Goal: Task Accomplishment & Management: Use online tool/utility

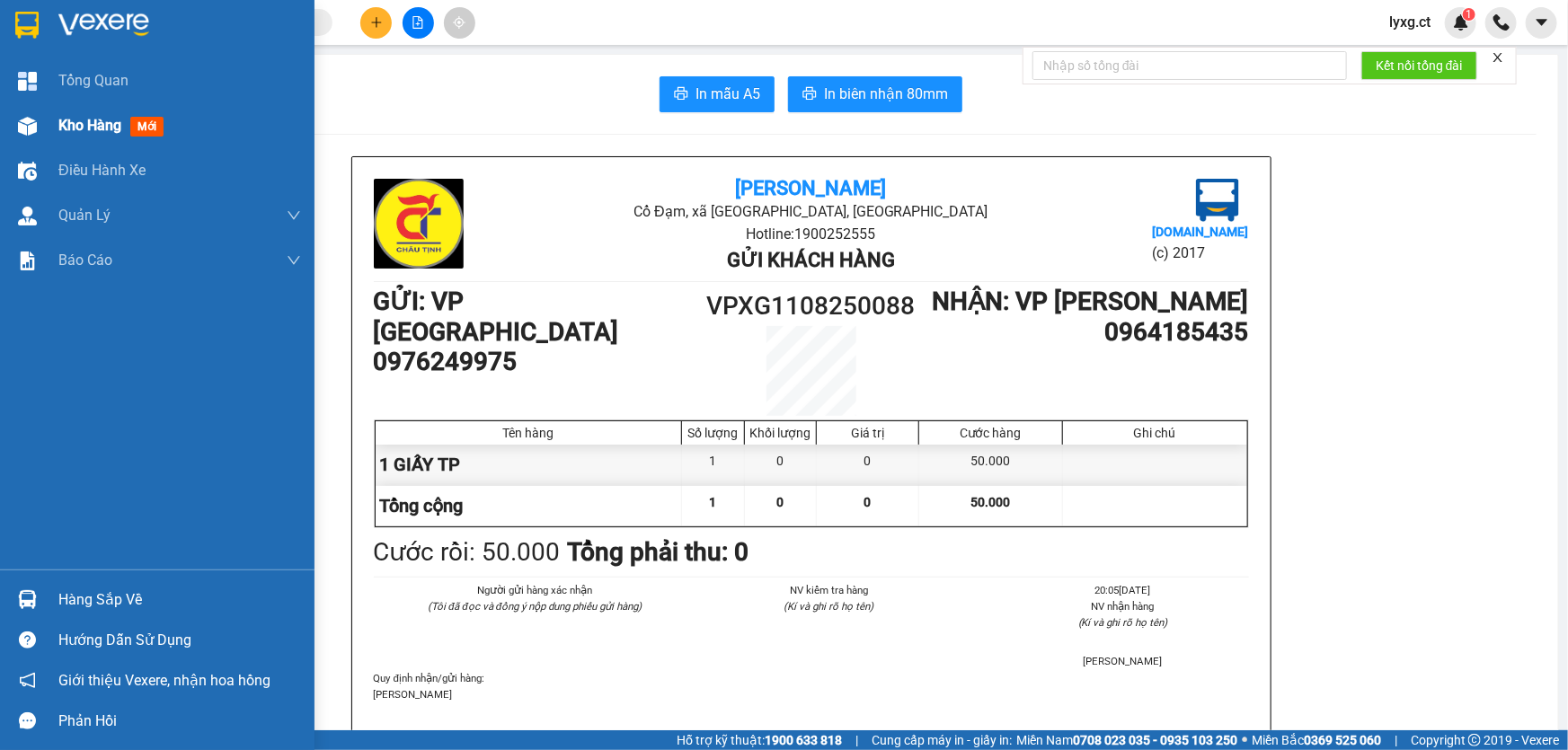
click at [93, 122] on span "Kho hàng" at bounding box center [89, 125] width 63 height 17
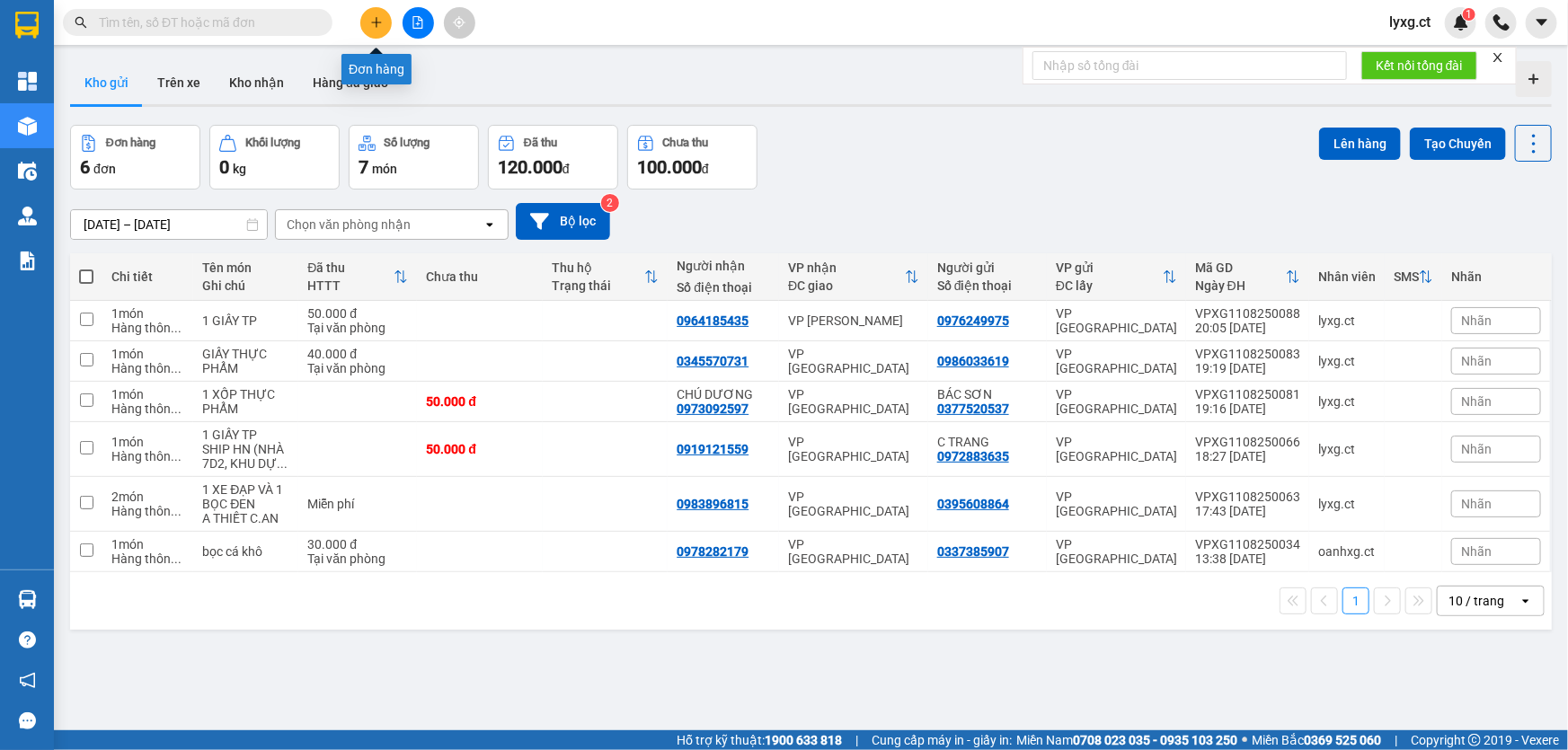
click at [375, 18] on icon "plus" at bounding box center [377, 23] width 13 height 13
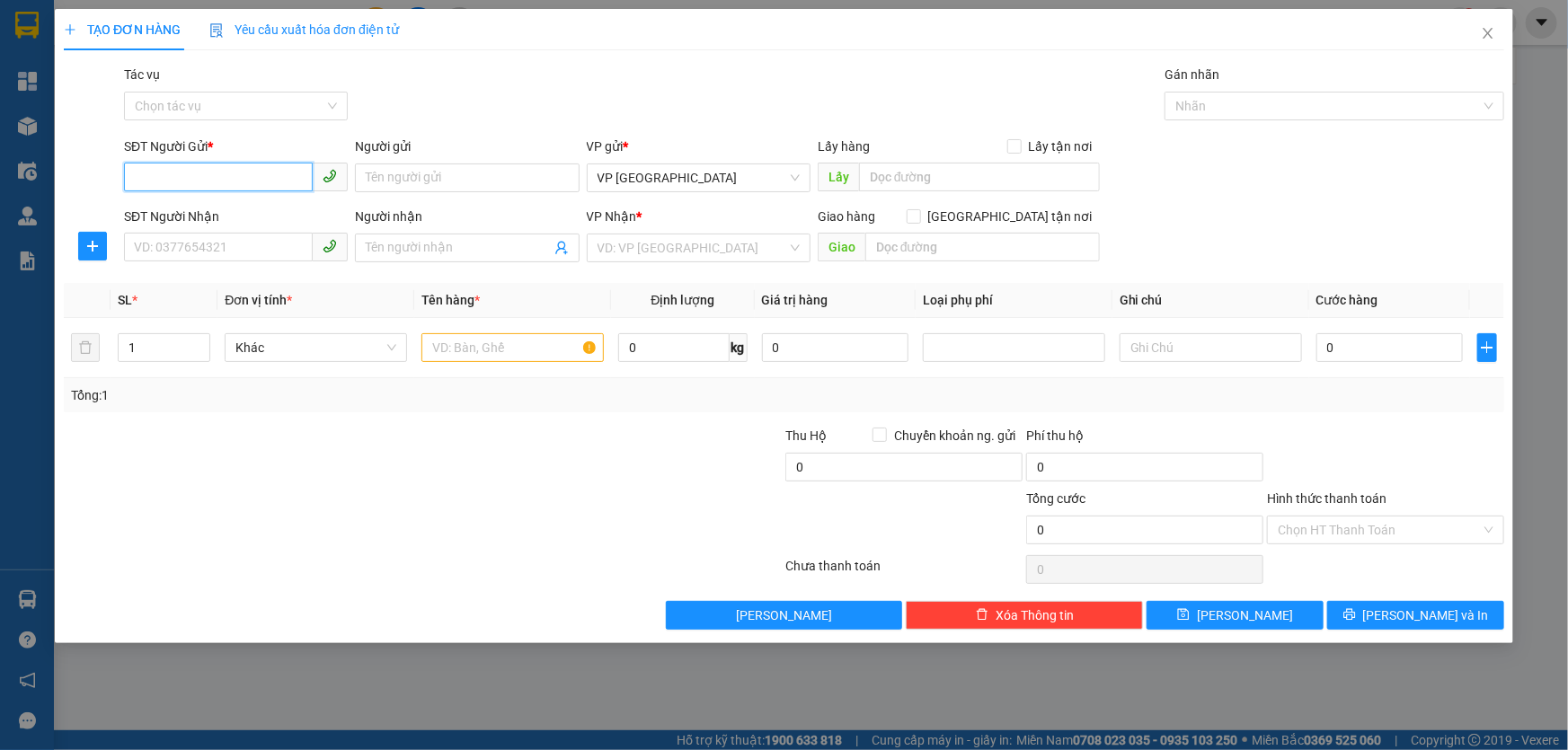
click at [264, 181] on input "SĐT Người Gửi *" at bounding box center [218, 177] width 189 height 29
type input "00914691792"
click at [259, 237] on input "SĐT Người Nhận" at bounding box center [218, 247] width 189 height 29
click at [1374, 347] on input "0" at bounding box center [1389, 348] width 147 height 29
type input "3"
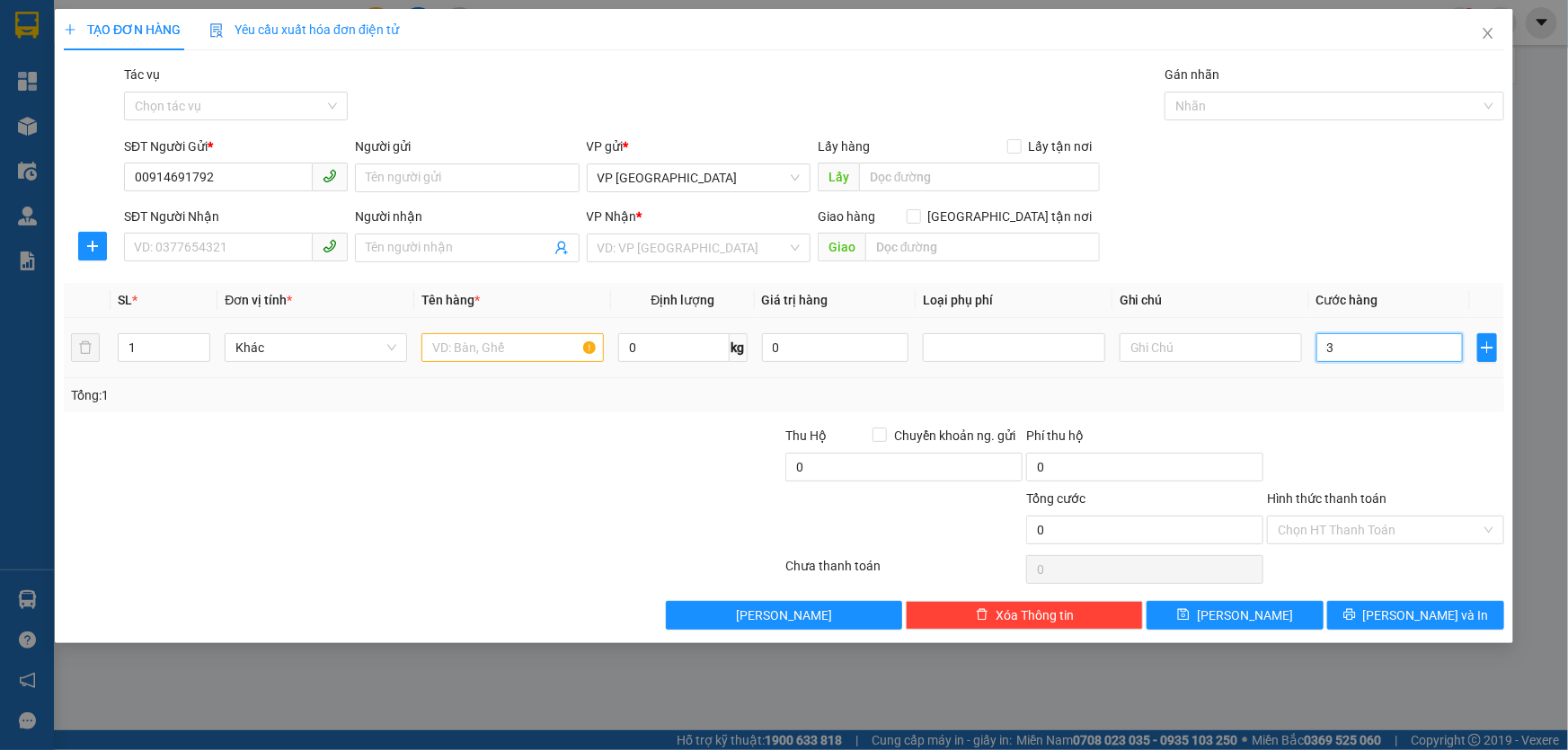
type input "3"
type input "30"
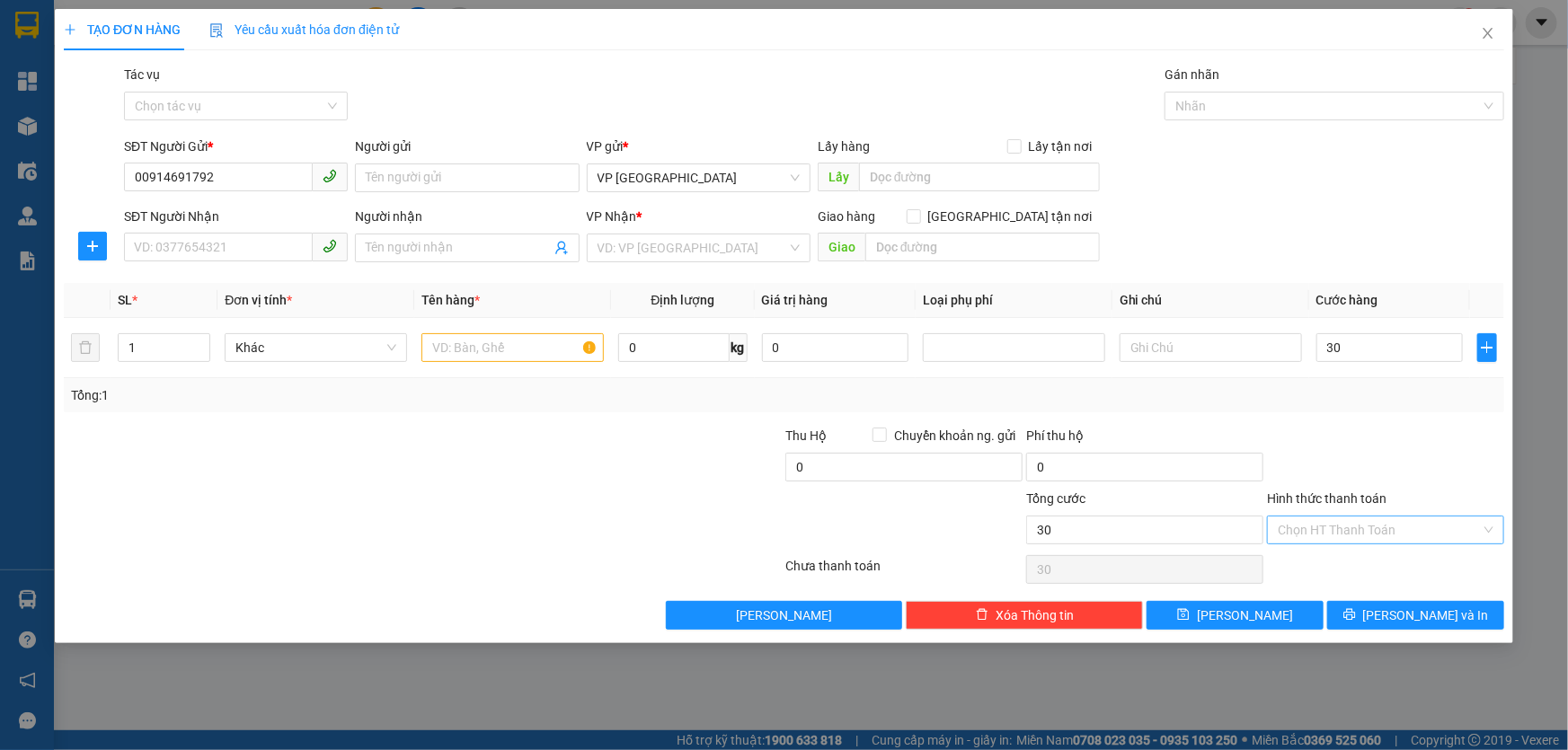
type input "30.000"
click at [1413, 536] on input "Hình thức thanh toán" at bounding box center [1378, 530] width 203 height 27
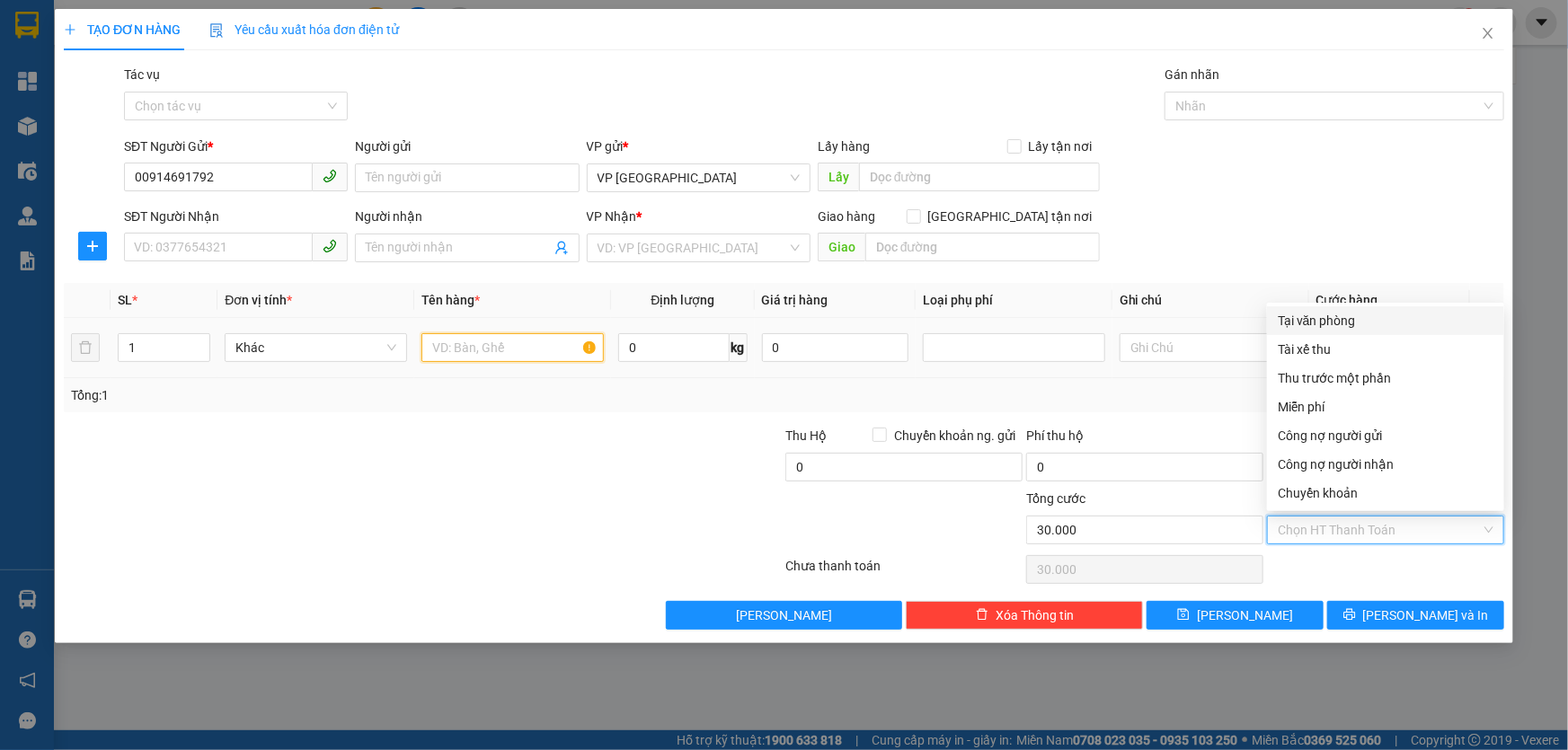
click at [497, 360] on input "text" at bounding box center [512, 348] width 182 height 29
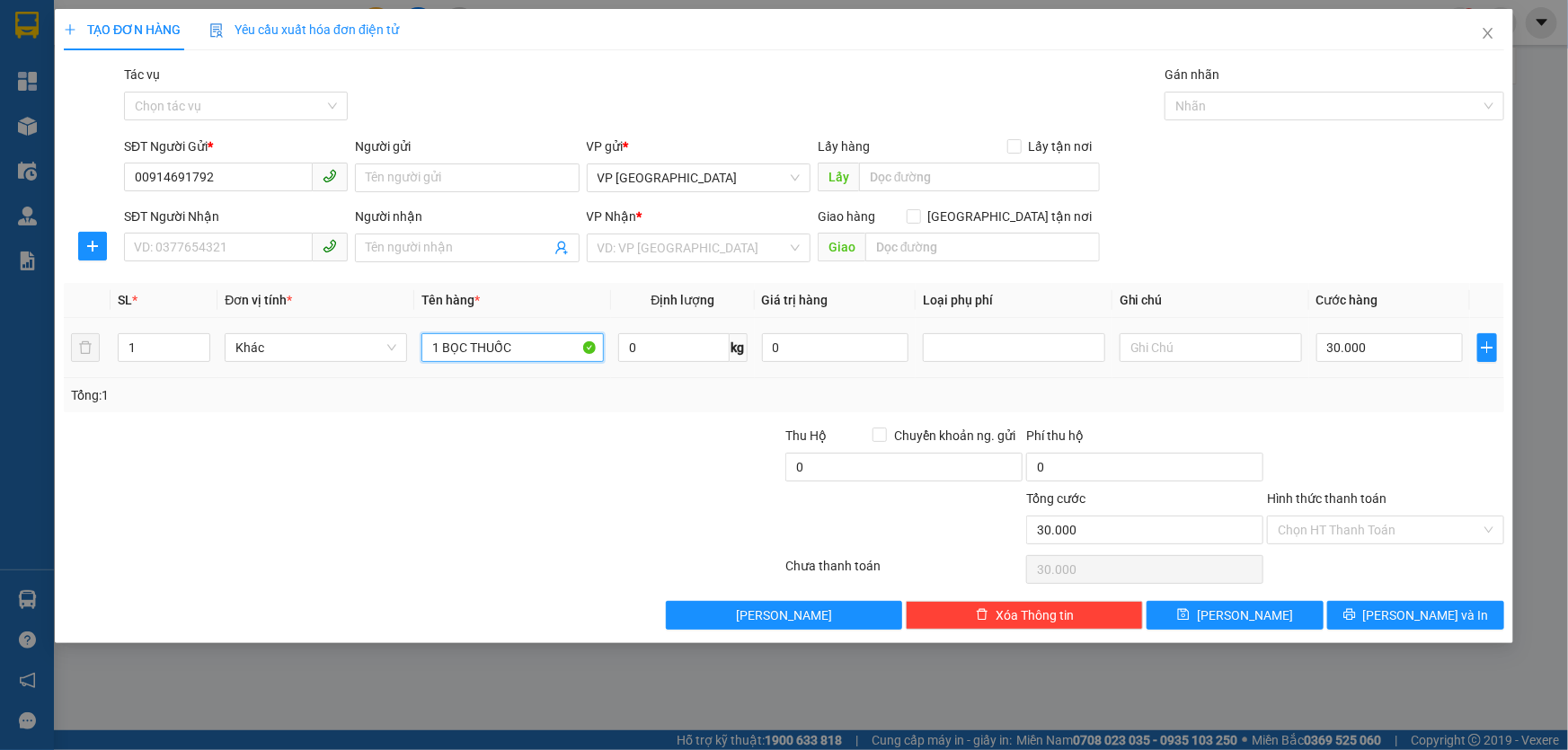
click at [475, 349] on input "1 BỌC THUỐC" at bounding box center [512, 348] width 182 height 29
click at [471, 349] on input "1 BỌC THUỐC" at bounding box center [512, 348] width 182 height 29
type input "1 BỌC TRẮNG THUỐC"
click at [1371, 527] on input "Hình thức thanh toán" at bounding box center [1378, 530] width 203 height 27
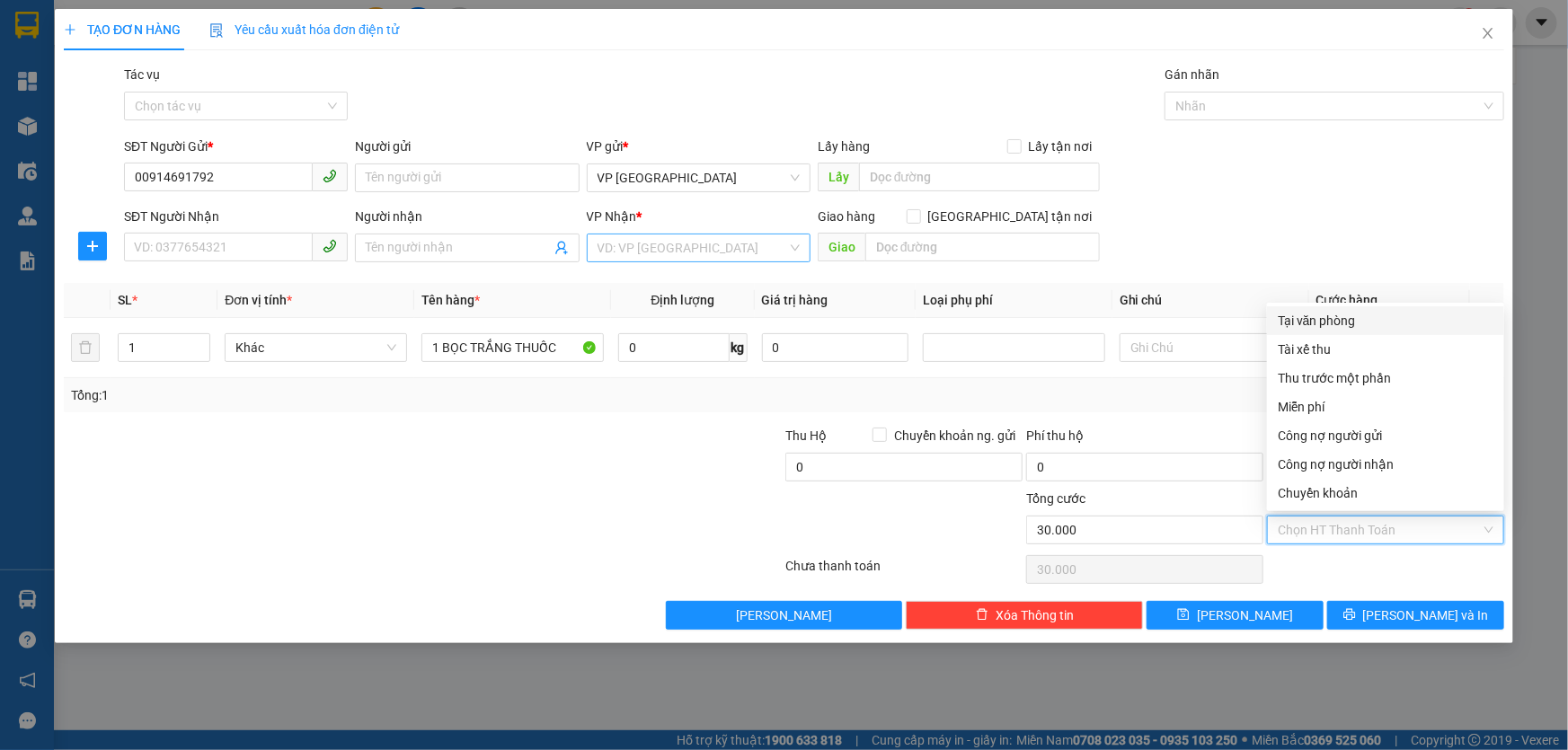
click at [676, 251] on input "search" at bounding box center [692, 248] width 190 height 27
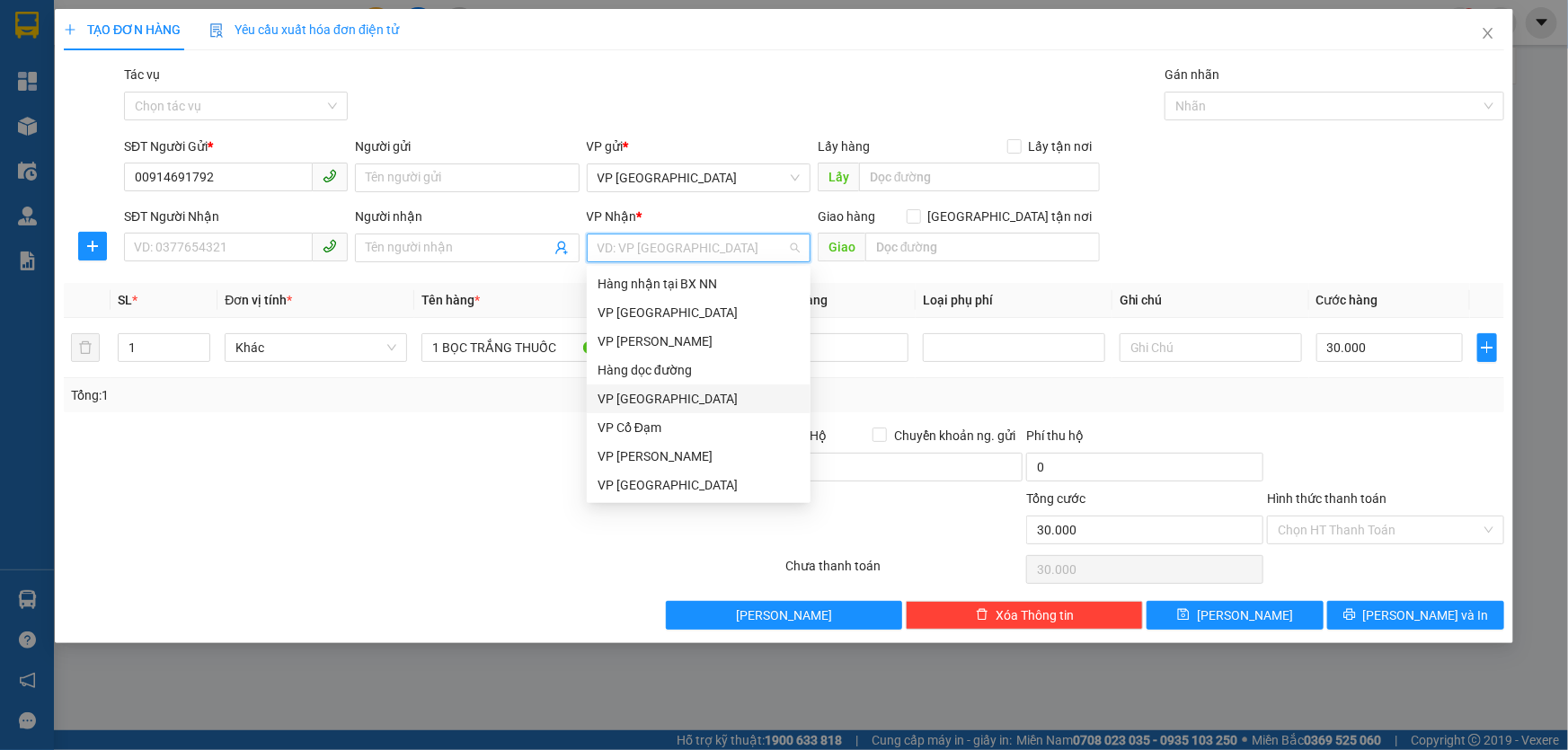
click at [657, 396] on div "VP [GEOGRAPHIC_DATA]" at bounding box center [698, 399] width 202 height 20
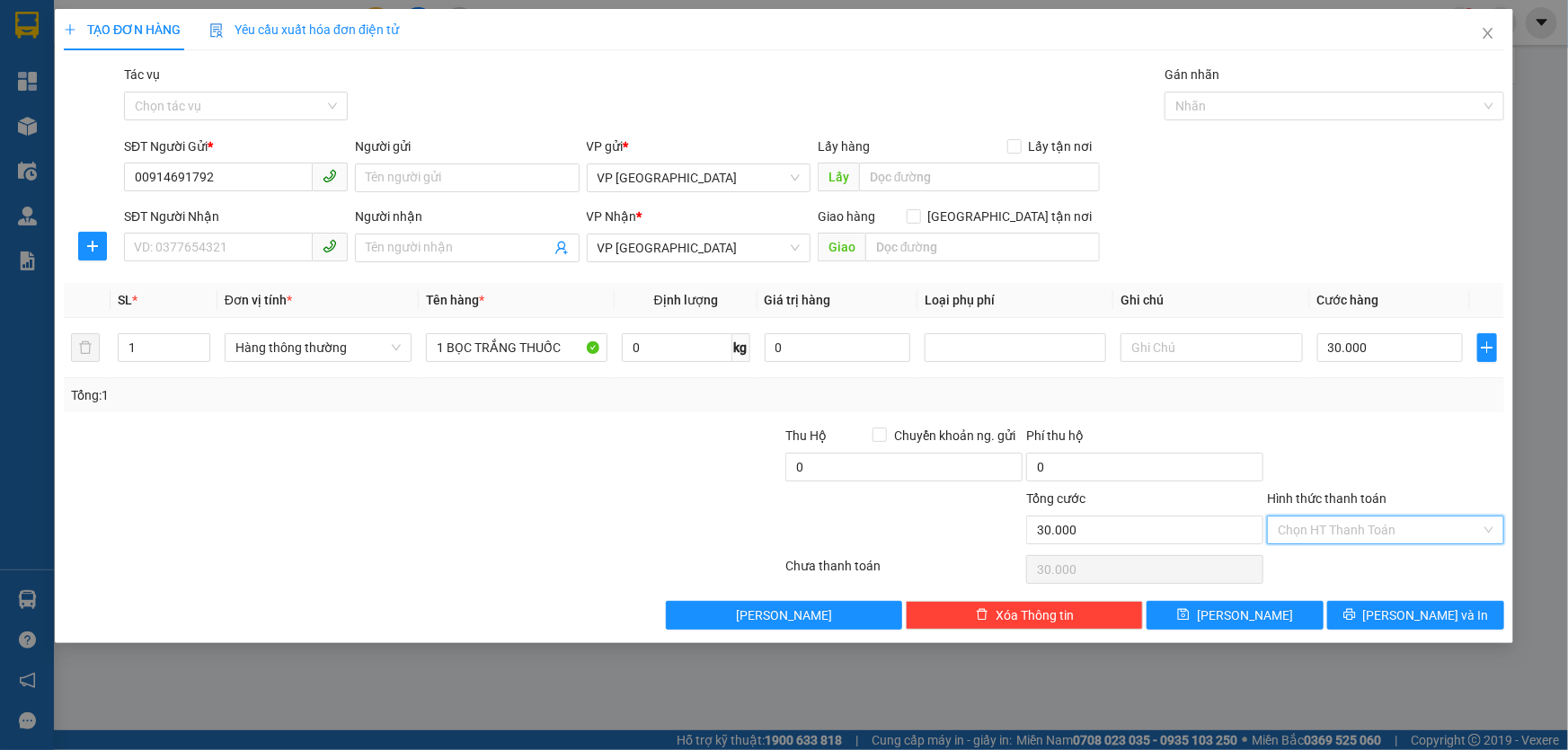
drag, startPoint x: 1347, startPoint y: 532, endPoint x: 1367, endPoint y: 519, distance: 23.9
click at [1354, 531] on input "Hình thức thanh toán" at bounding box center [1378, 530] width 203 height 27
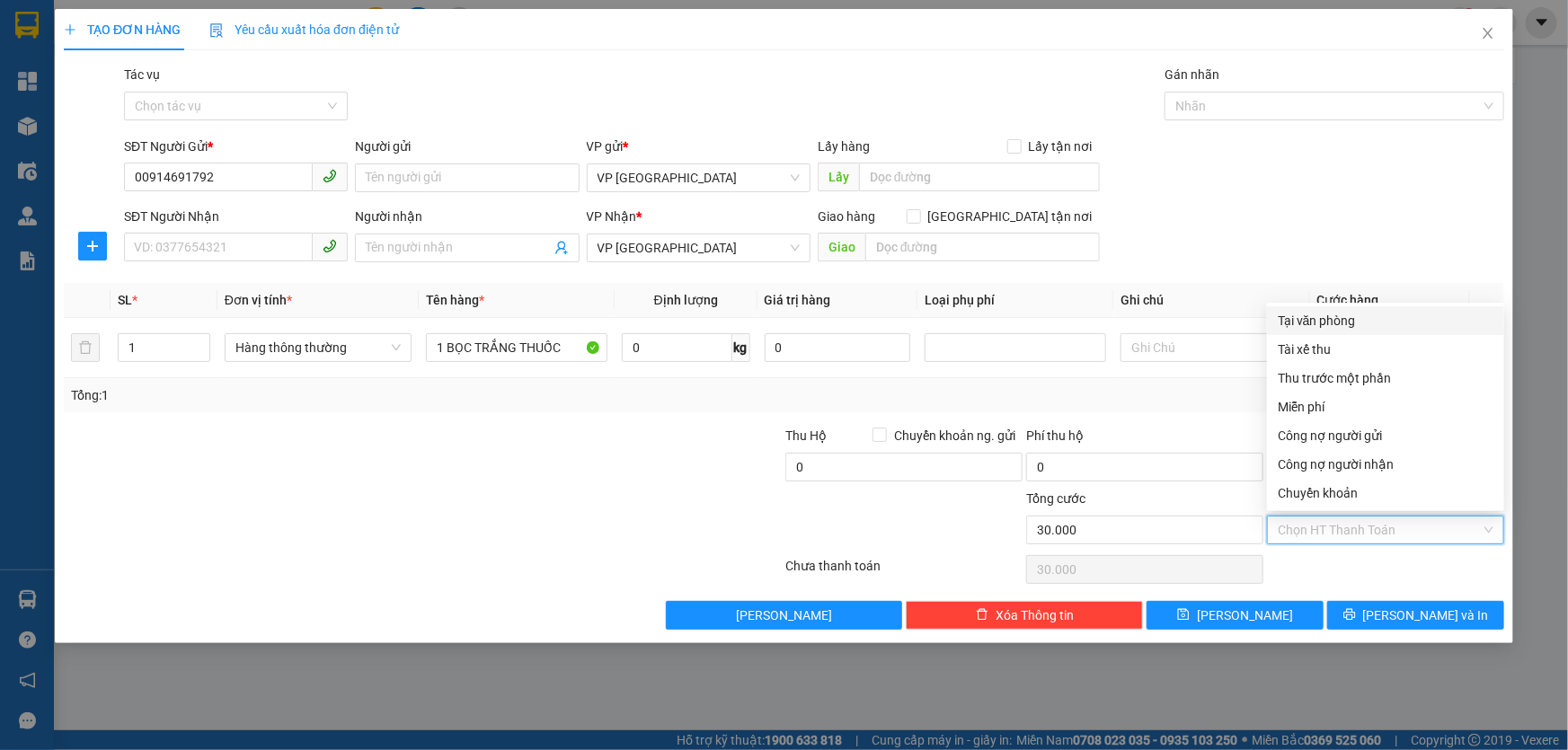
click at [1345, 323] on div "Tại văn phòng" at bounding box center [1385, 321] width 216 height 20
type input "0"
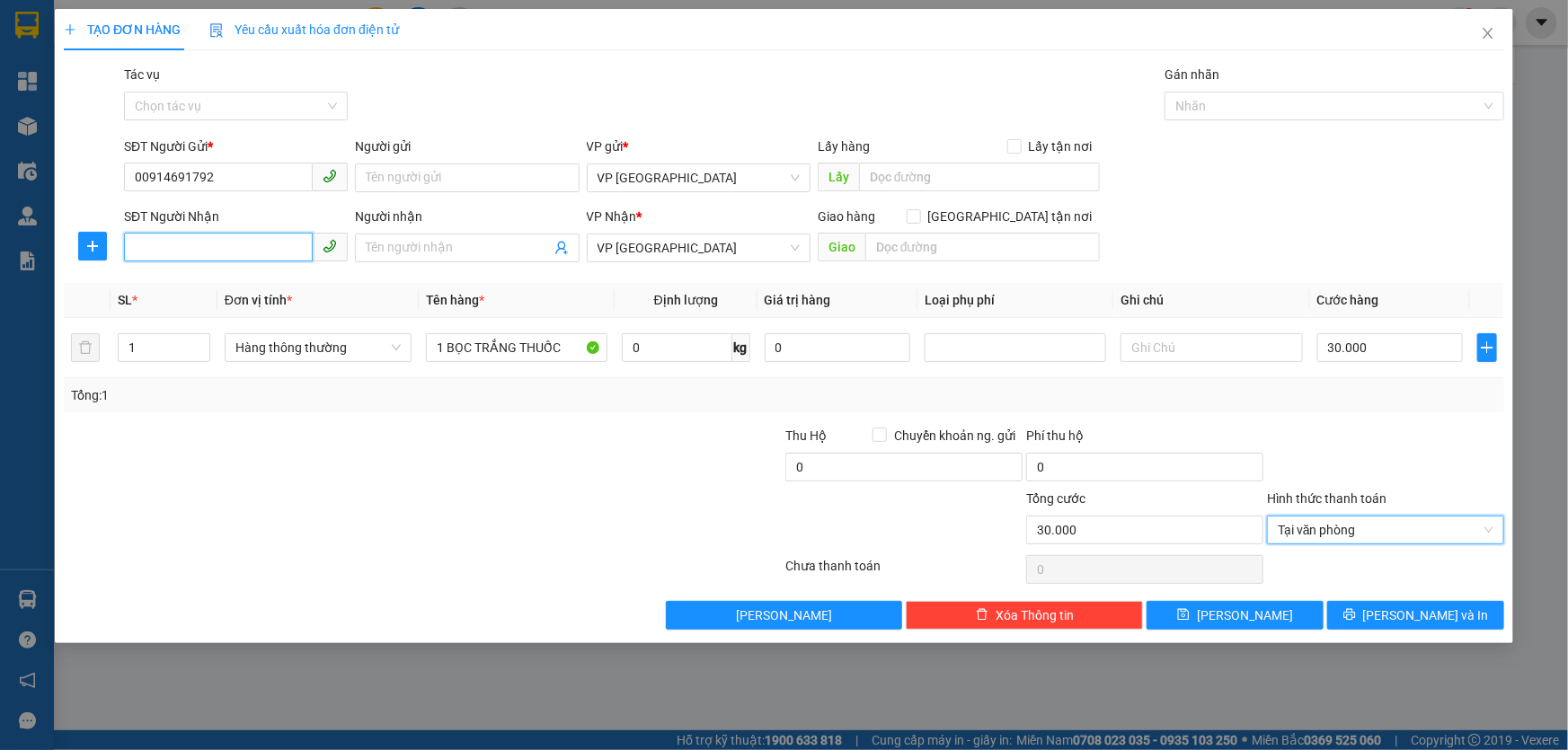
click at [180, 252] on input "SĐT Người Nhận" at bounding box center [218, 247] width 189 height 29
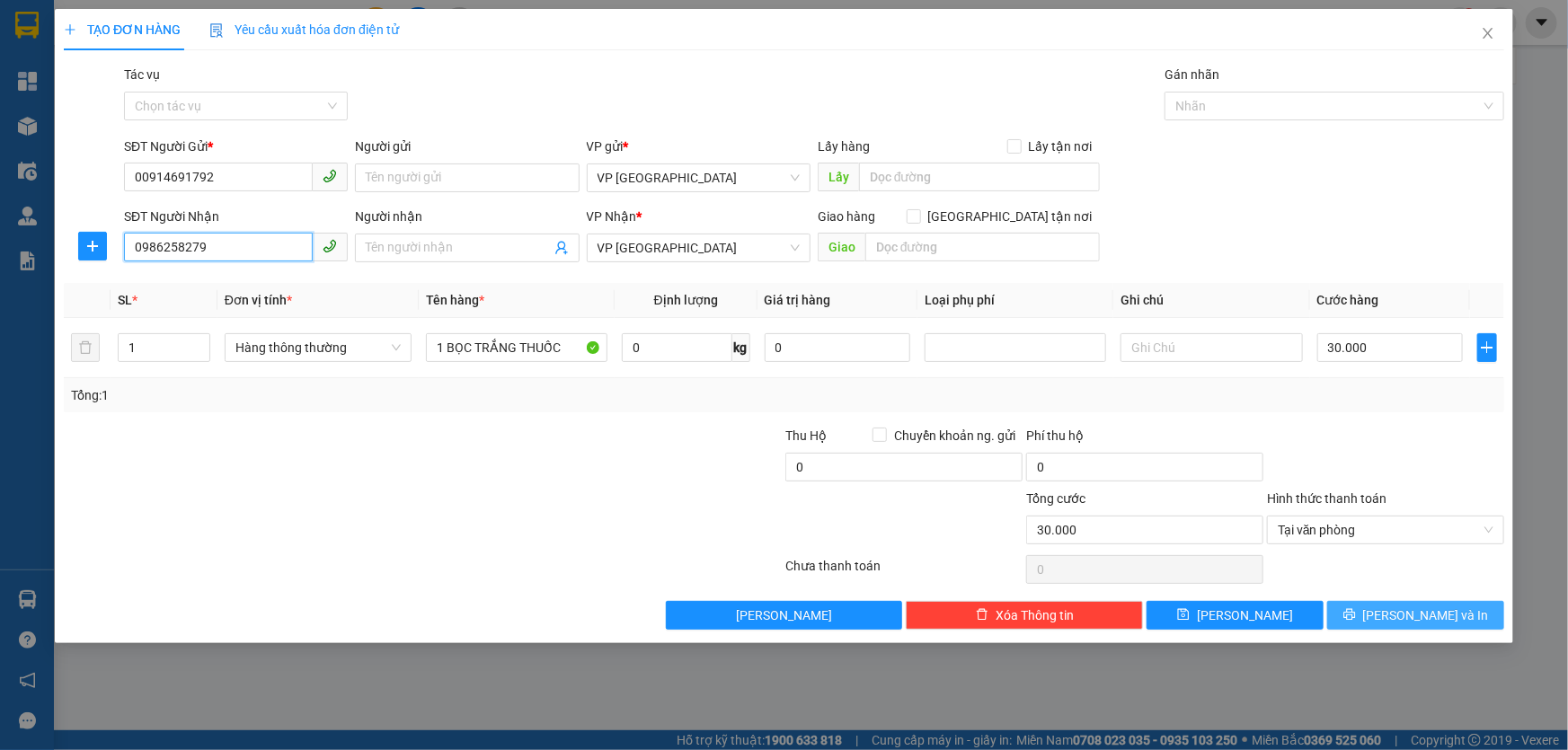
type input "0986258279"
click at [1439, 620] on span "[PERSON_NAME] và In" at bounding box center [1426, 615] width 126 height 20
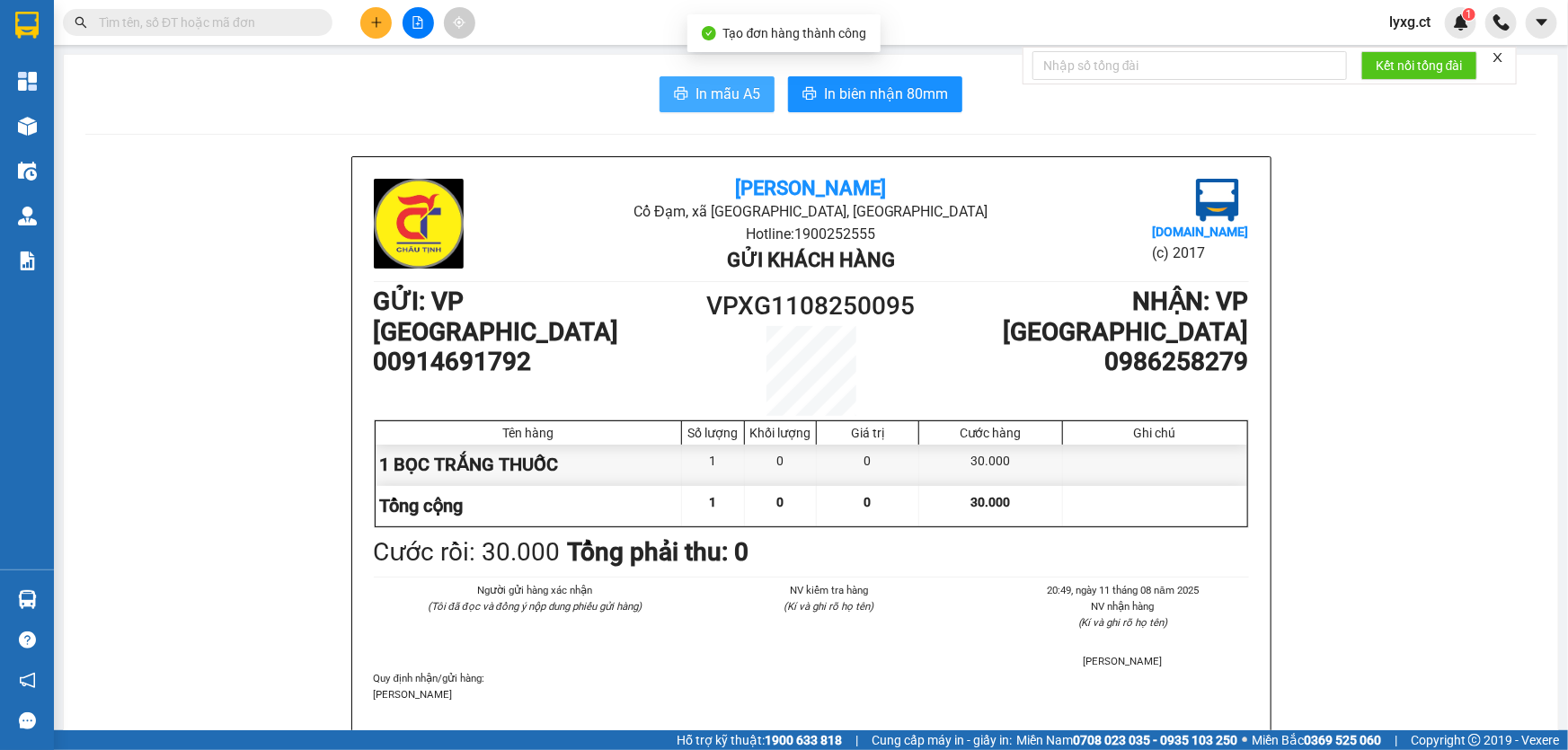
click at [736, 98] on span "In mẫu A5" at bounding box center [727, 94] width 65 height 23
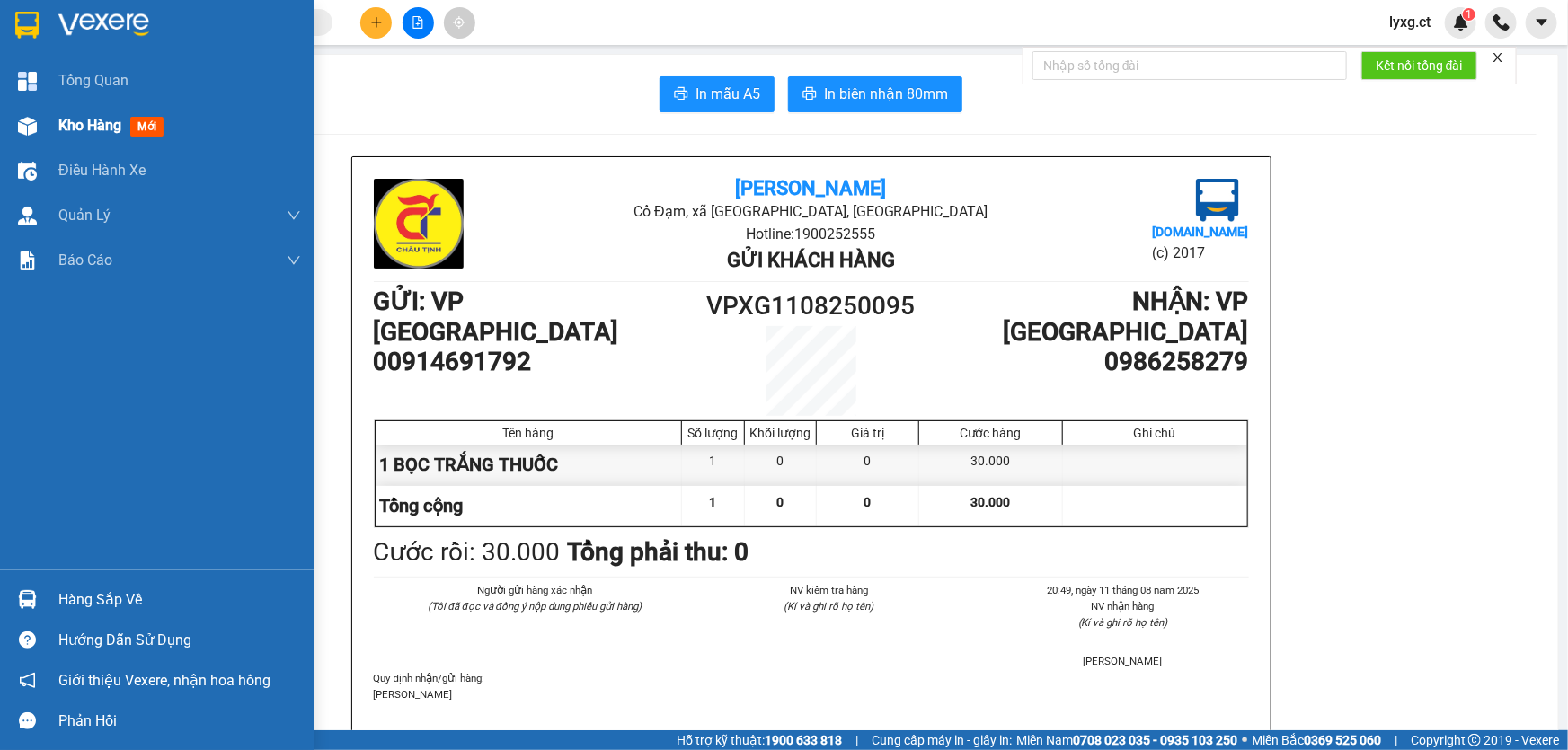
click at [36, 126] on img at bounding box center [27, 126] width 19 height 19
click at [90, 126] on span "Kho hàng" at bounding box center [89, 125] width 63 height 17
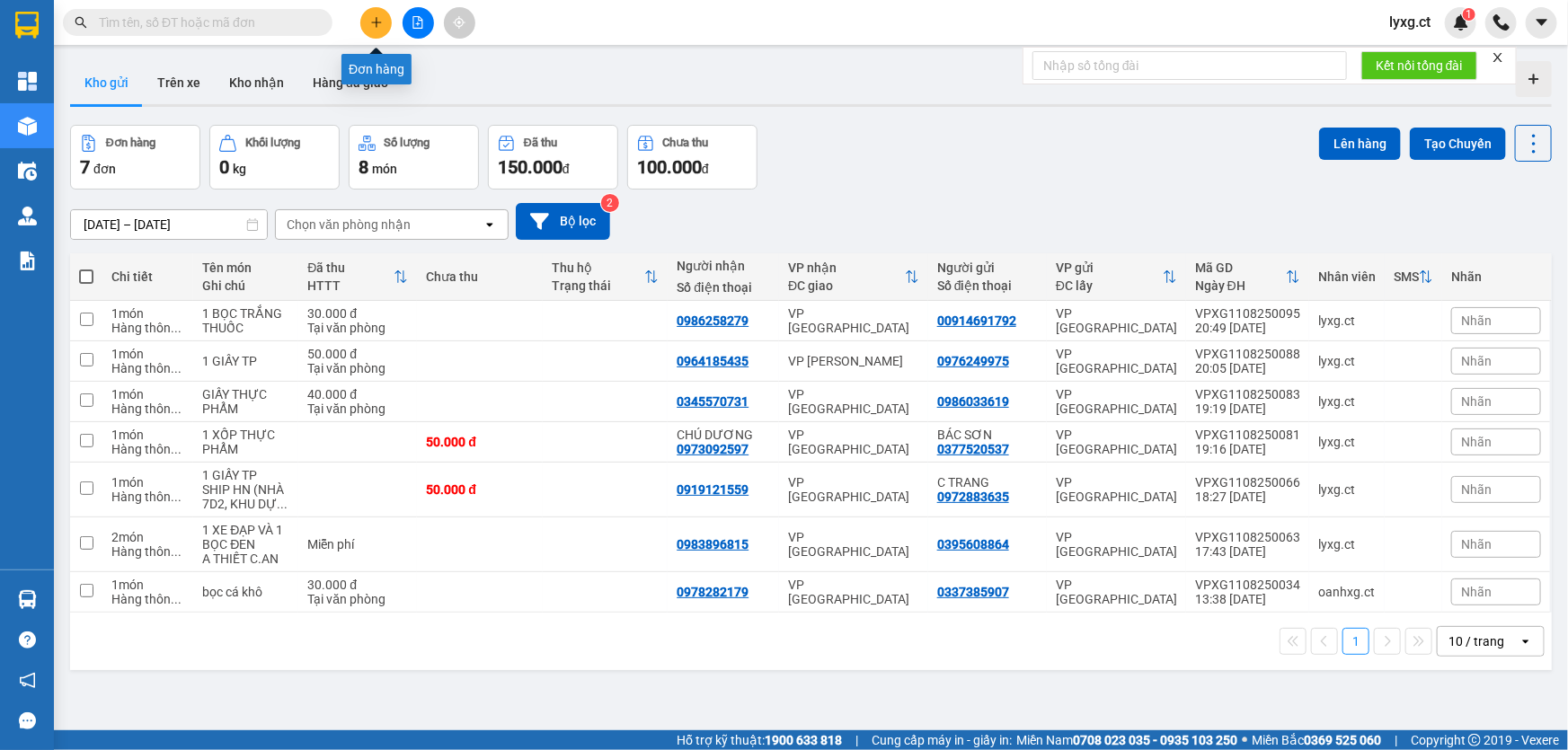
click at [370, 28] on icon "plus" at bounding box center [377, 23] width 13 height 13
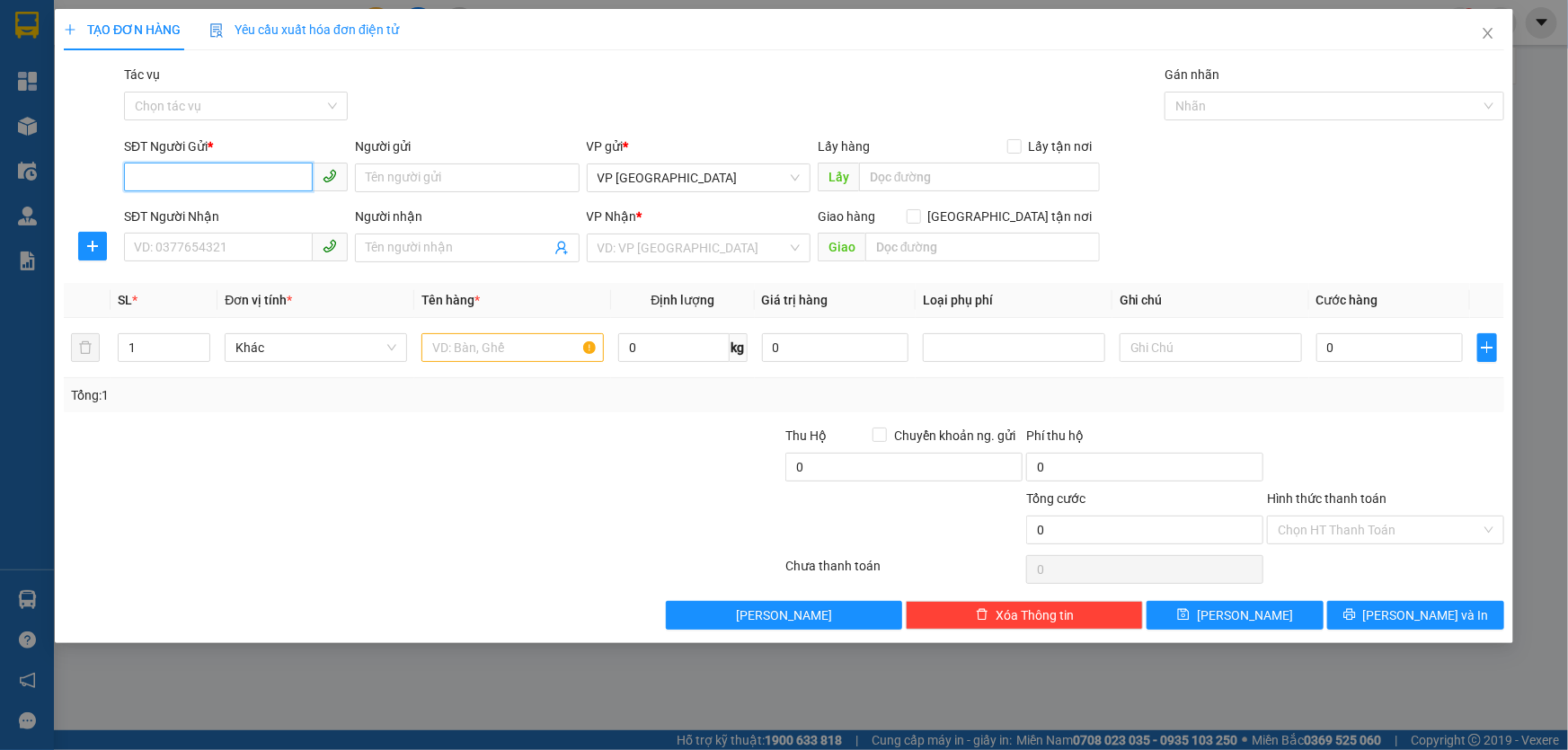
click at [210, 180] on input "SĐT Người Gửi *" at bounding box center [218, 177] width 189 height 29
type input "0973907604"
click at [273, 217] on div "0973907604 - CHỊ THƯƠNG" at bounding box center [236, 214] width 202 height 20
type input "CHỊ THƯƠNG"
type input "0973907604"
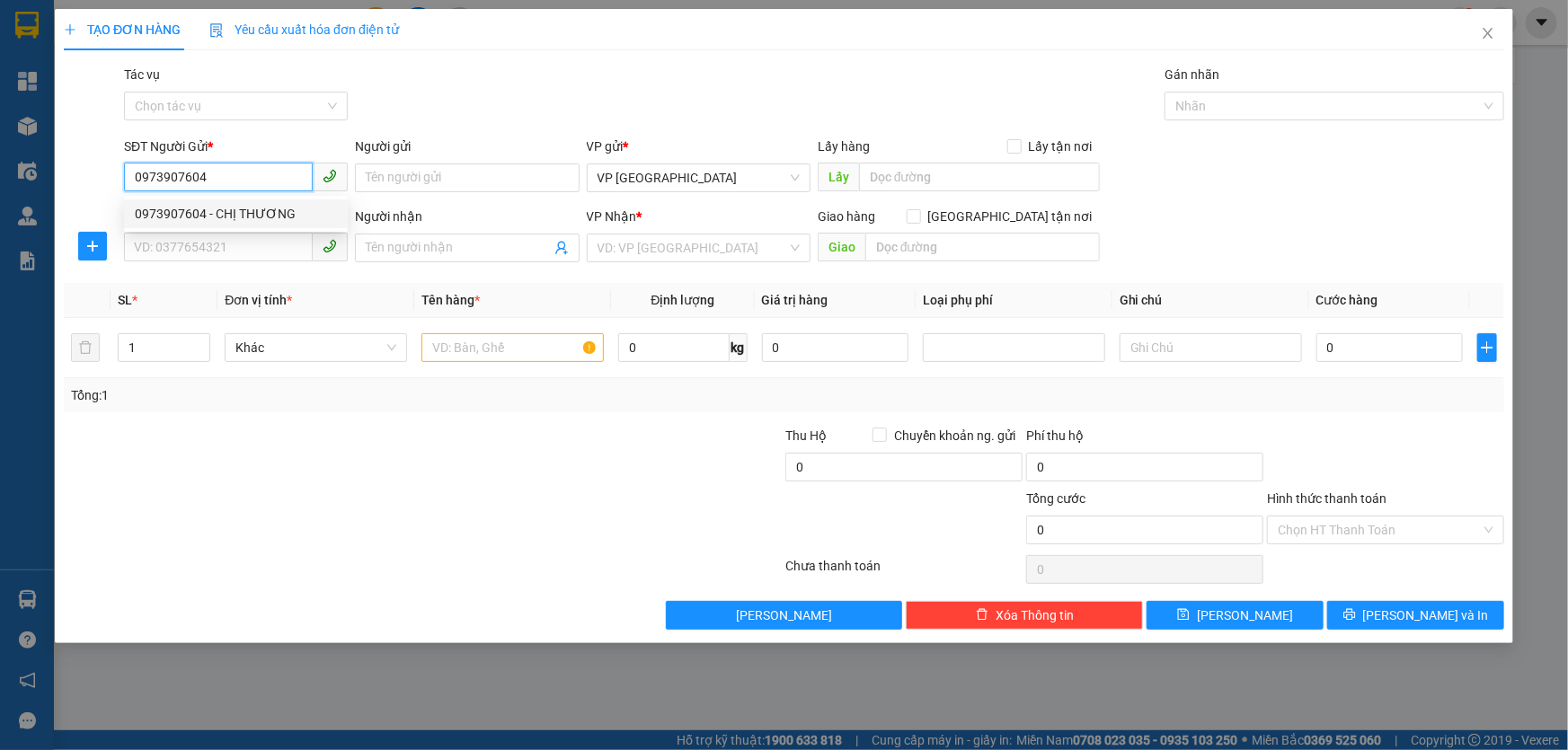
type input "CHỊ THƯƠNG"
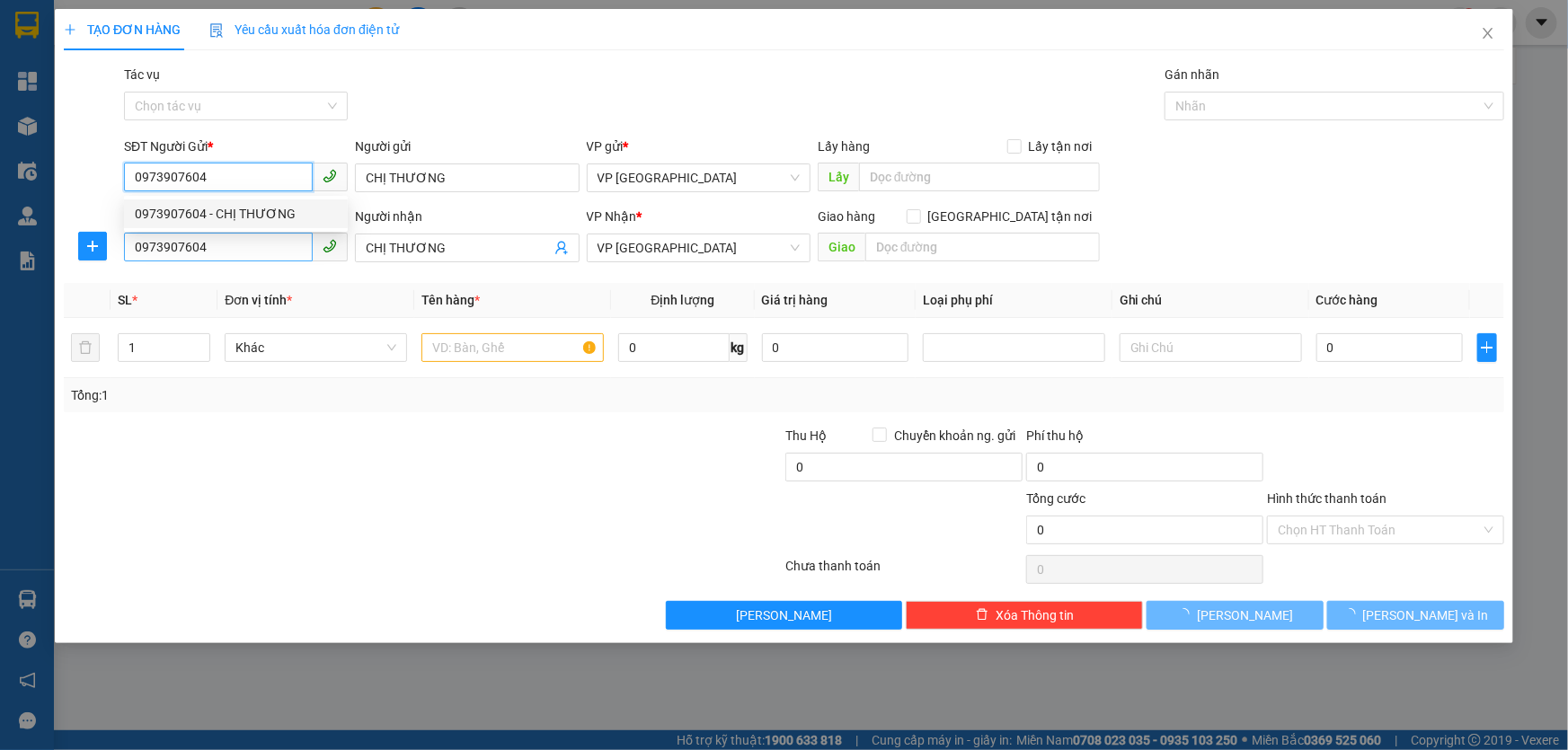
type input "30.000"
type input "0973907604"
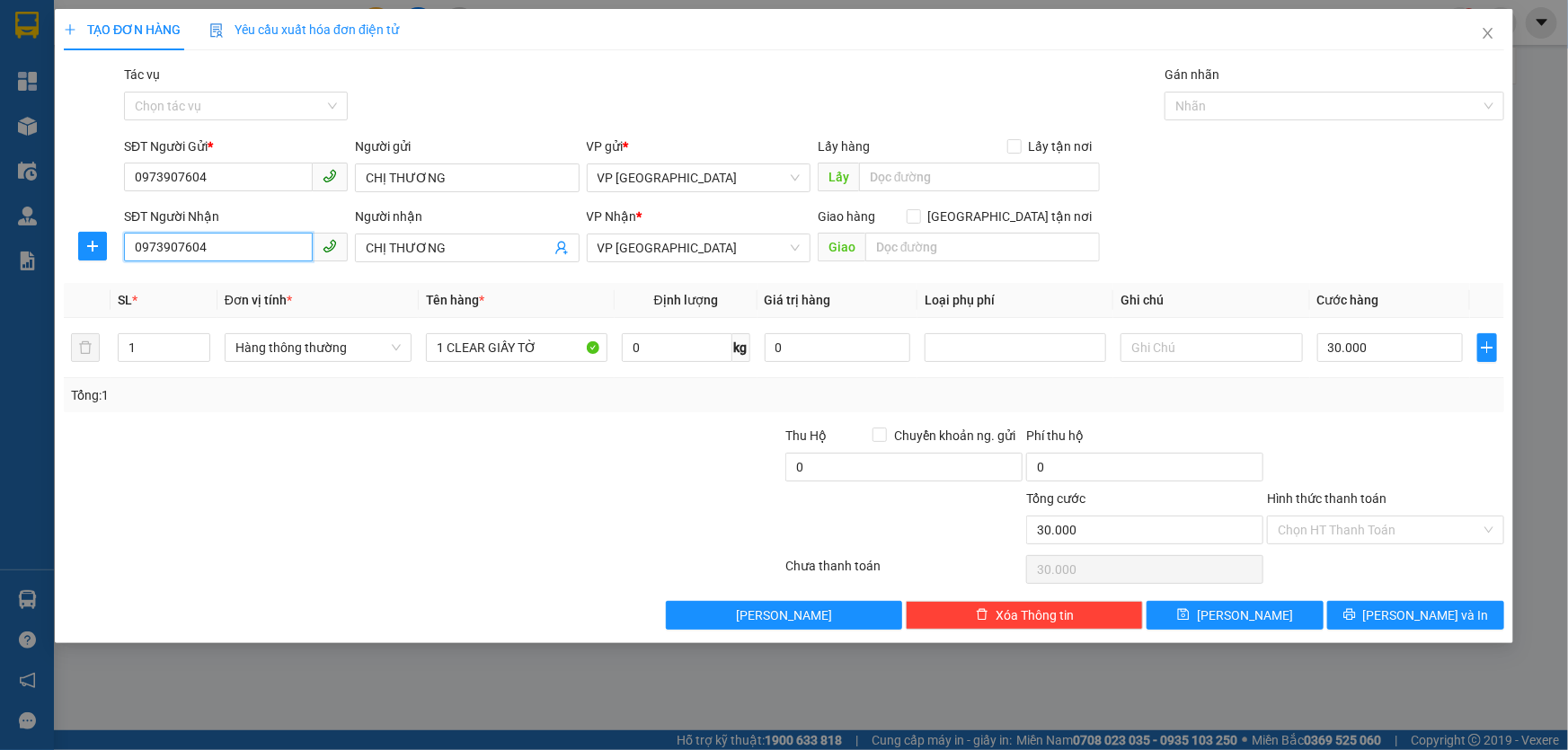
click at [260, 250] on input "0973907604" at bounding box center [218, 247] width 189 height 29
drag, startPoint x: 711, startPoint y: 246, endPoint x: 434, endPoint y: 262, distance: 277.5
click at [434, 262] on div "SĐT Người Nhận 0973907604 Người nhận CHỊ THƯƠNG VP Nhận * VP Hà Đông Giao hàng …" at bounding box center [814, 238] width 1387 height 63
click at [694, 248] on span "VP [GEOGRAPHIC_DATA]" at bounding box center [698, 248] width 202 height 27
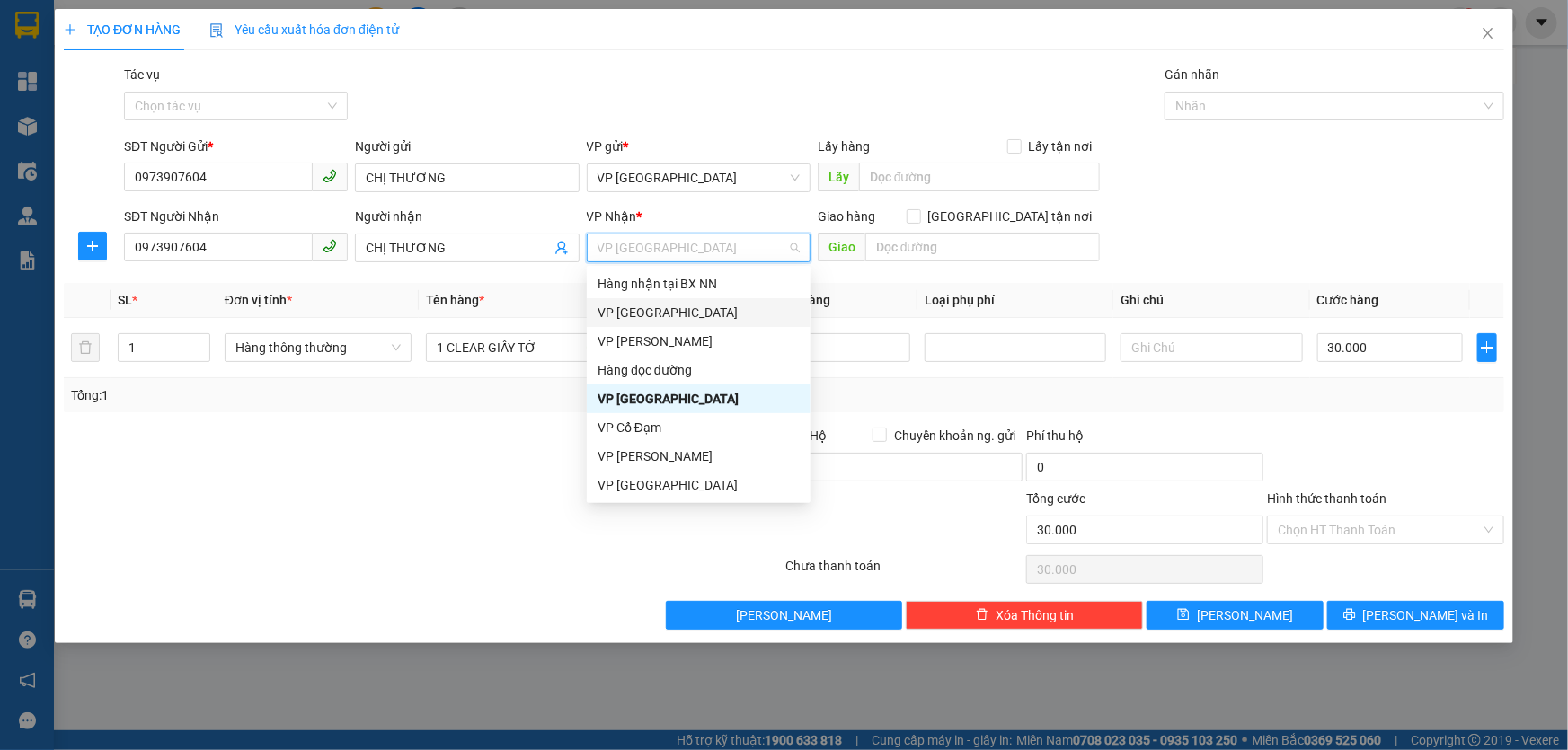
drag, startPoint x: 652, startPoint y: 316, endPoint x: 568, endPoint y: 333, distance: 85.7
click at [649, 316] on div "VP [GEOGRAPHIC_DATA]" at bounding box center [698, 313] width 202 height 20
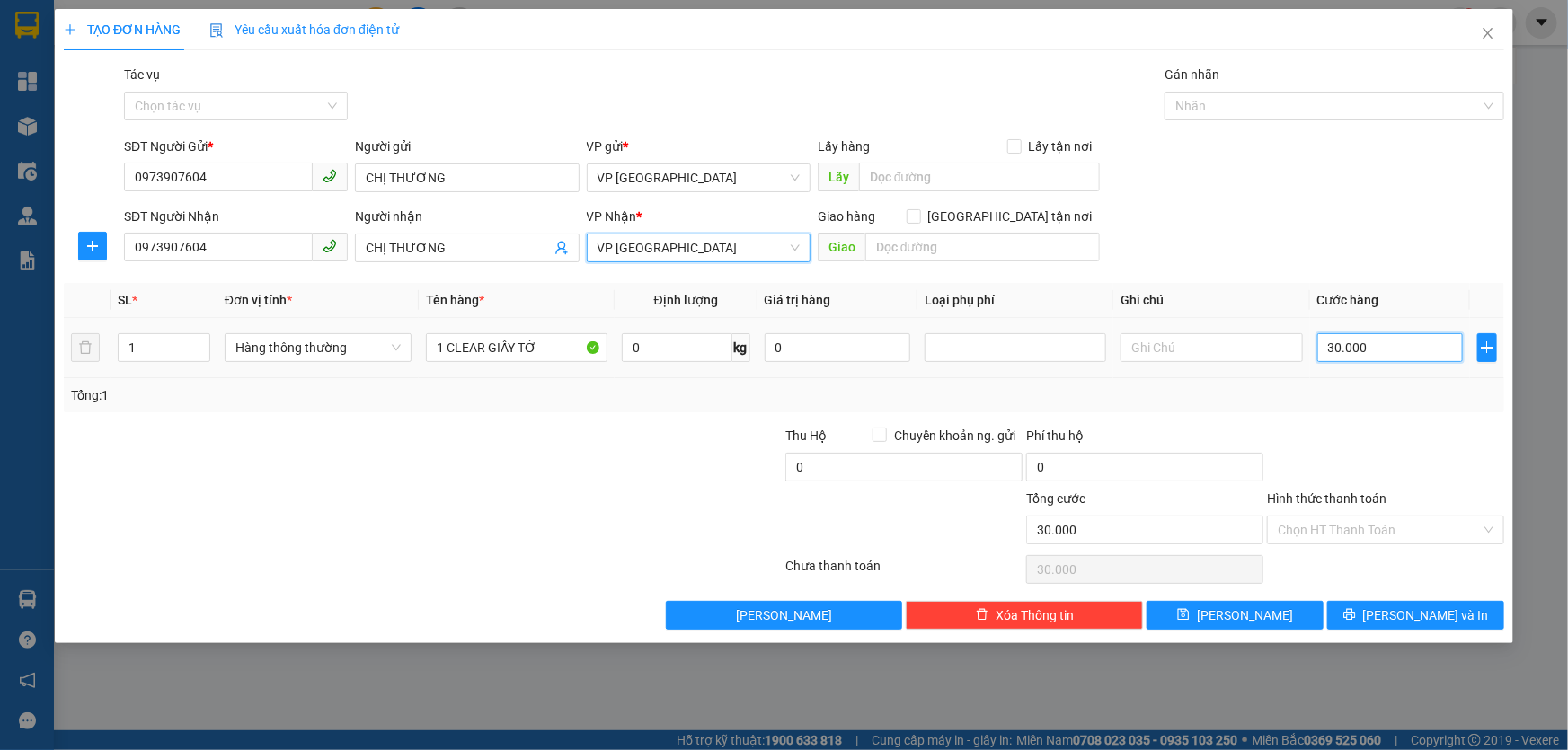
click at [1401, 354] on input "30.000" at bounding box center [1390, 348] width 147 height 29
click at [1405, 416] on div "Transit Pickup Surcharge Ids Transit Deliver Surcharge Ids Transit Deliver Surc…" at bounding box center [784, 347] width 1440 height 565
click at [1439, 528] on input "Hình thức thanh toán" at bounding box center [1378, 530] width 203 height 27
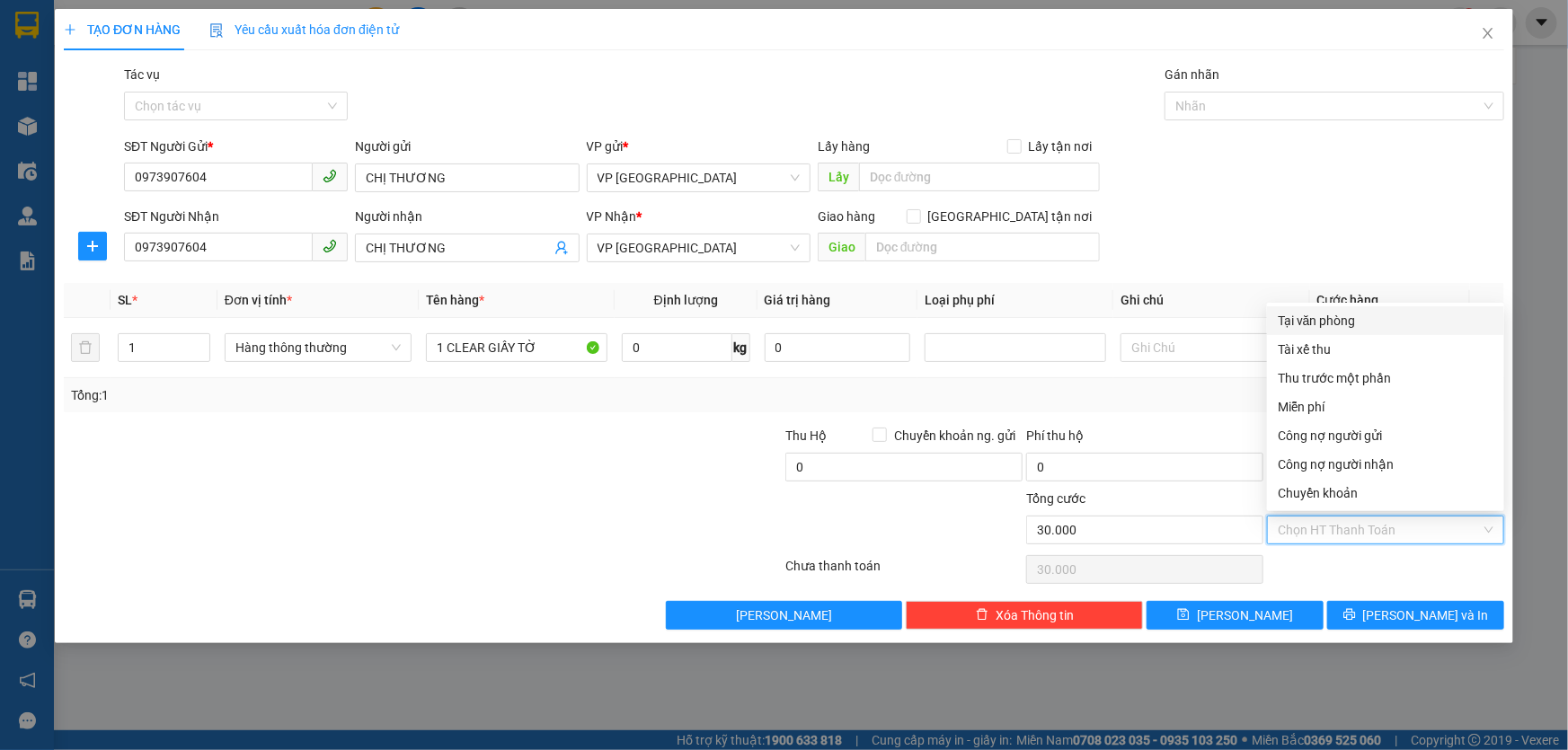
click at [1336, 320] on div "Tại văn phòng" at bounding box center [1385, 321] width 216 height 20
type input "0"
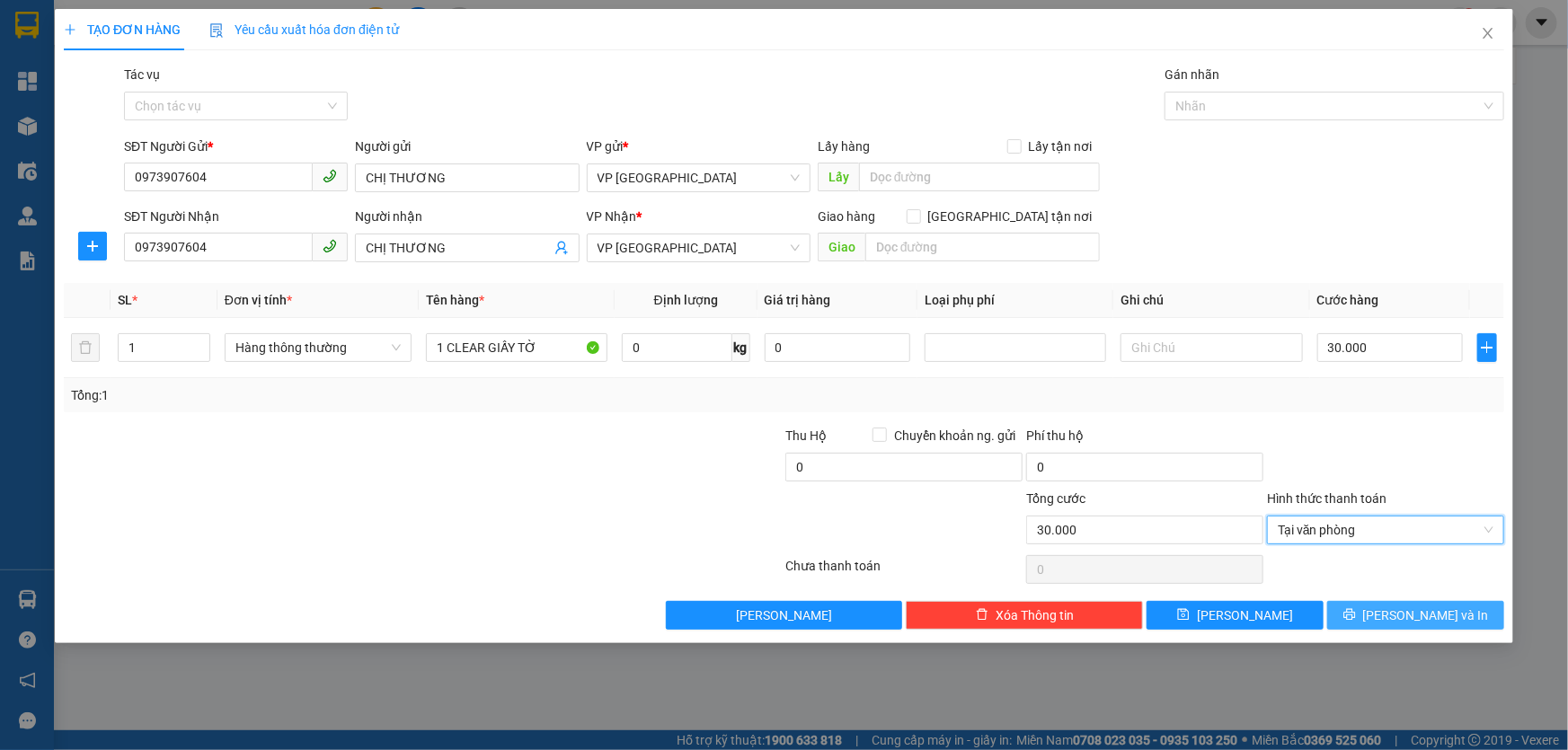
click at [1416, 611] on span "[PERSON_NAME] và In" at bounding box center [1426, 615] width 126 height 20
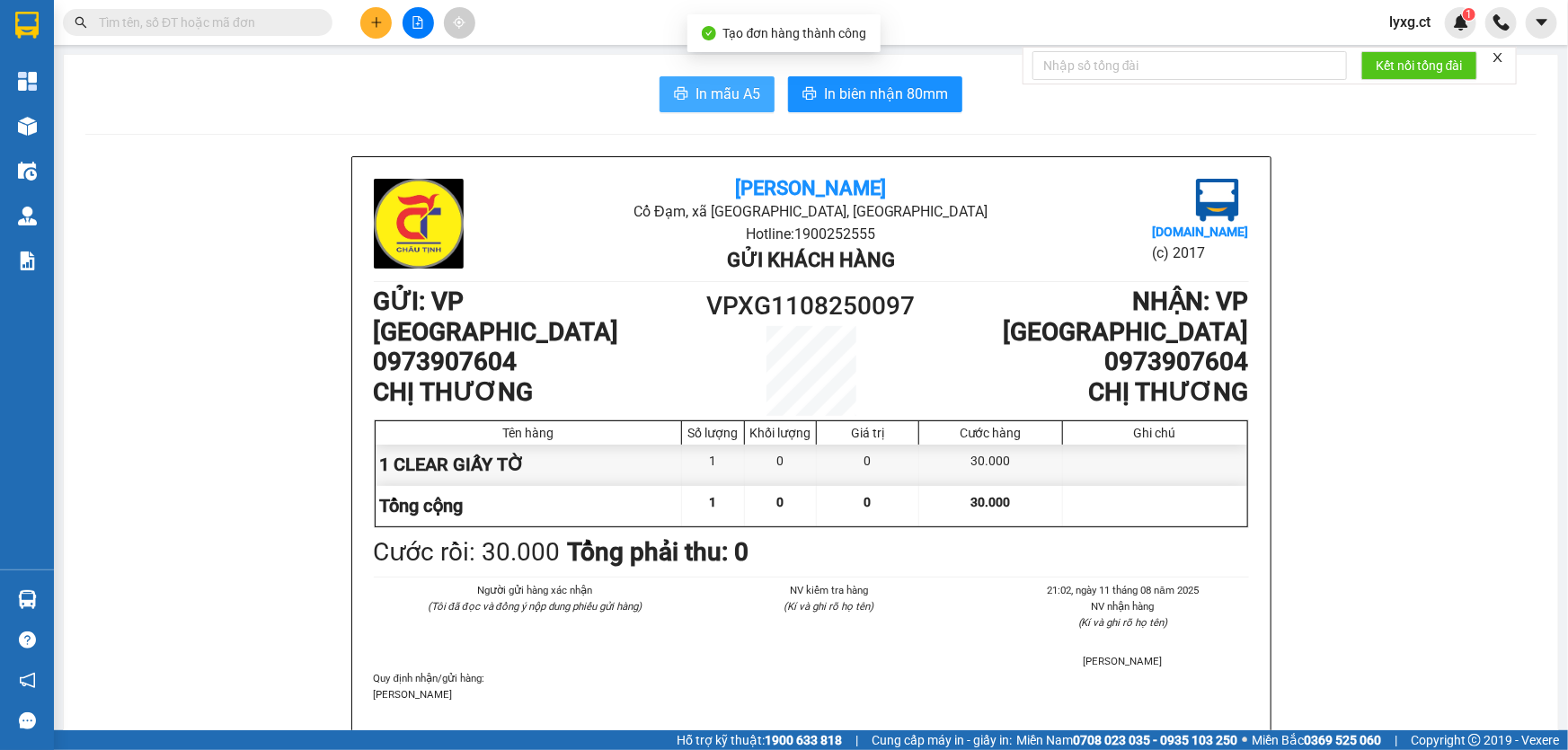
click at [723, 102] on span "In mẫu A5" at bounding box center [727, 94] width 65 height 23
click at [384, 26] on button at bounding box center [376, 23] width 31 height 31
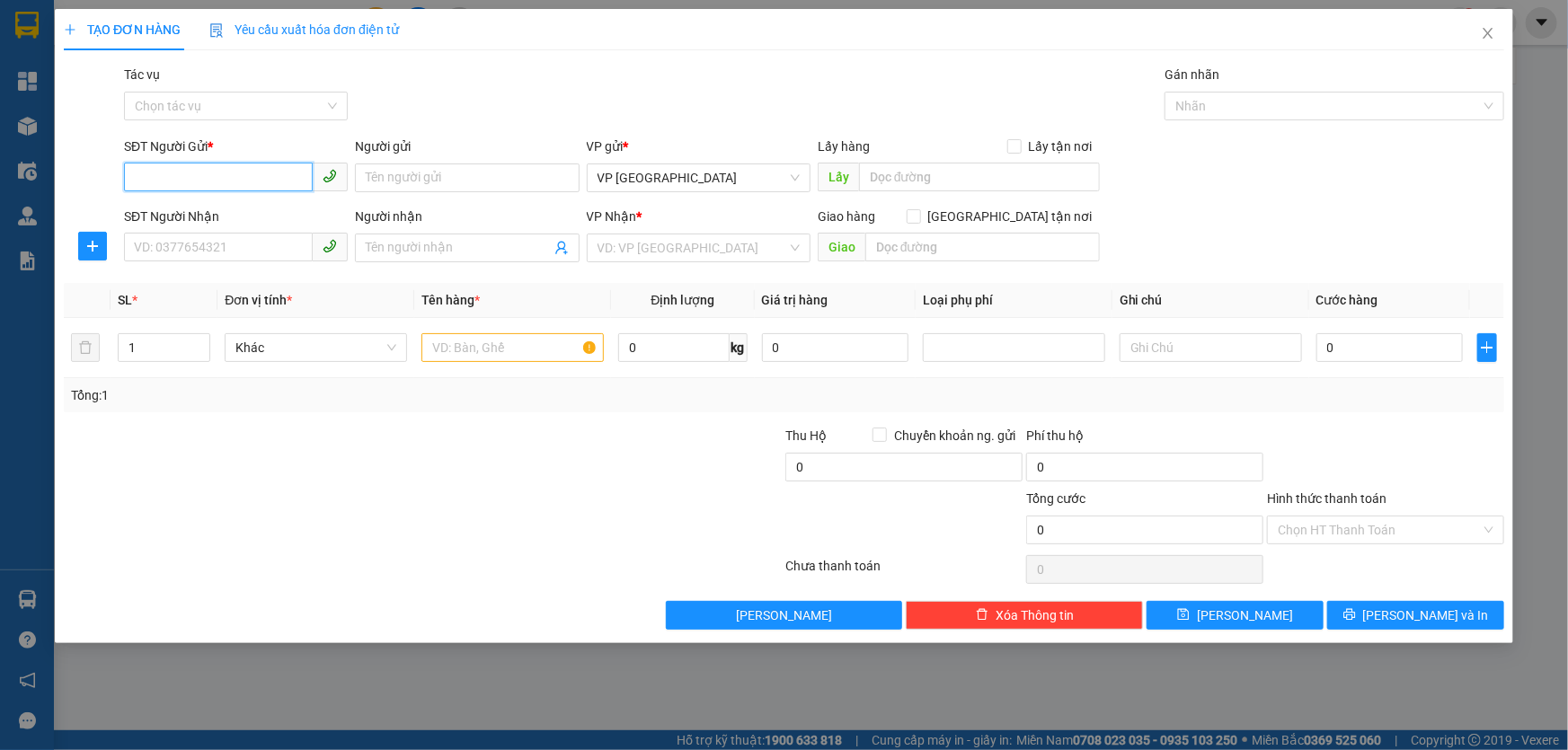
click at [209, 180] on input "SĐT Người Gửi *" at bounding box center [218, 177] width 189 height 29
click at [286, 172] on input "SĐT Người Gửi *" at bounding box center [218, 177] width 189 height 29
type input "0934546678"
click at [252, 207] on div "0934546678 - [PERSON_NAME]" at bounding box center [236, 214] width 202 height 20
type input "[PERSON_NAME]"
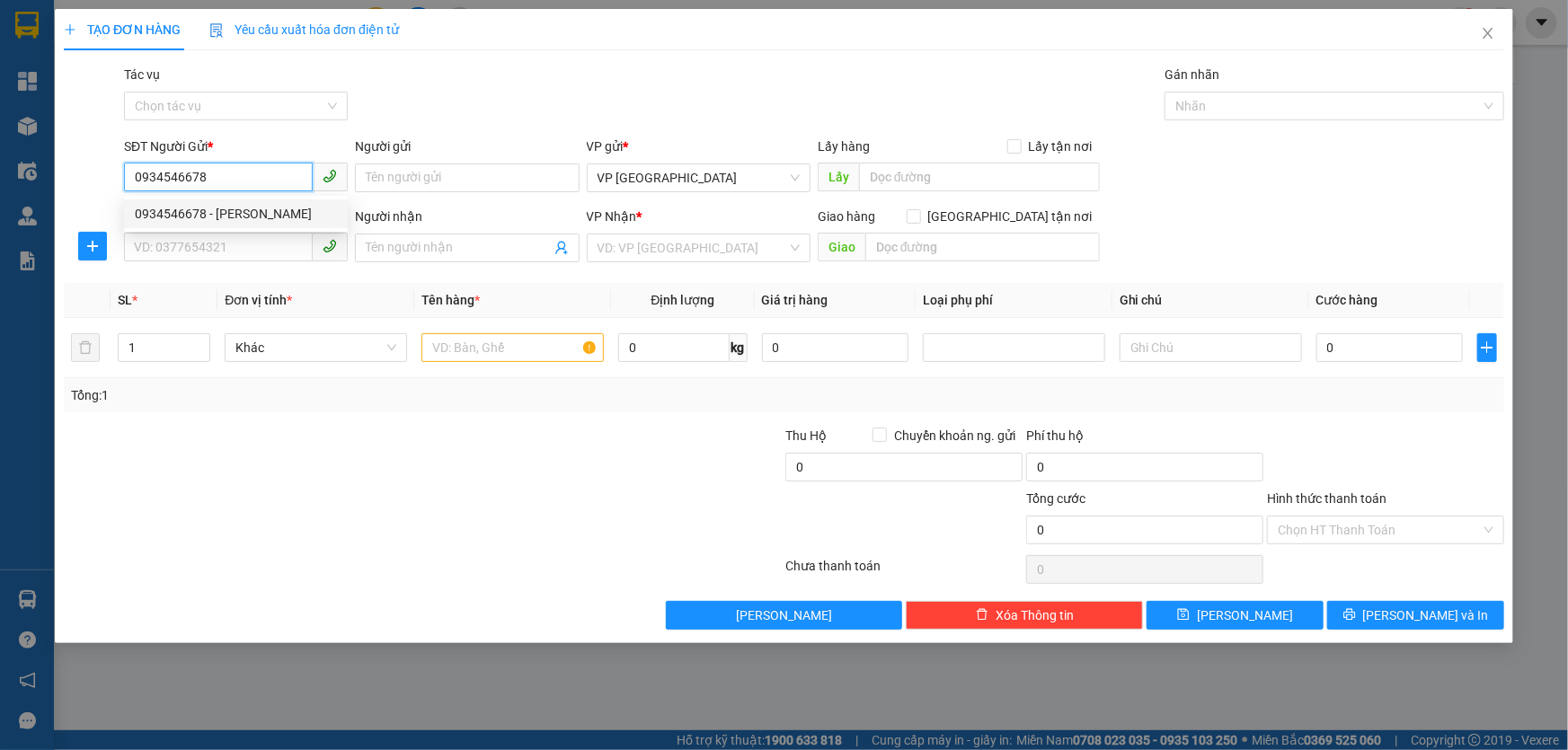
type input "0904021717"
type input "BÀ LÝ"
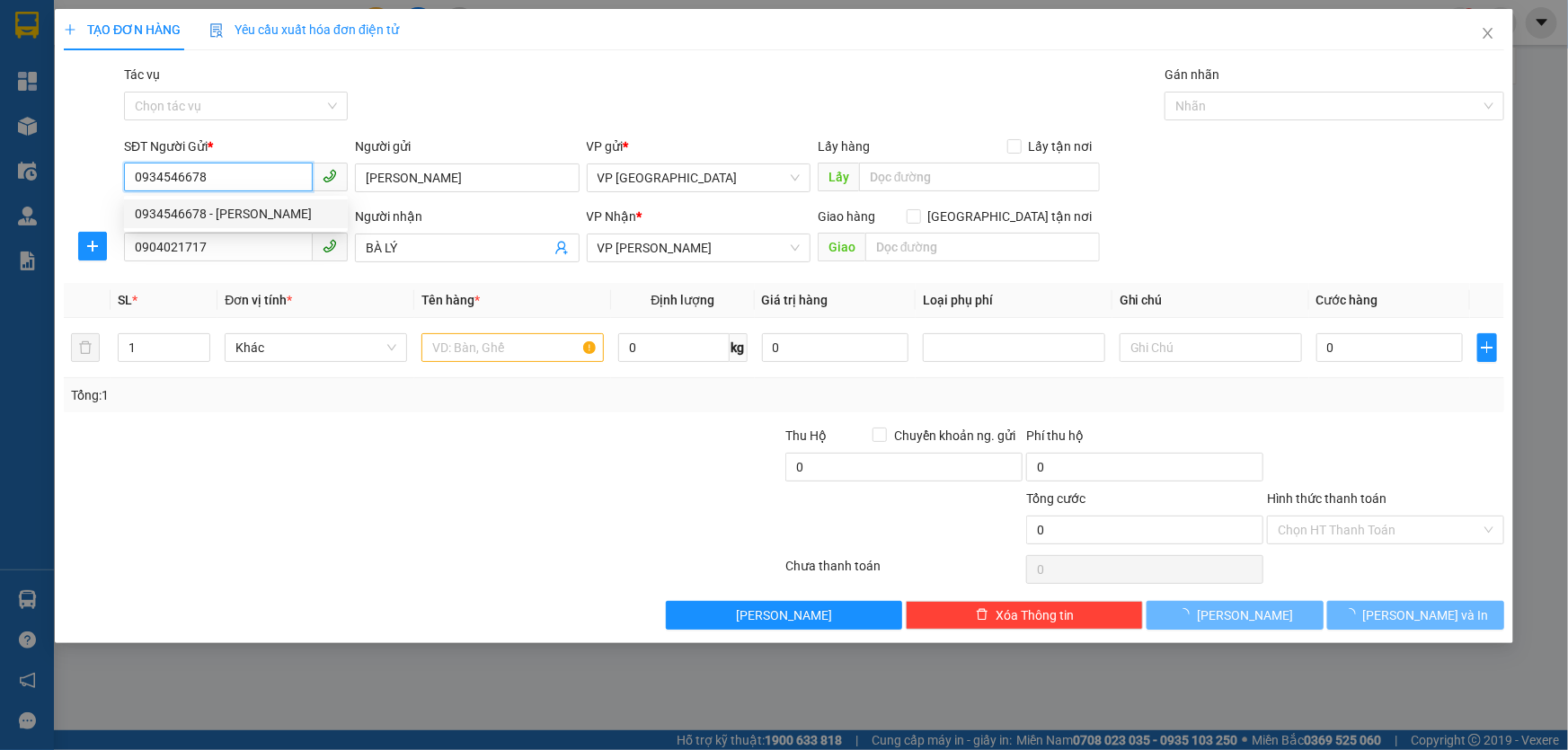
type input "40.000"
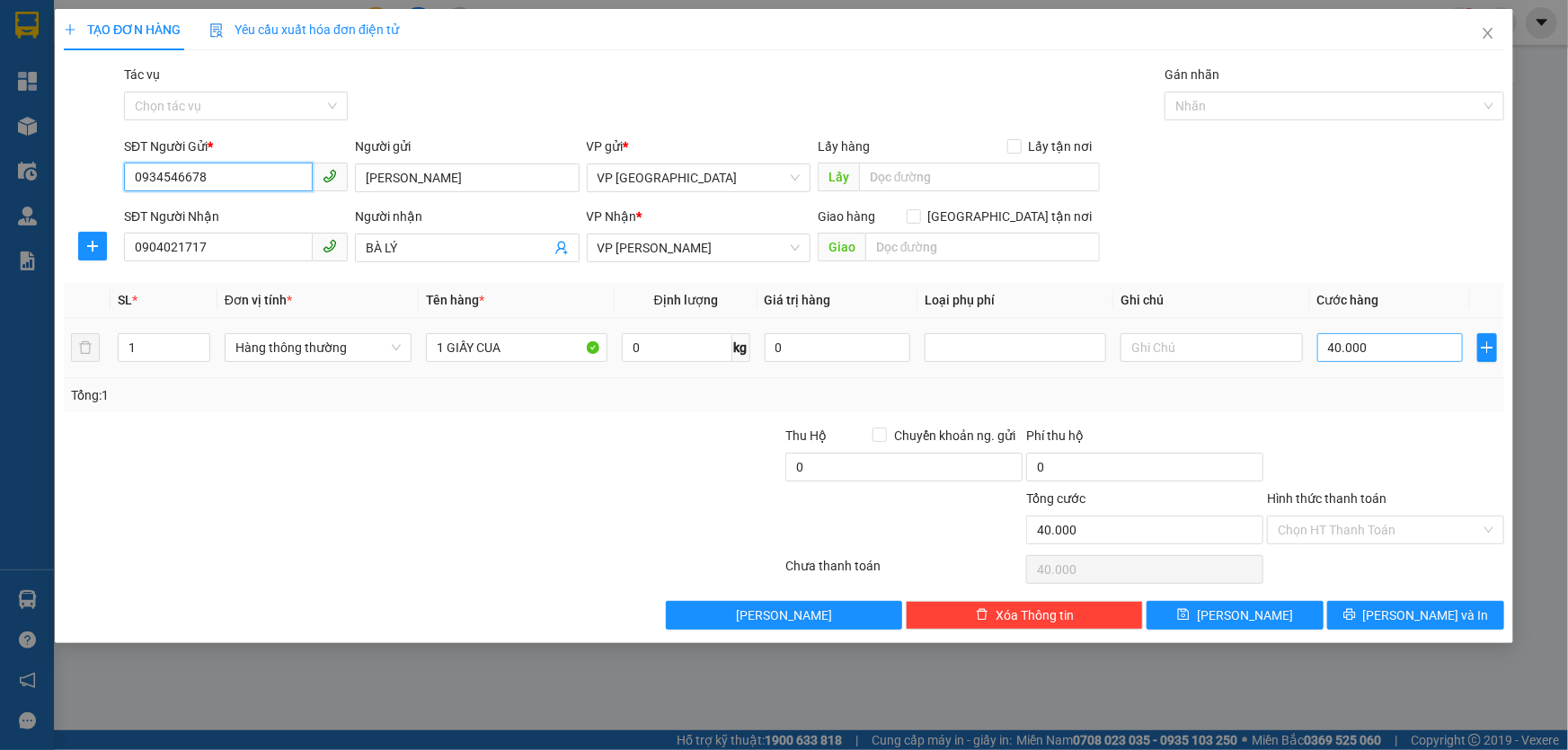
type input "0934546678"
click at [1383, 348] on input "40.000" at bounding box center [1390, 348] width 147 height 29
type input "5"
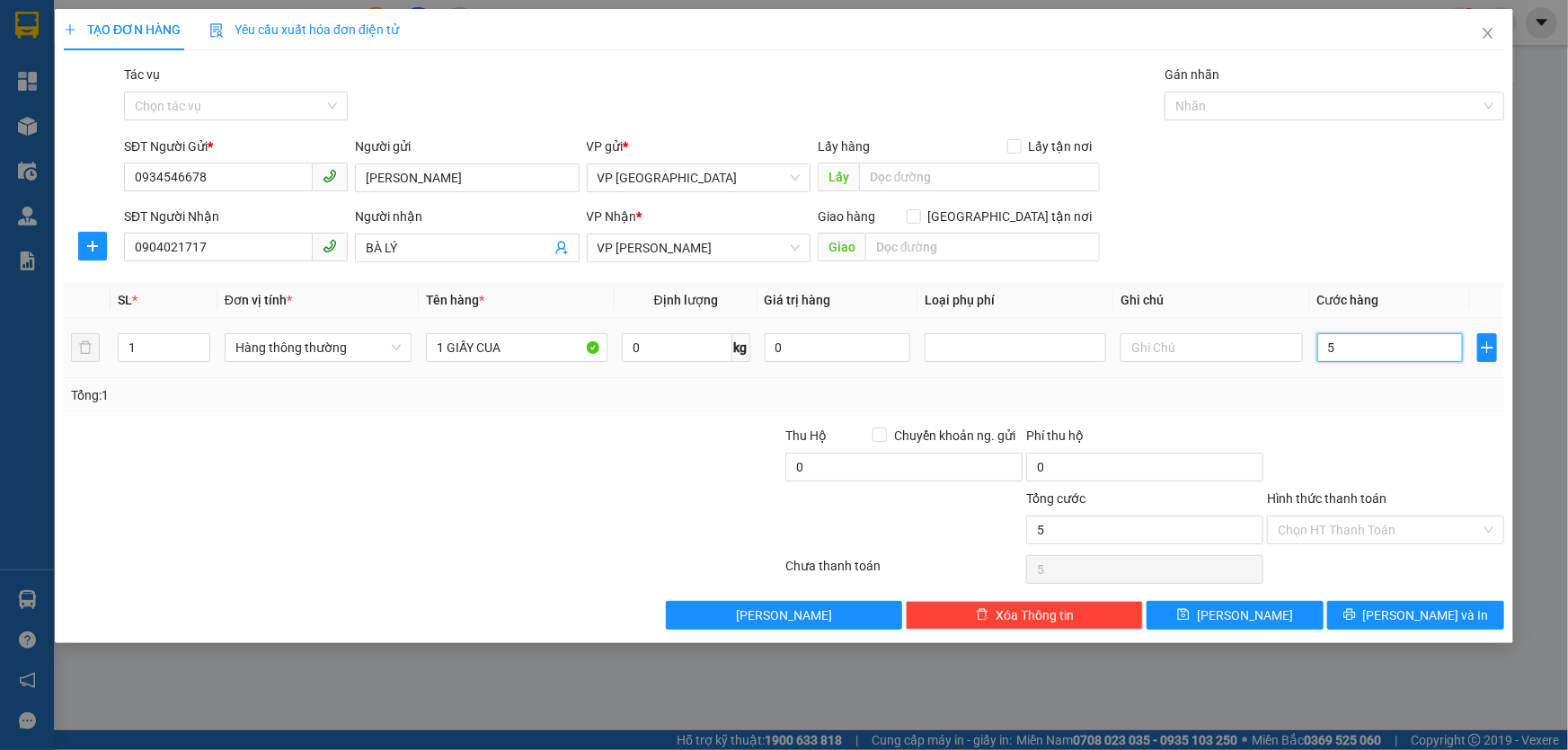
type input "50"
type input "50.000"
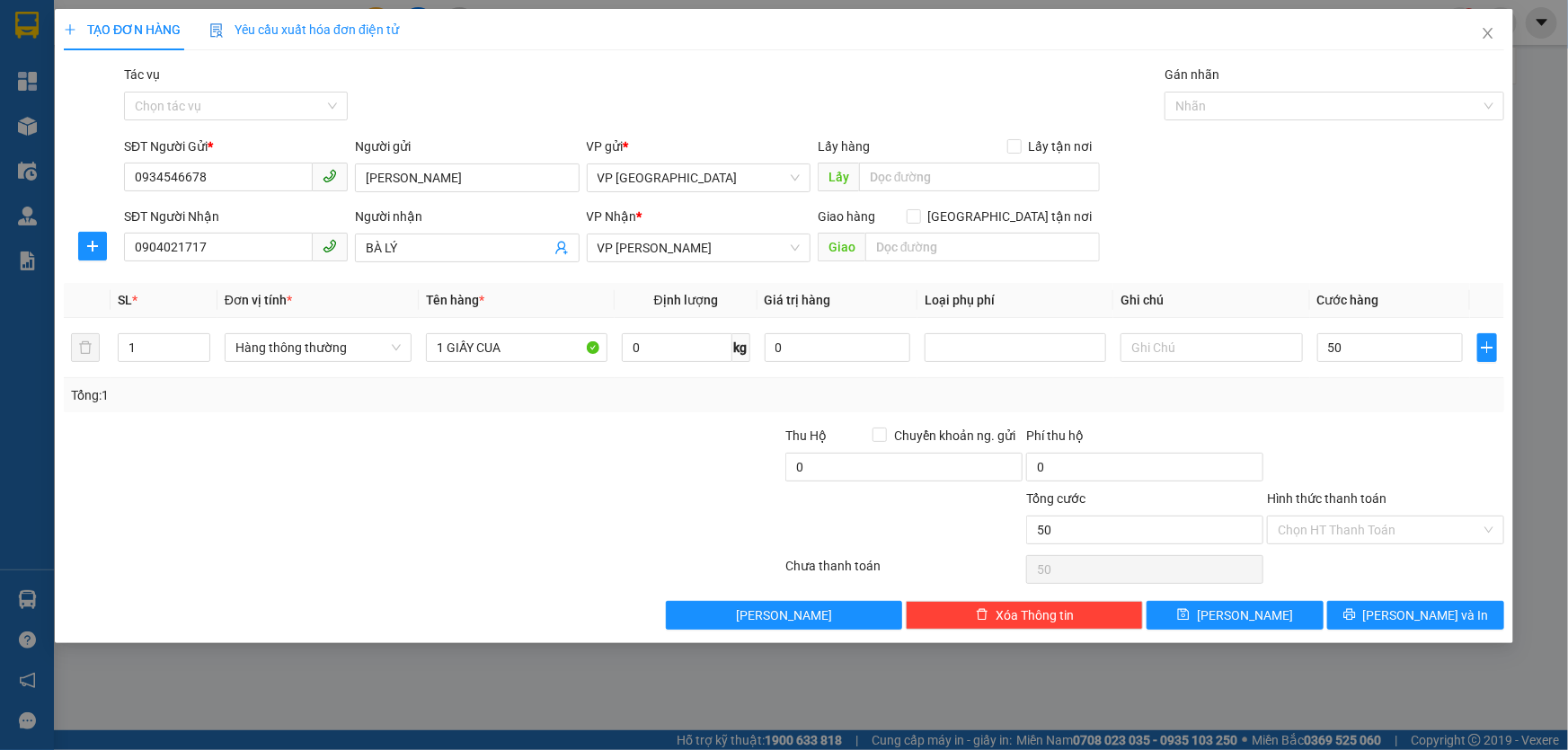
type input "50.000"
click at [309, 411] on div "Tổng: 1" at bounding box center [784, 395] width 1440 height 34
click at [1438, 524] on input "Hình thức thanh toán" at bounding box center [1378, 530] width 203 height 27
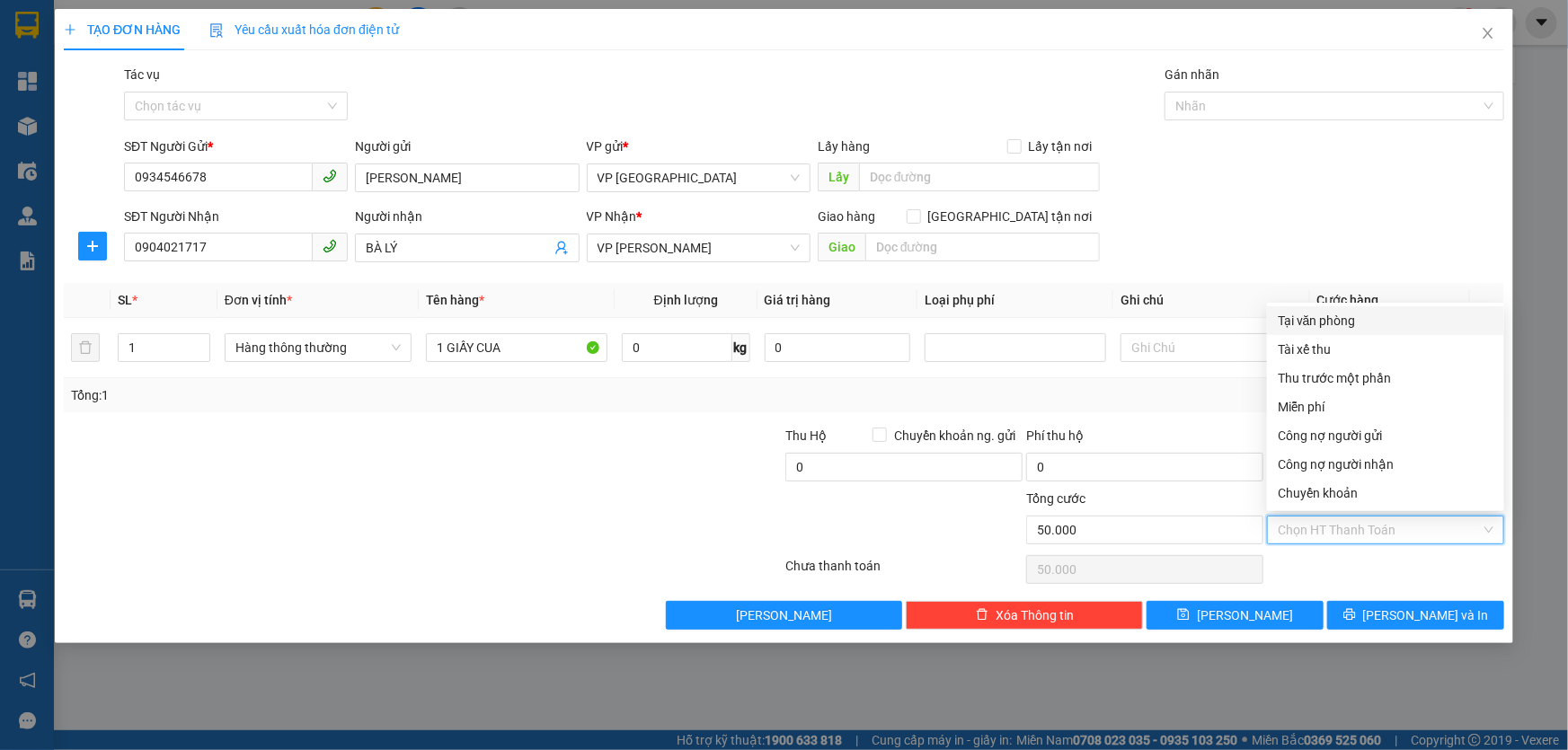
click at [1294, 324] on div "Tại văn phòng" at bounding box center [1385, 321] width 216 height 20
type input "0"
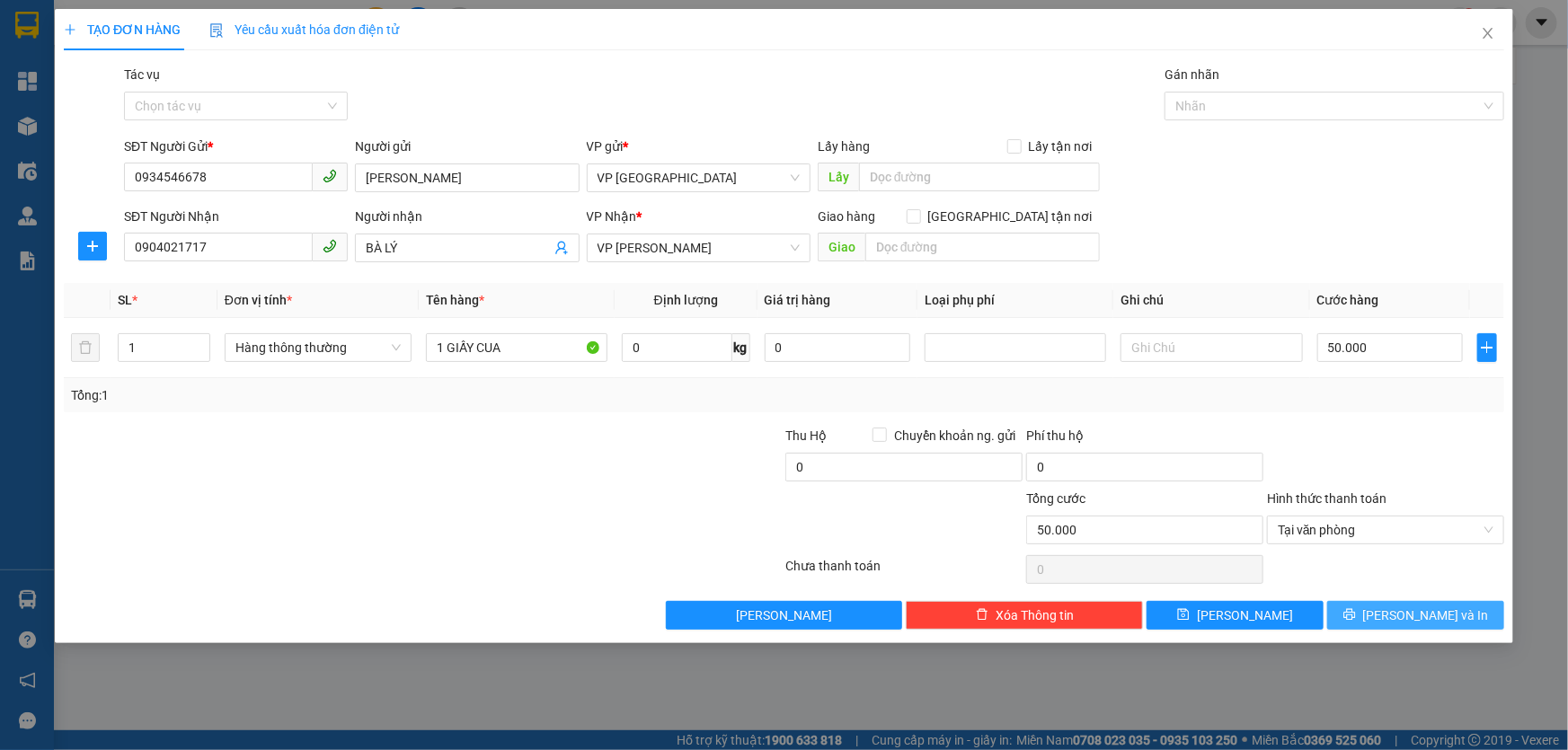
click at [1412, 610] on span "[PERSON_NAME] và In" at bounding box center [1426, 615] width 126 height 20
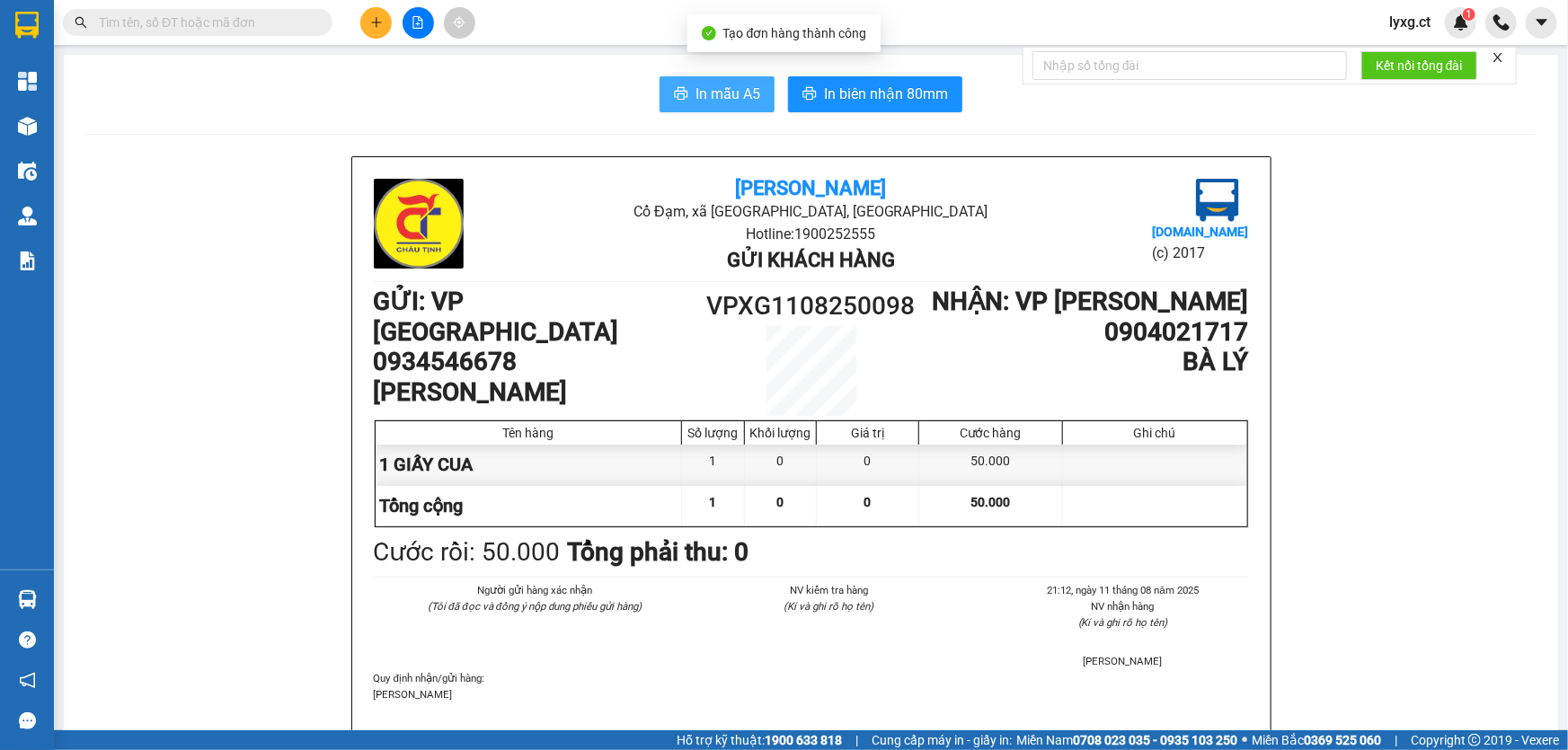
click at [696, 90] on span "In mẫu A5" at bounding box center [727, 94] width 65 height 23
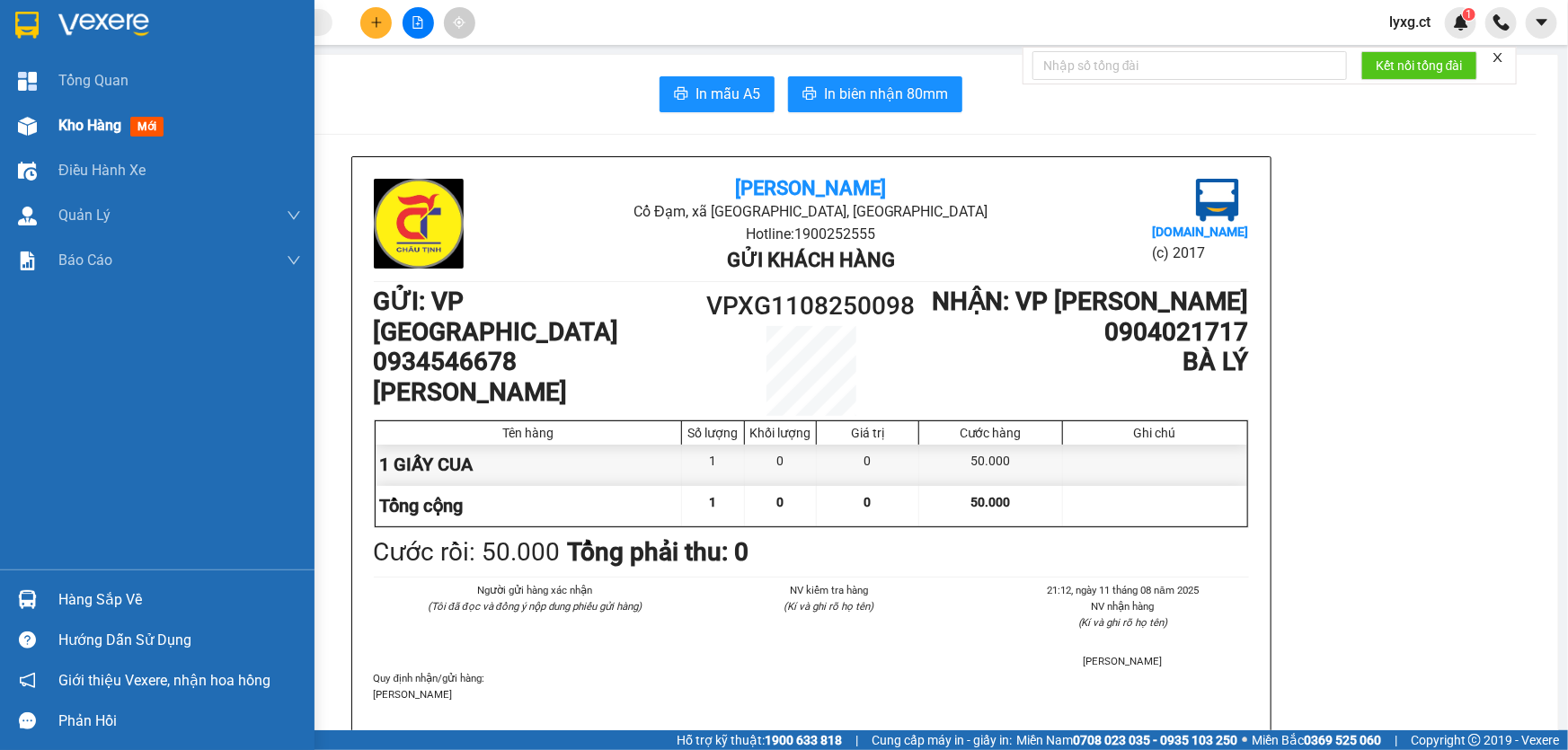
click at [89, 126] on span "Kho hàng" at bounding box center [89, 125] width 63 height 17
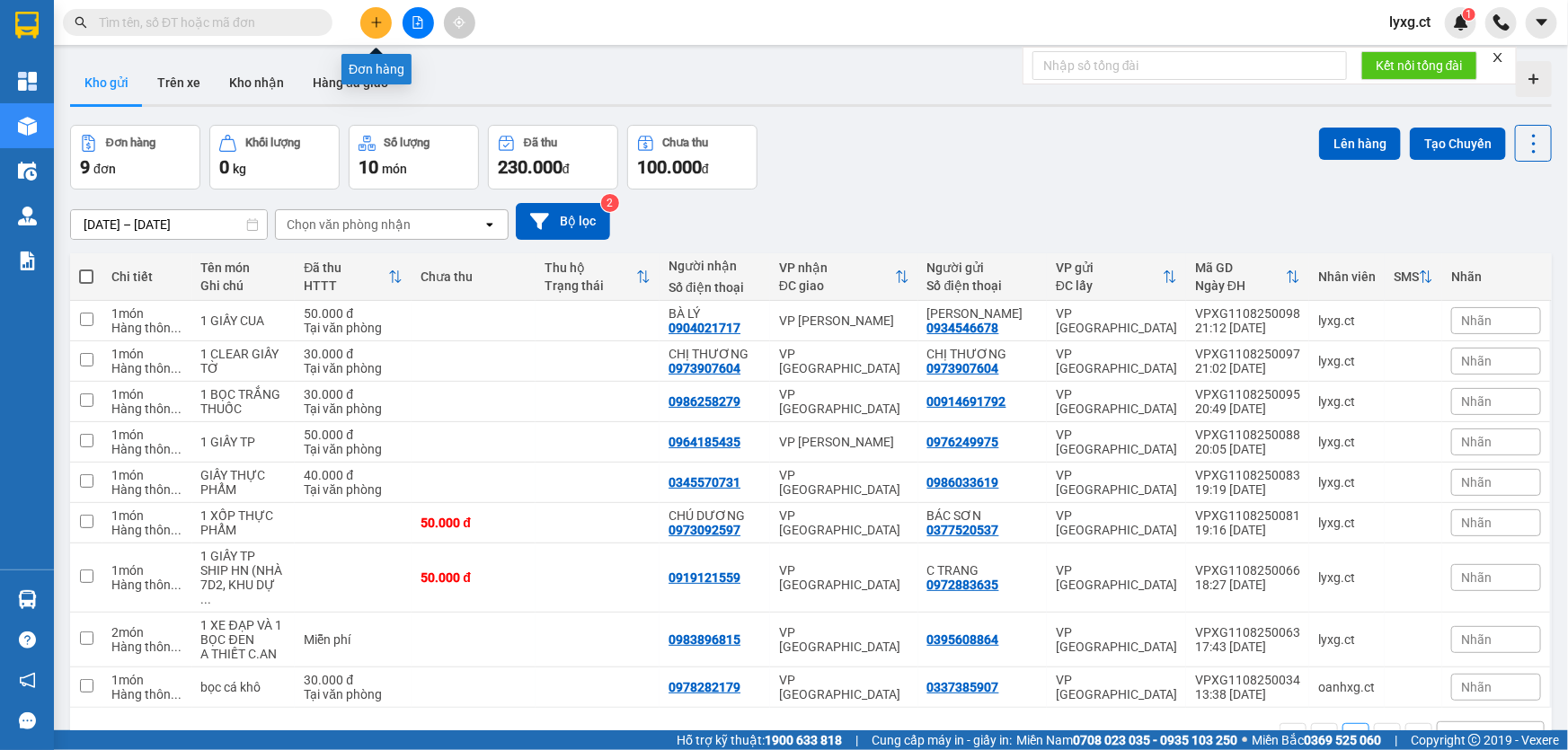
click at [380, 26] on icon "plus" at bounding box center [377, 23] width 13 height 13
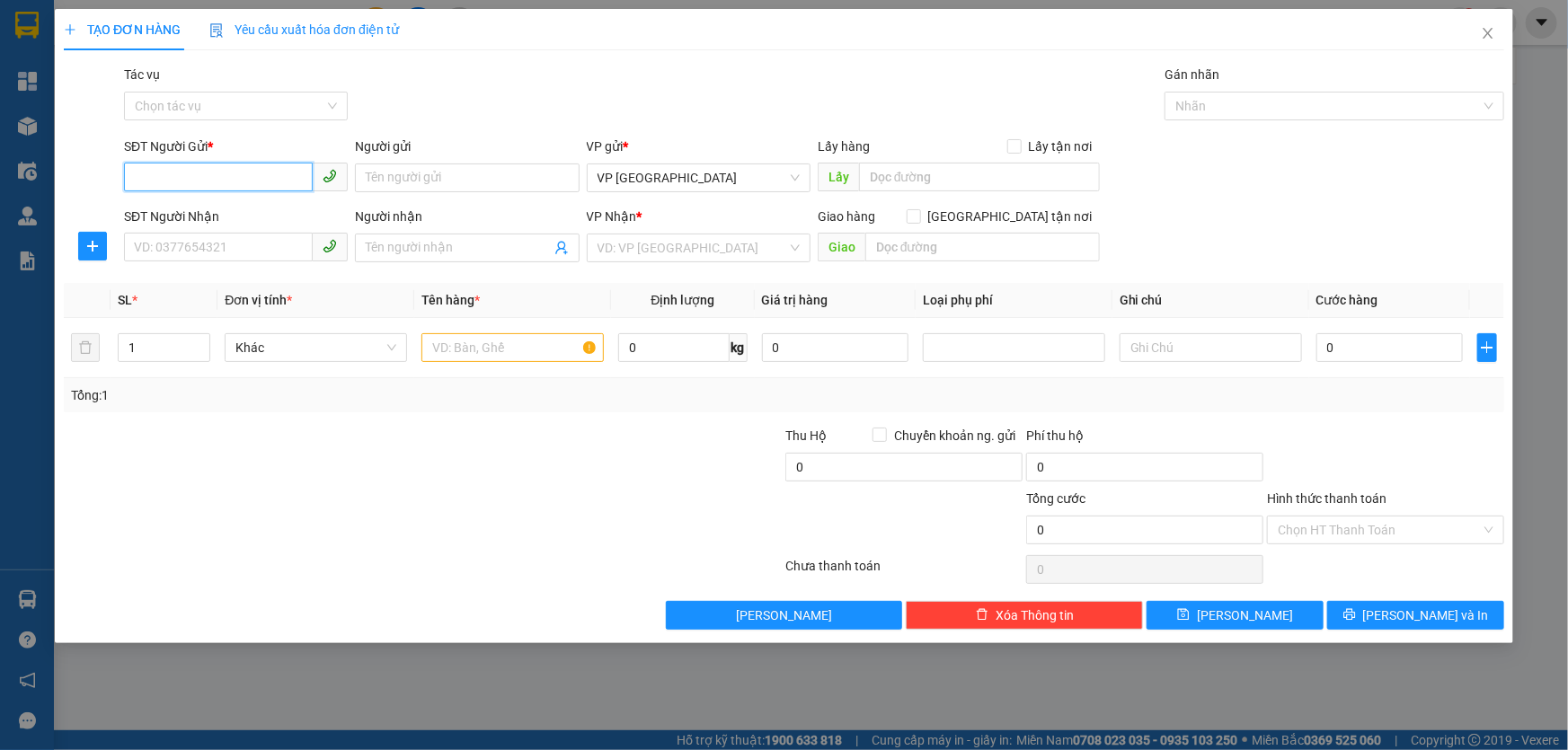
click at [265, 180] on input "SĐT Người Gửi *" at bounding box center [218, 177] width 189 height 29
type input "0373646537"
drag, startPoint x: 230, startPoint y: 253, endPoint x: 243, endPoint y: 236, distance: 21.4
click at [230, 252] on input "SĐT Người Nhận" at bounding box center [218, 247] width 189 height 29
type input "0987900012"
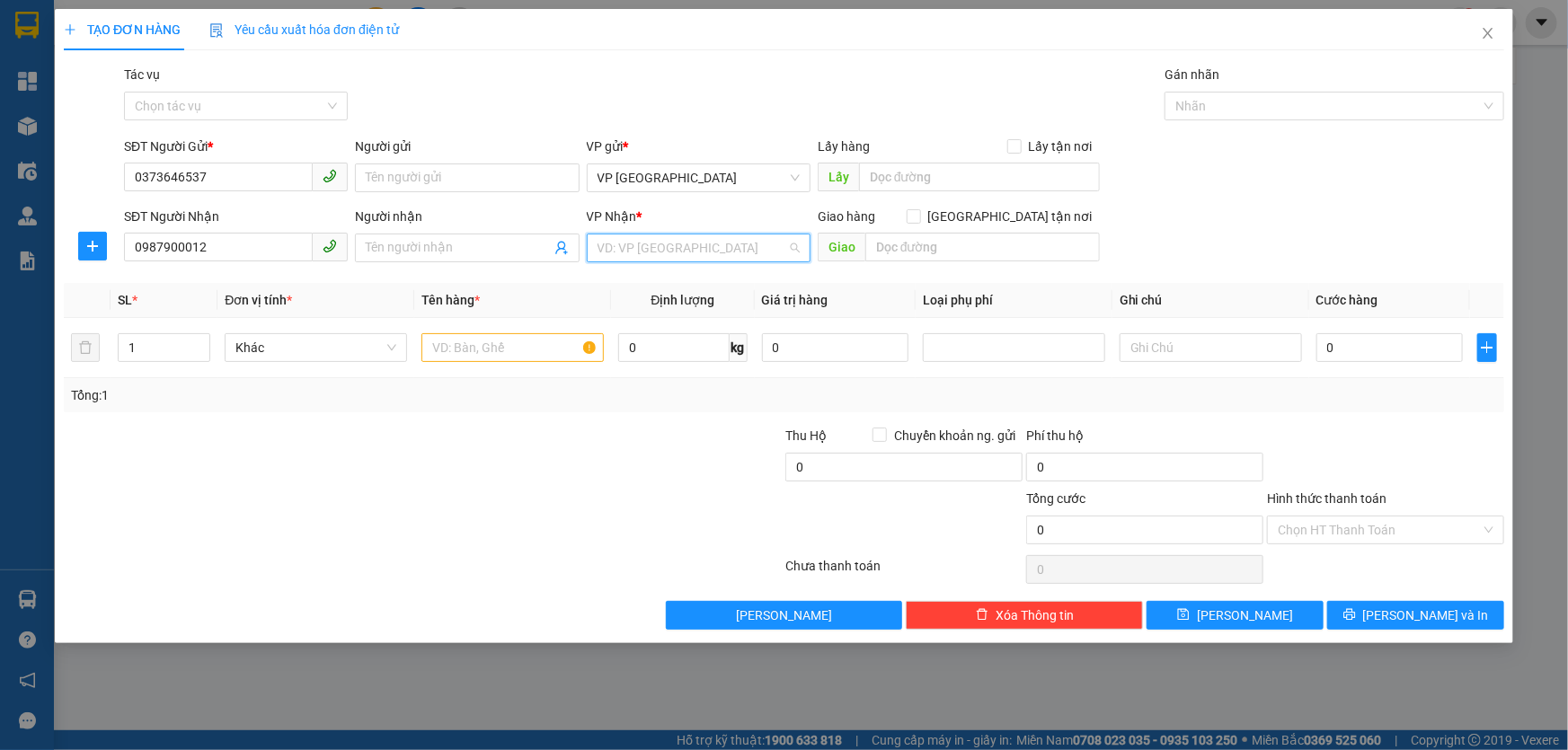
click at [721, 255] on input "search" at bounding box center [692, 248] width 190 height 27
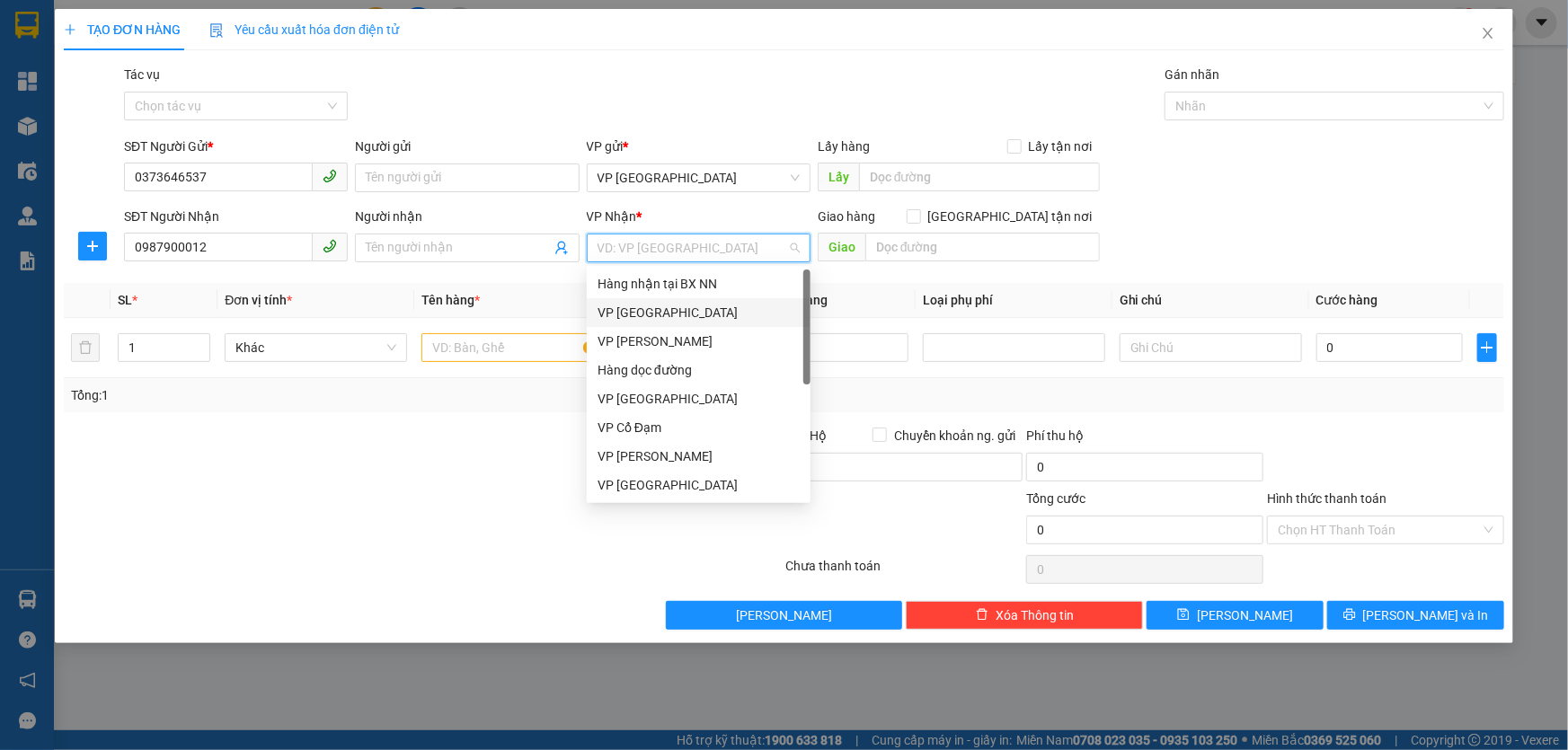
click at [636, 310] on div "VP [GEOGRAPHIC_DATA]" at bounding box center [698, 313] width 202 height 20
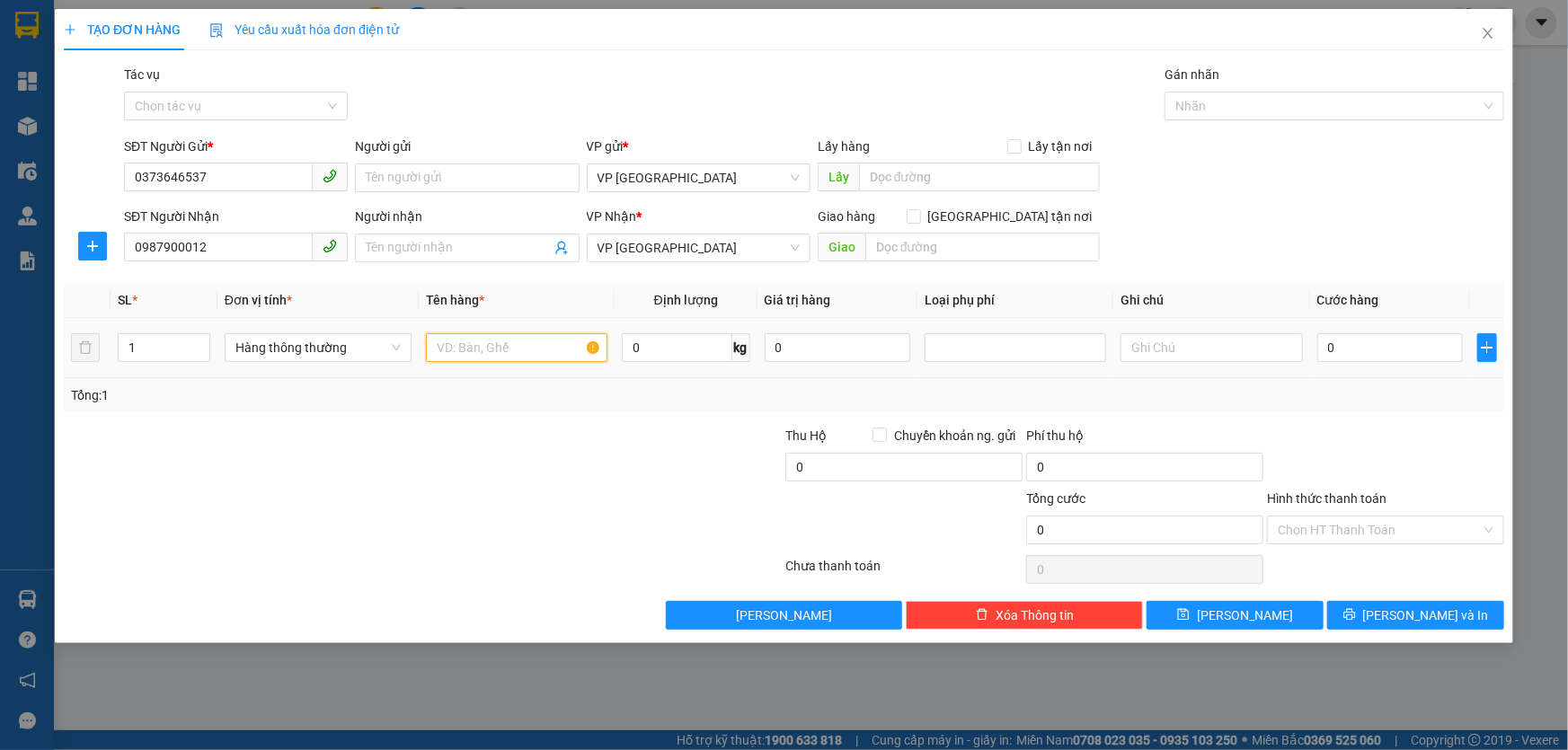
drag, startPoint x: 505, startPoint y: 344, endPoint x: 503, endPoint y: 327, distance: 17.1
click at [504, 344] on input "text" at bounding box center [516, 348] width 181 height 29
type input "1 GIẤY TP"
click at [1428, 356] on input "0" at bounding box center [1390, 348] width 147 height 29
type input "5"
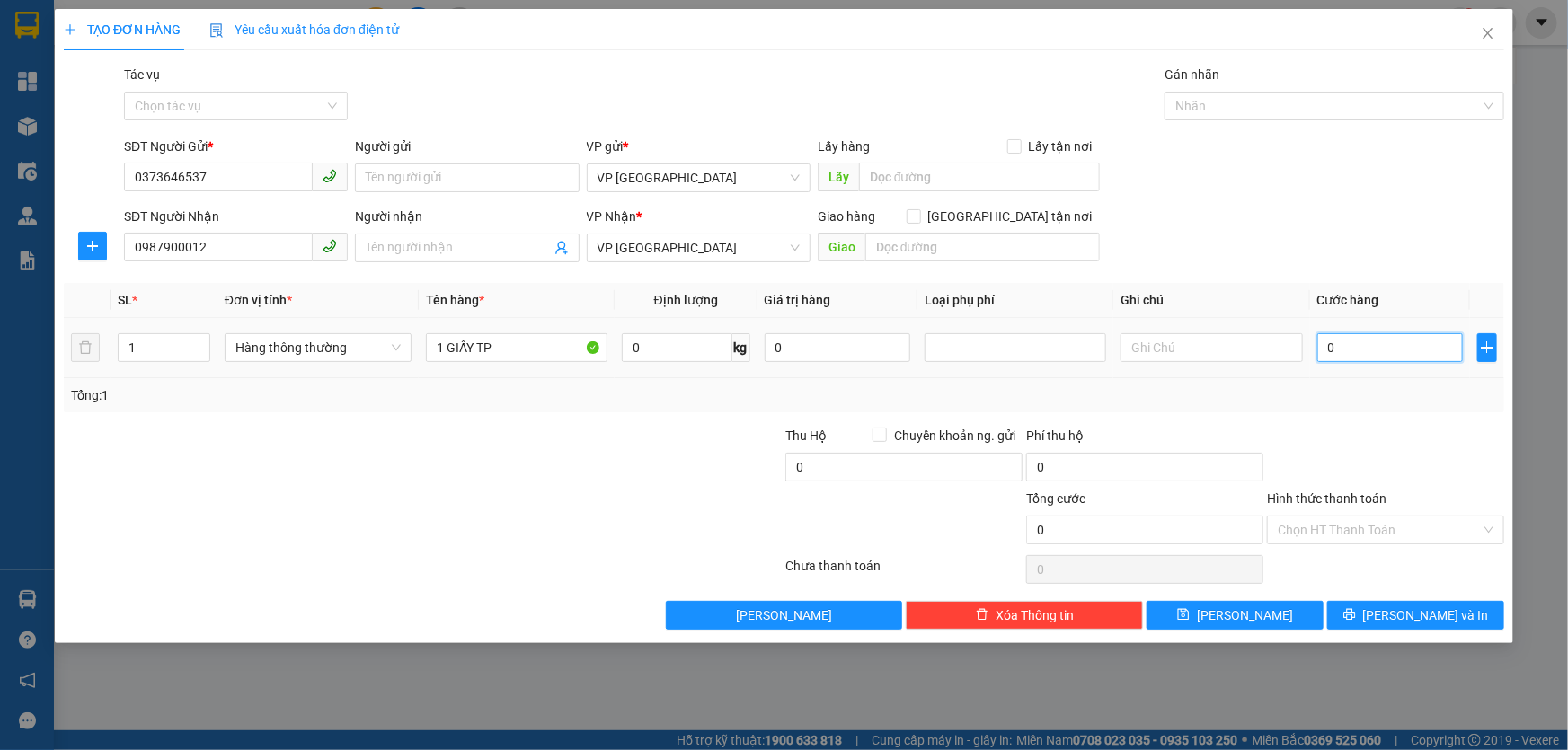
type input "5"
type input "50"
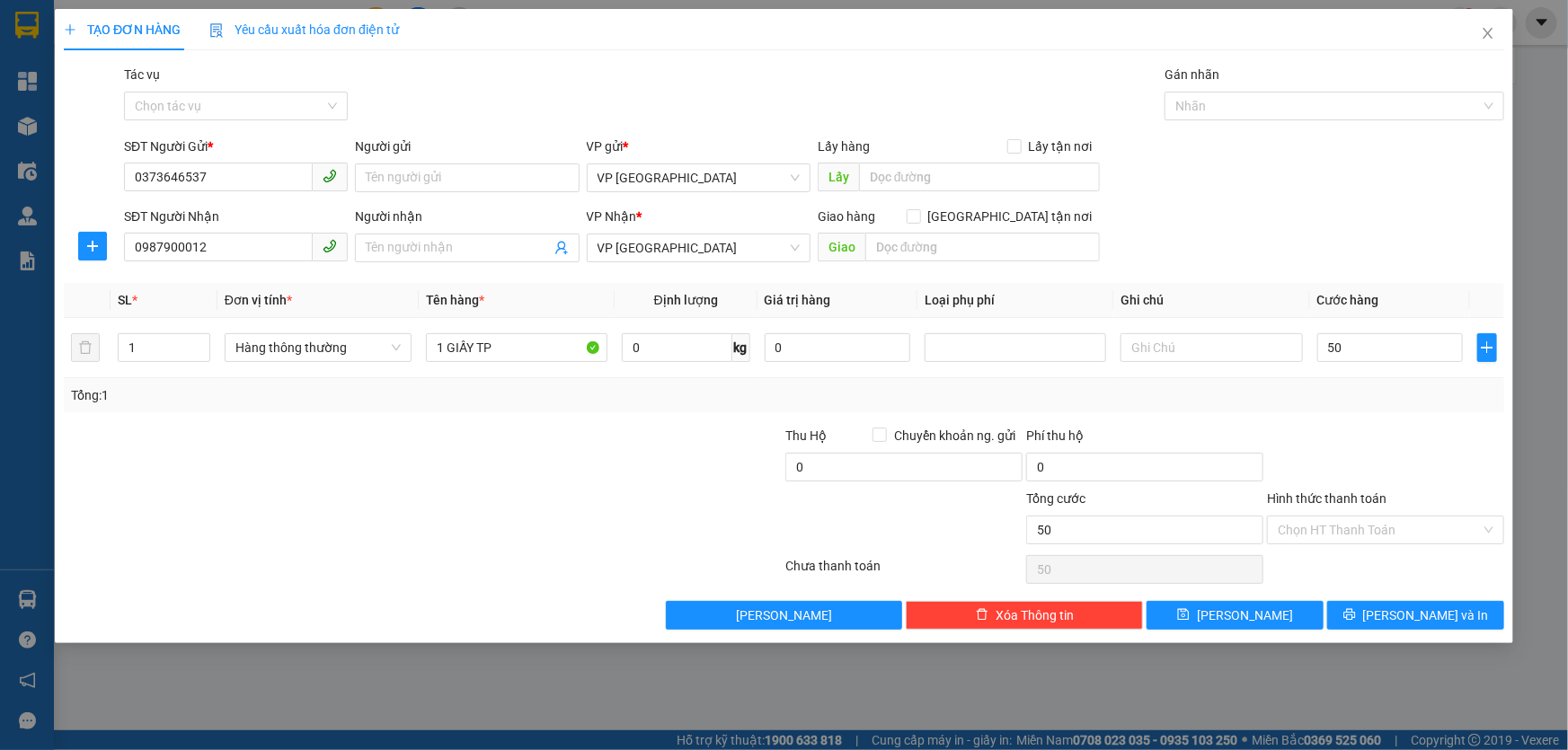
click at [1360, 396] on div "Tổng: 1" at bounding box center [784, 396] width 1426 height 20
type input "50.000"
click at [1176, 342] on input "text" at bounding box center [1211, 348] width 181 height 29
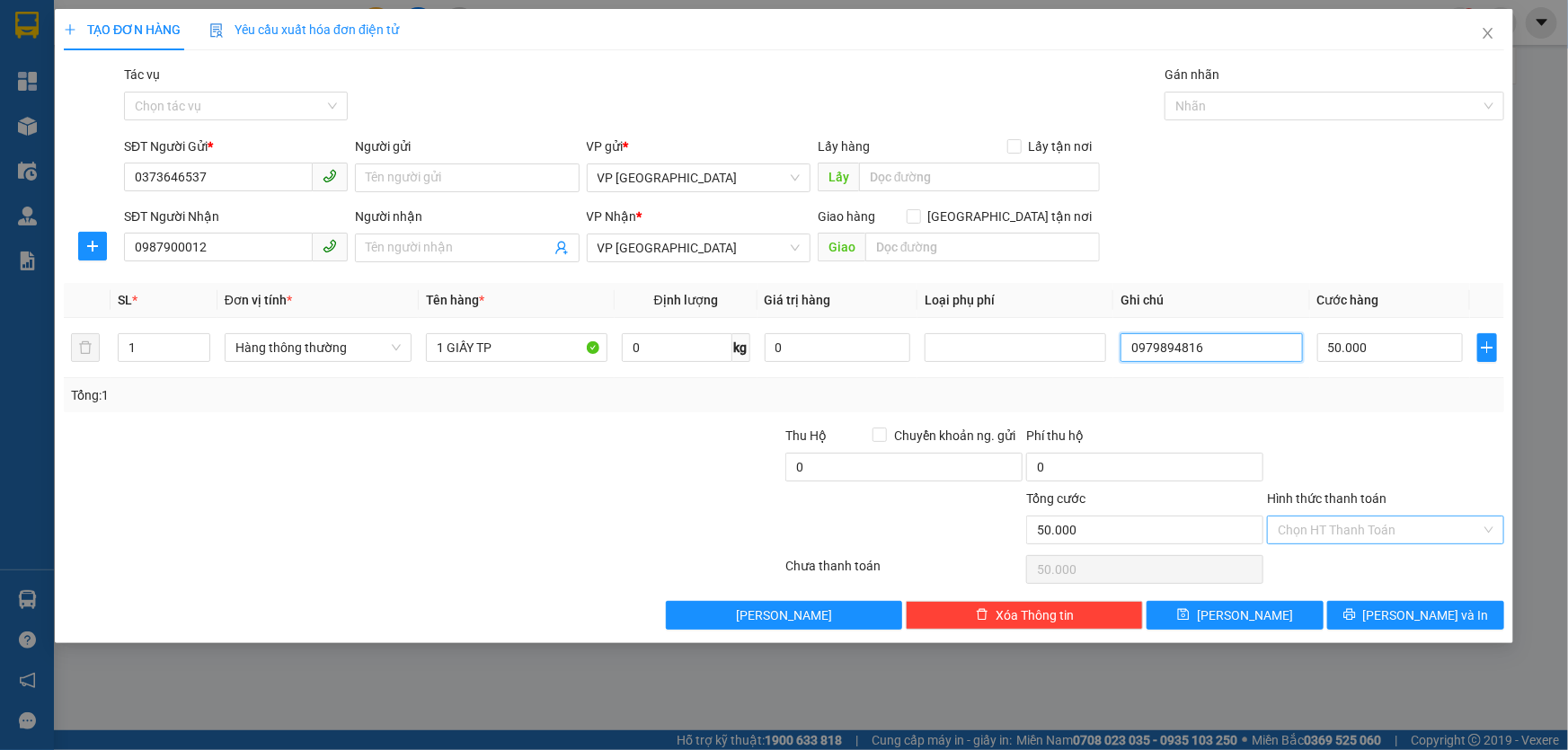
type input "0979894816"
click at [1446, 534] on input "Hình thức thanh toán" at bounding box center [1378, 530] width 203 height 27
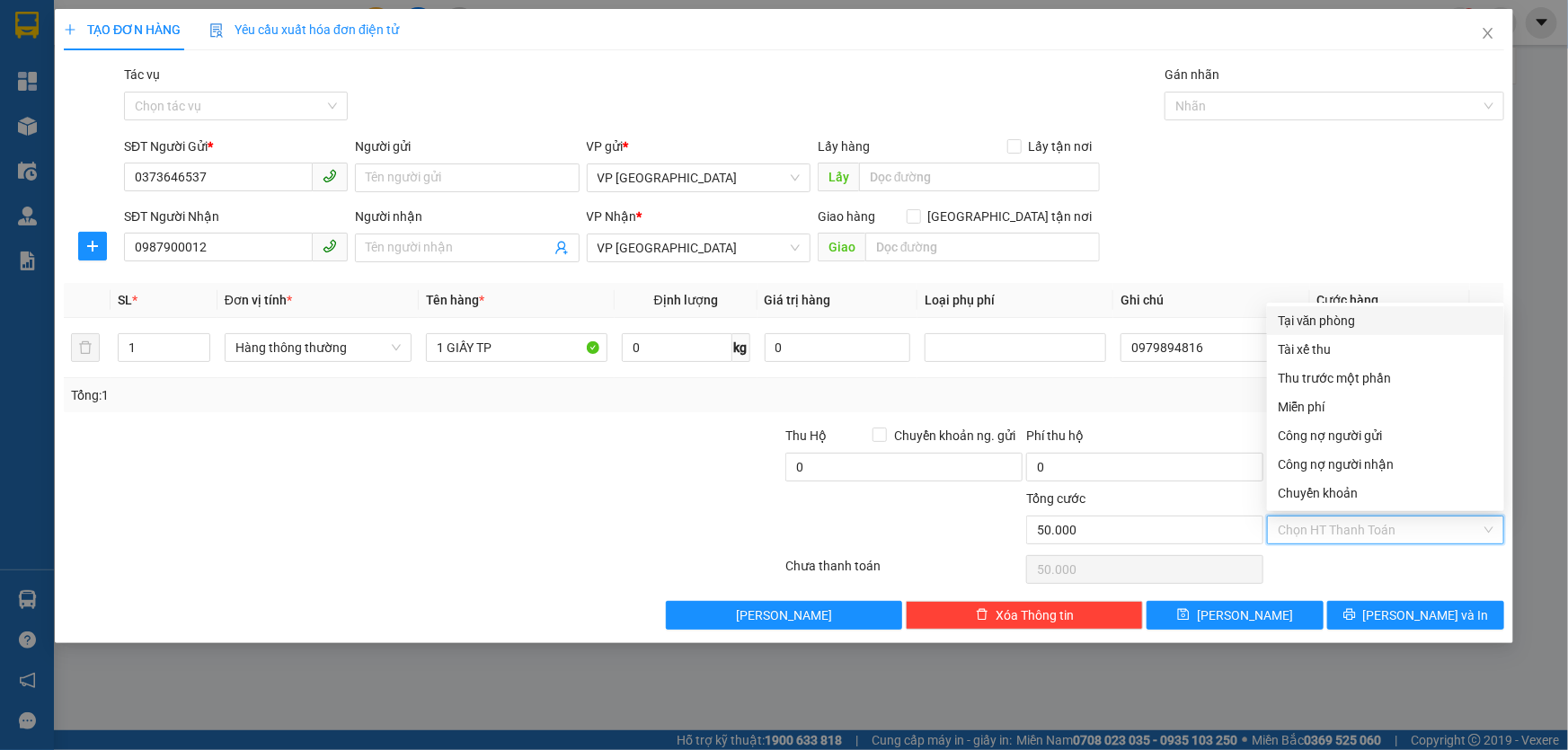
click at [1290, 325] on div "Tại văn phòng" at bounding box center [1385, 321] width 216 height 20
type input "0"
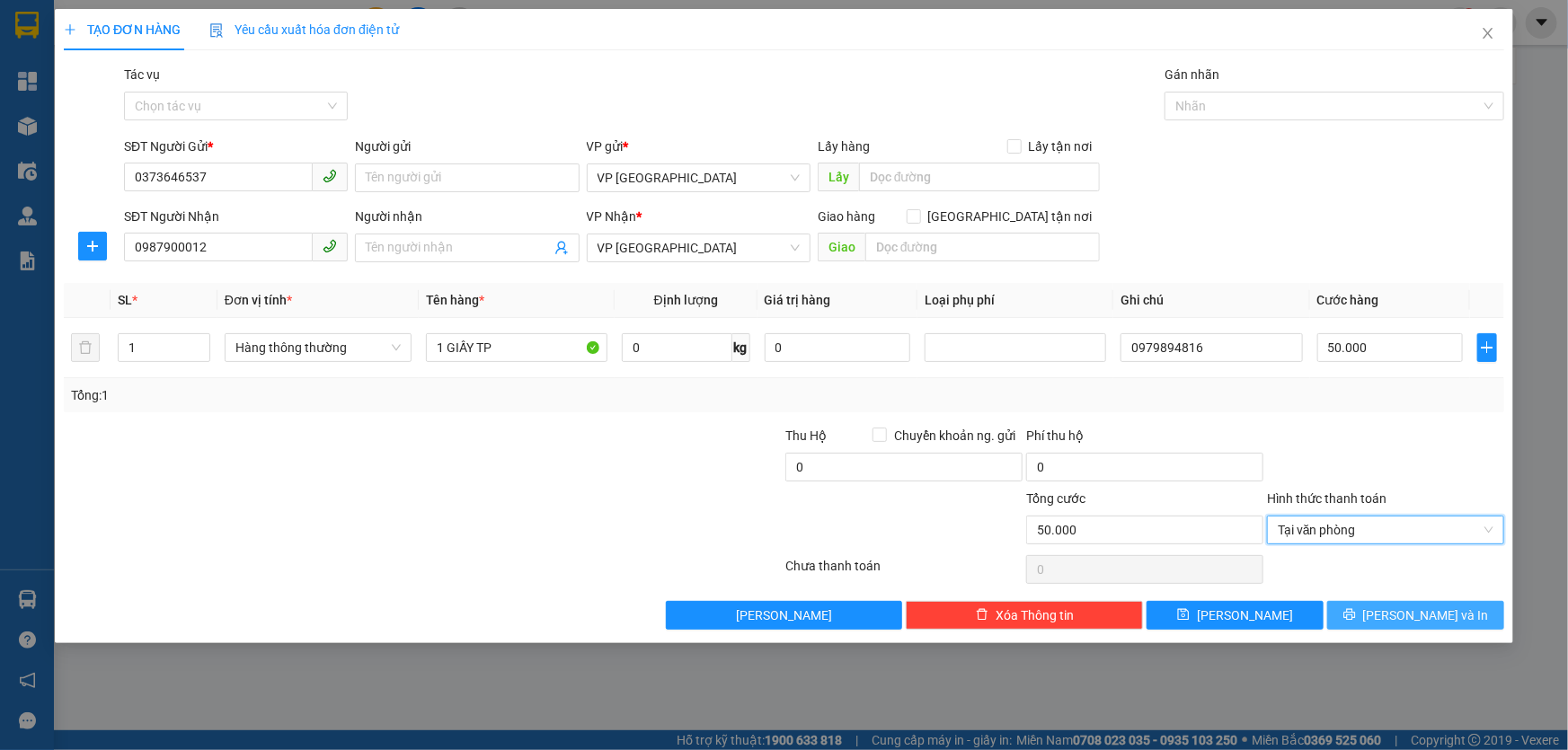
click at [1349, 611] on button "[PERSON_NAME] và In" at bounding box center [1416, 615] width 177 height 29
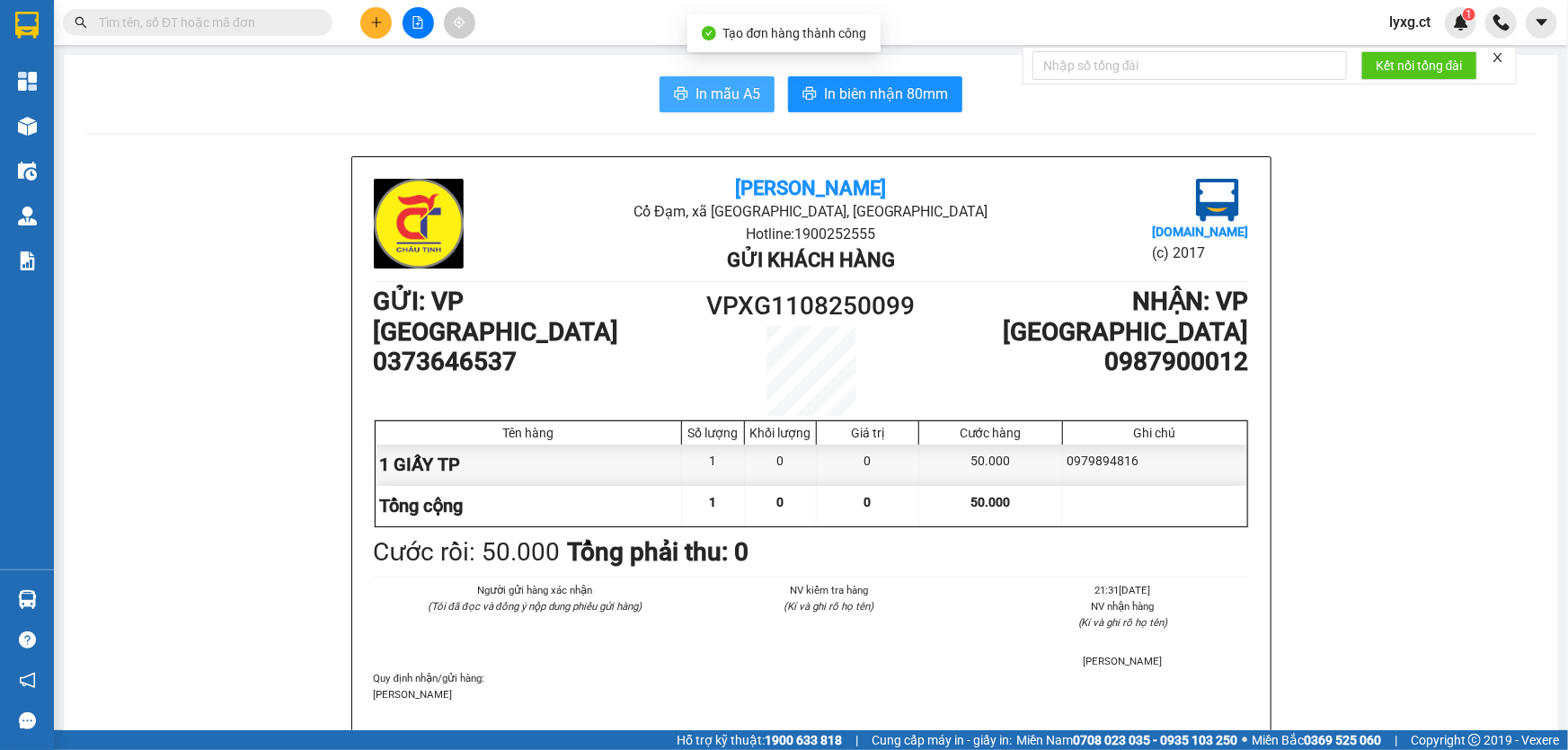
click at [733, 95] on span "In mẫu A5" at bounding box center [727, 94] width 65 height 23
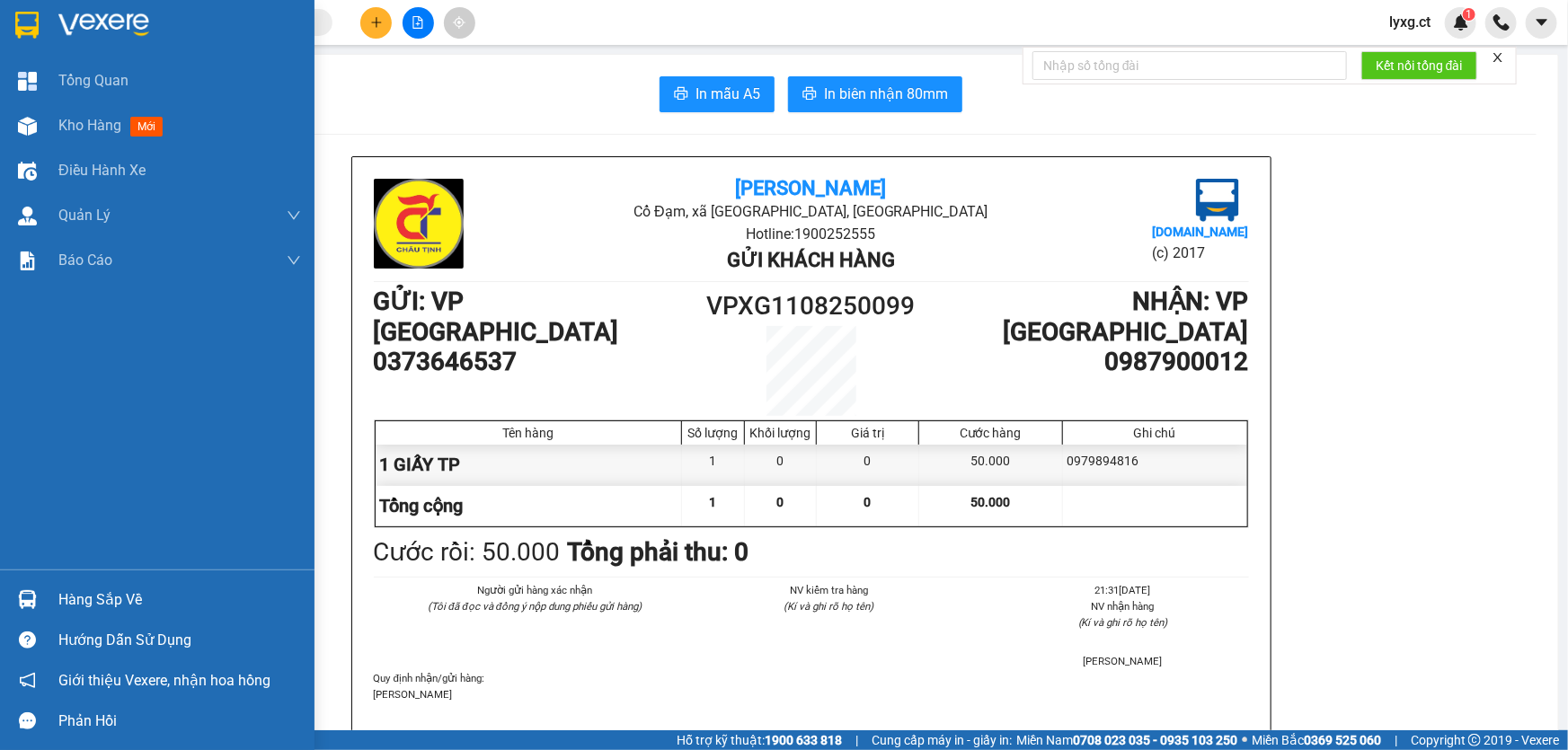
drag, startPoint x: 81, startPoint y: 129, endPoint x: 94, endPoint y: 1, distance: 128.7
click at [80, 128] on span "Kho hàng" at bounding box center [89, 125] width 63 height 17
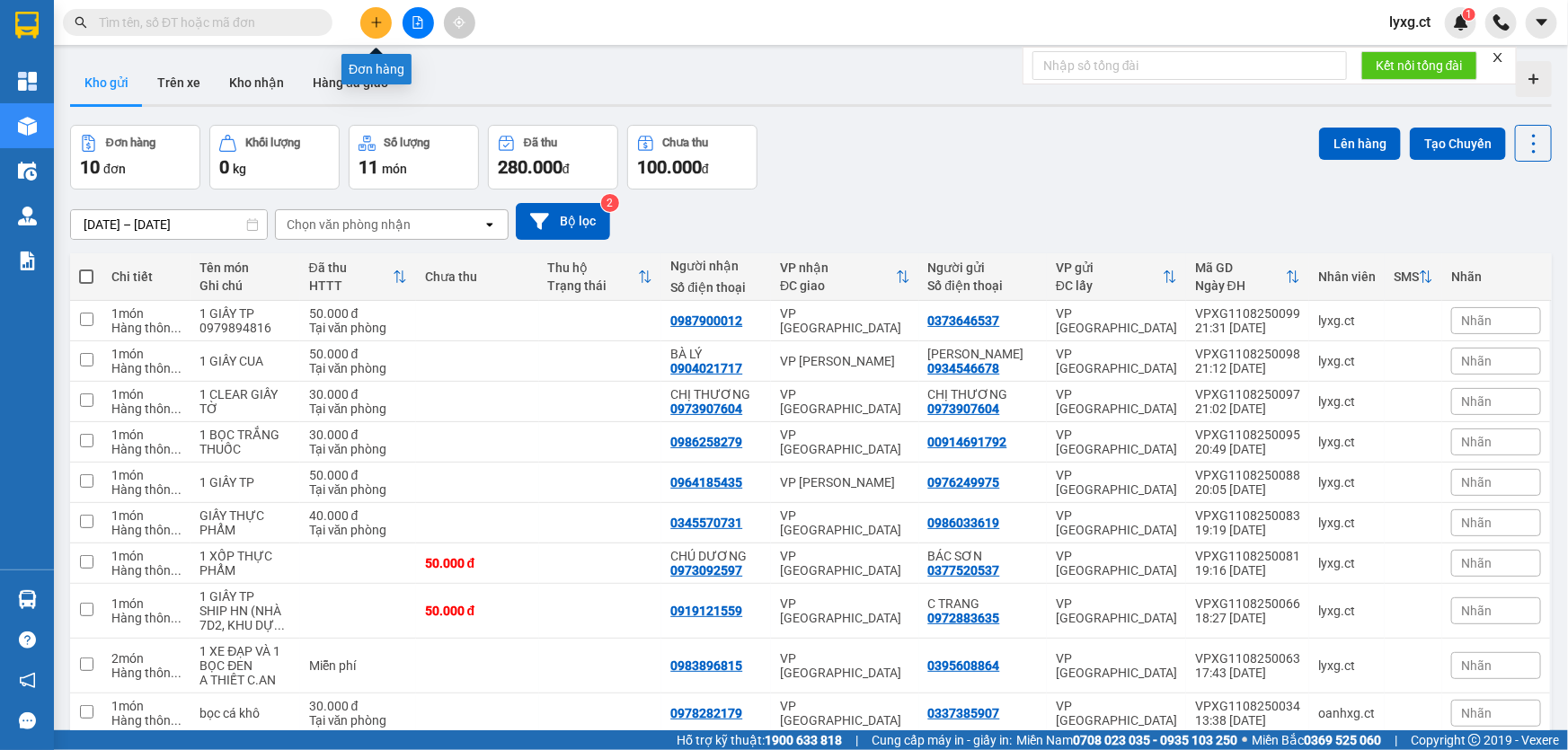
click at [377, 23] on icon "plus" at bounding box center [376, 22] width 10 height 1
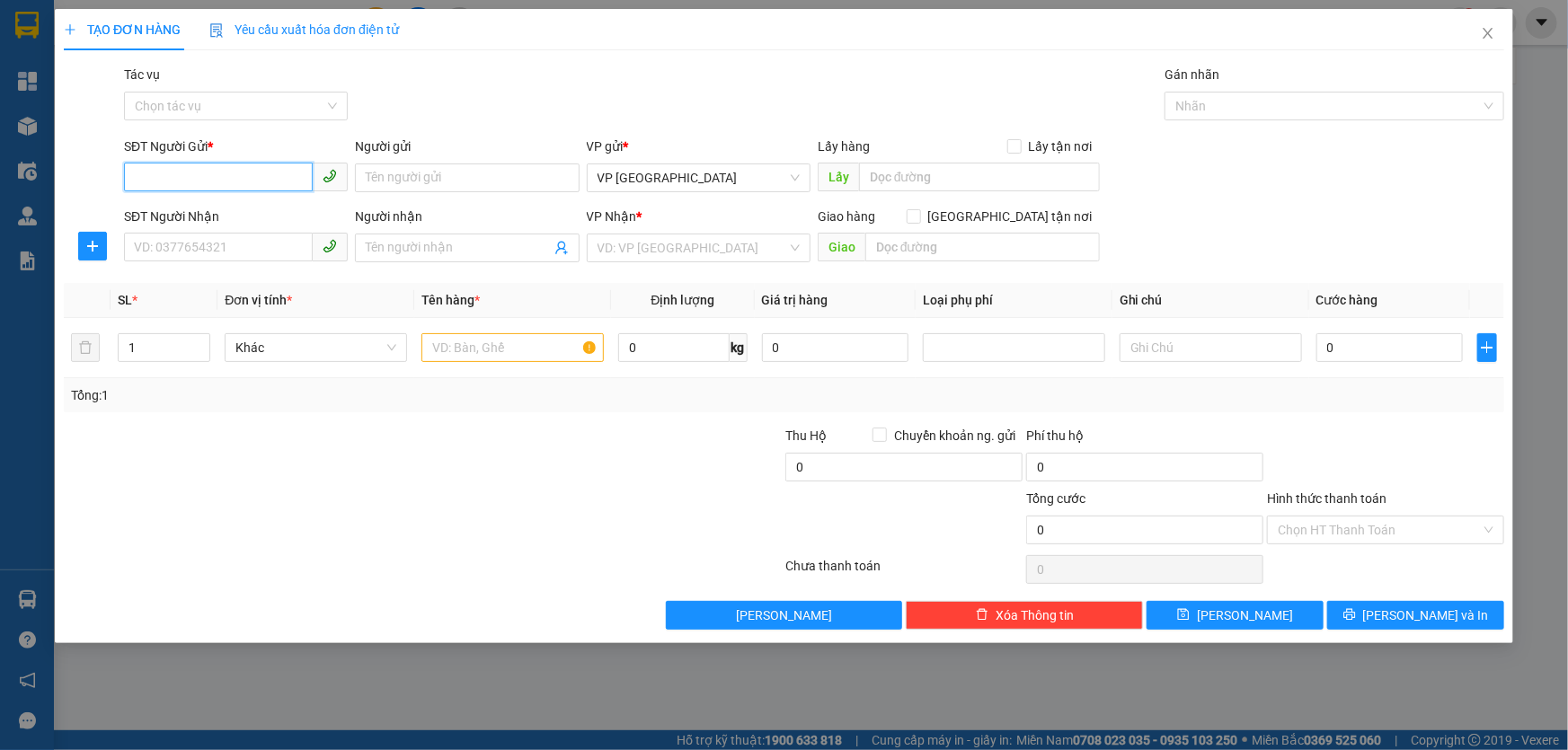
click at [247, 185] on input "SĐT Người Gửi *" at bounding box center [218, 177] width 189 height 29
type input "00915639848"
drag, startPoint x: 235, startPoint y: 250, endPoint x: 266, endPoint y: 232, distance: 35.8
click at [235, 249] on input "SĐT Người Nhận" at bounding box center [218, 247] width 189 height 29
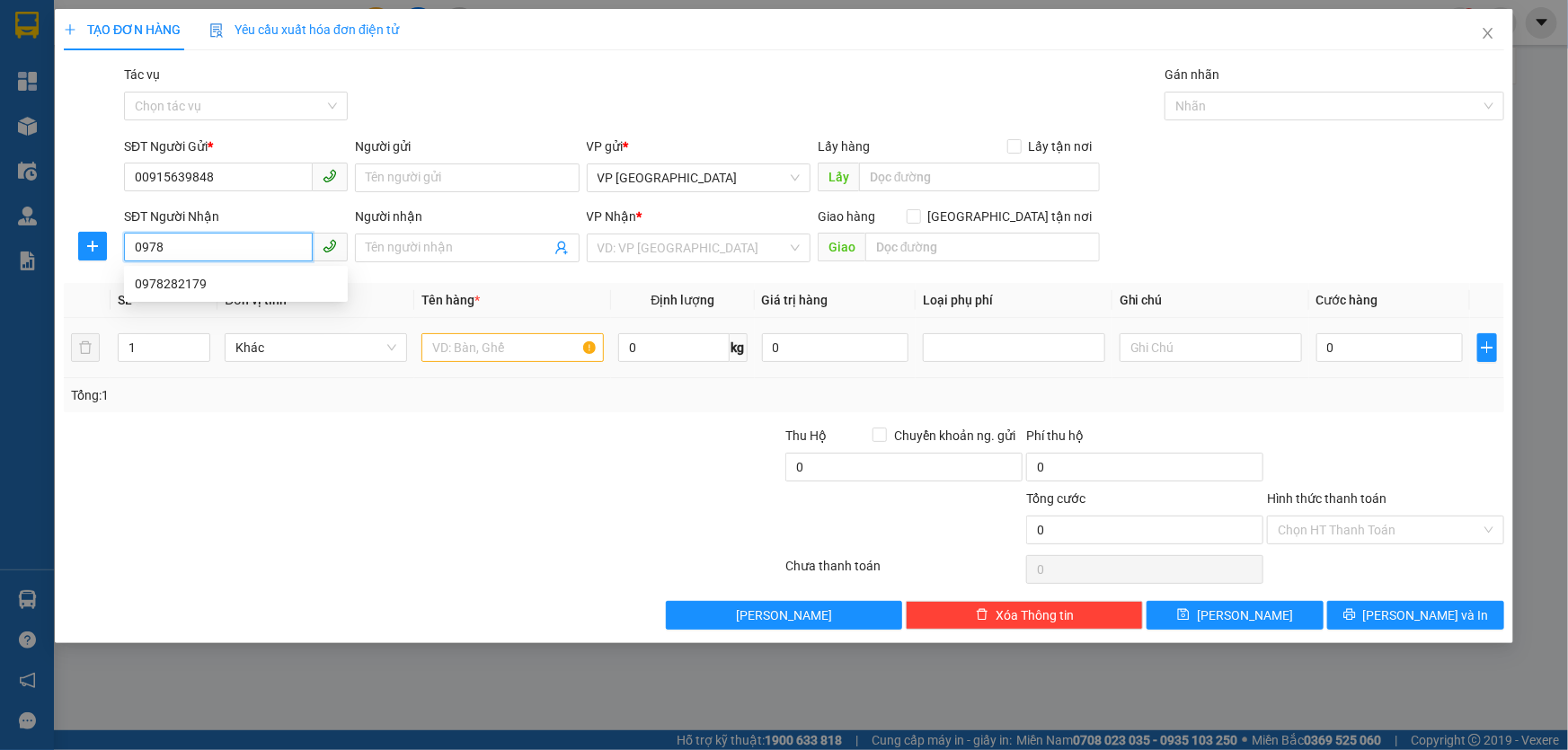
type input "0978"
click at [521, 346] on input "text" at bounding box center [512, 348] width 182 height 29
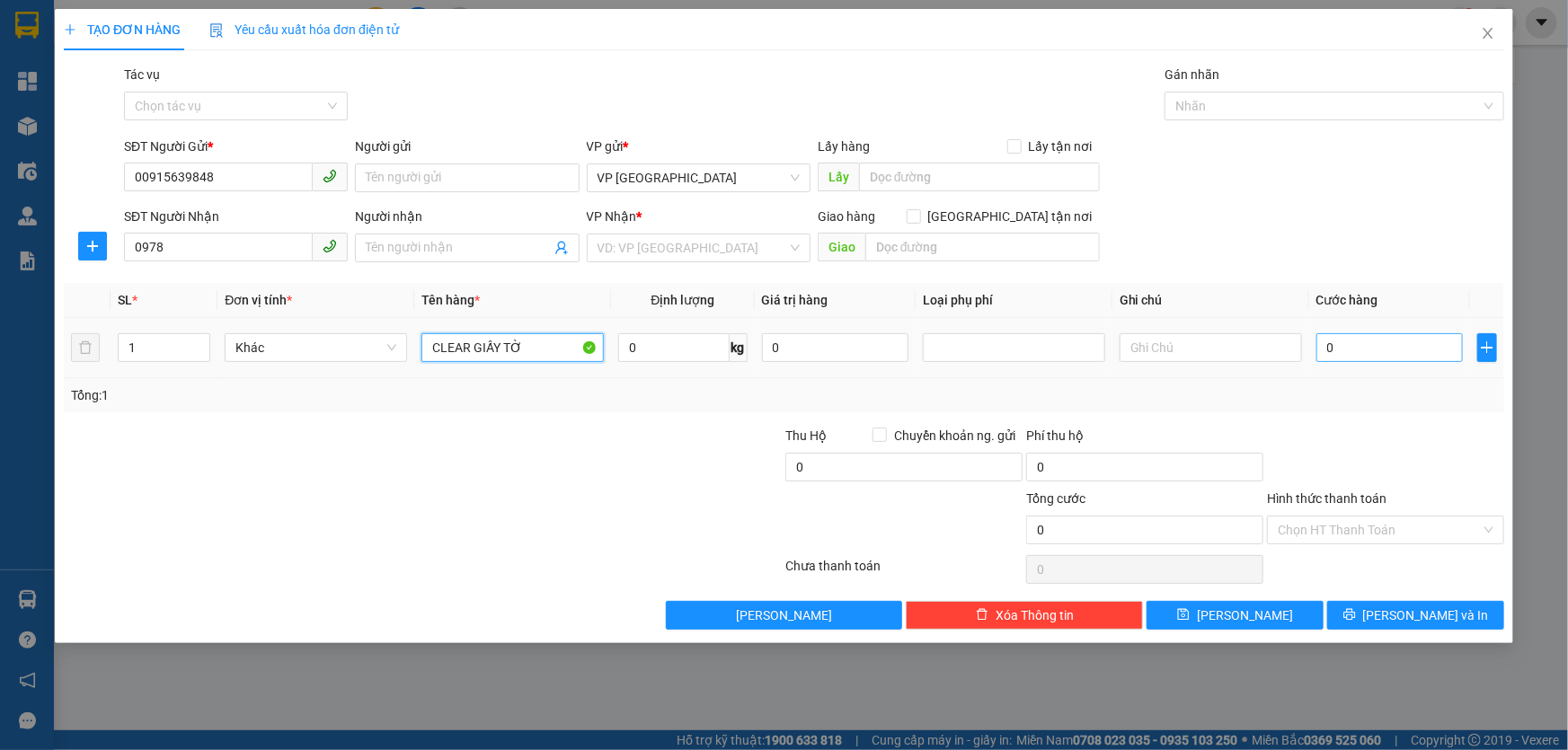
type input "CLEAR GIẤY TỜ"
click at [1370, 350] on input "0" at bounding box center [1389, 348] width 147 height 29
click at [1225, 350] on input "text" at bounding box center [1211, 348] width 182 height 29
click at [243, 250] on input "0978" at bounding box center [218, 247] width 189 height 29
type input "0978665055"
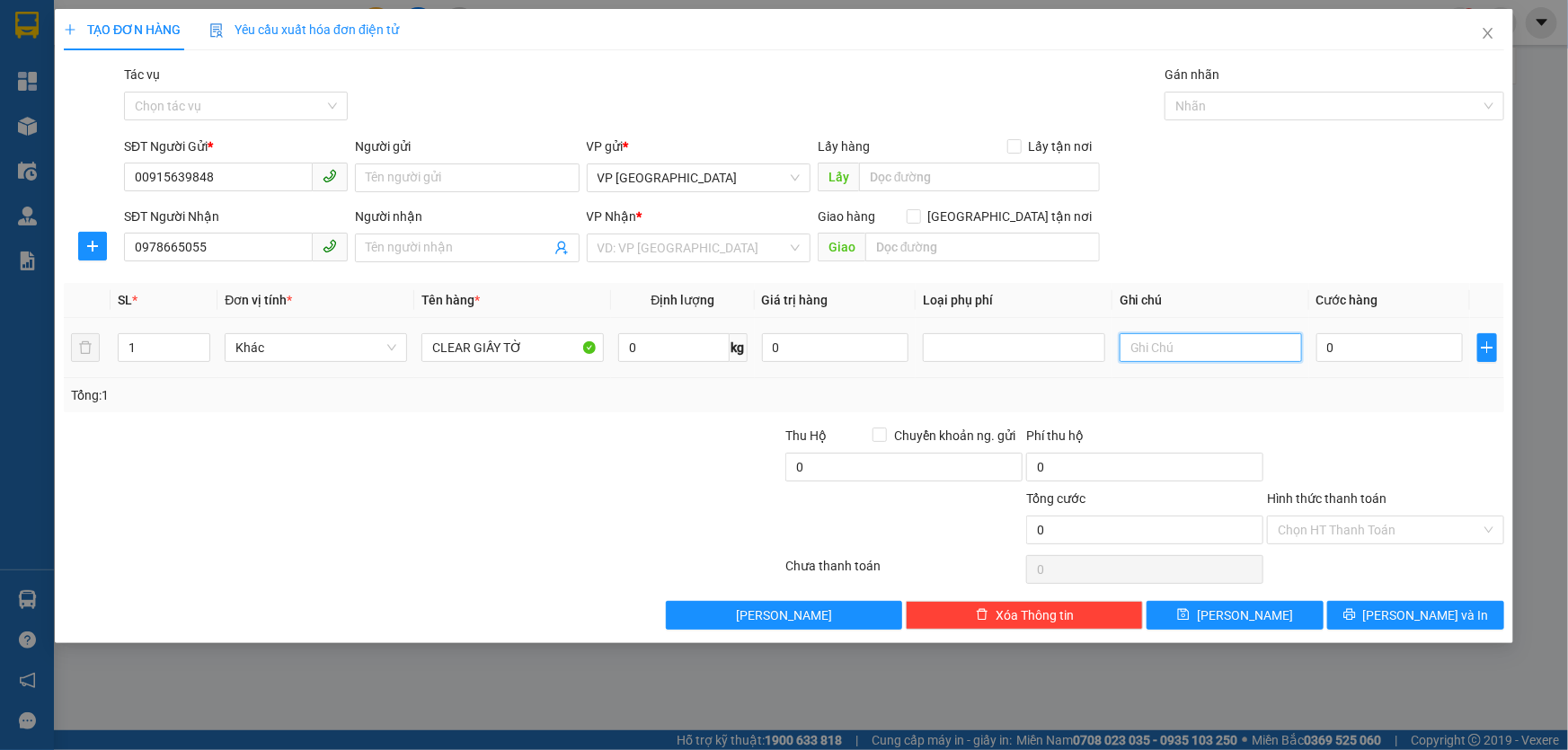
click at [1148, 350] on input "text" at bounding box center [1211, 348] width 182 height 29
type input "S"
type input "D"
type input "ĐÃ THU 40 SHIP HN ( SỐ 1075, ĐƯỜNG GIẢI PHÒNG, PHƯỜNG [GEOGRAPHIC_DATA], [GEOGR…"
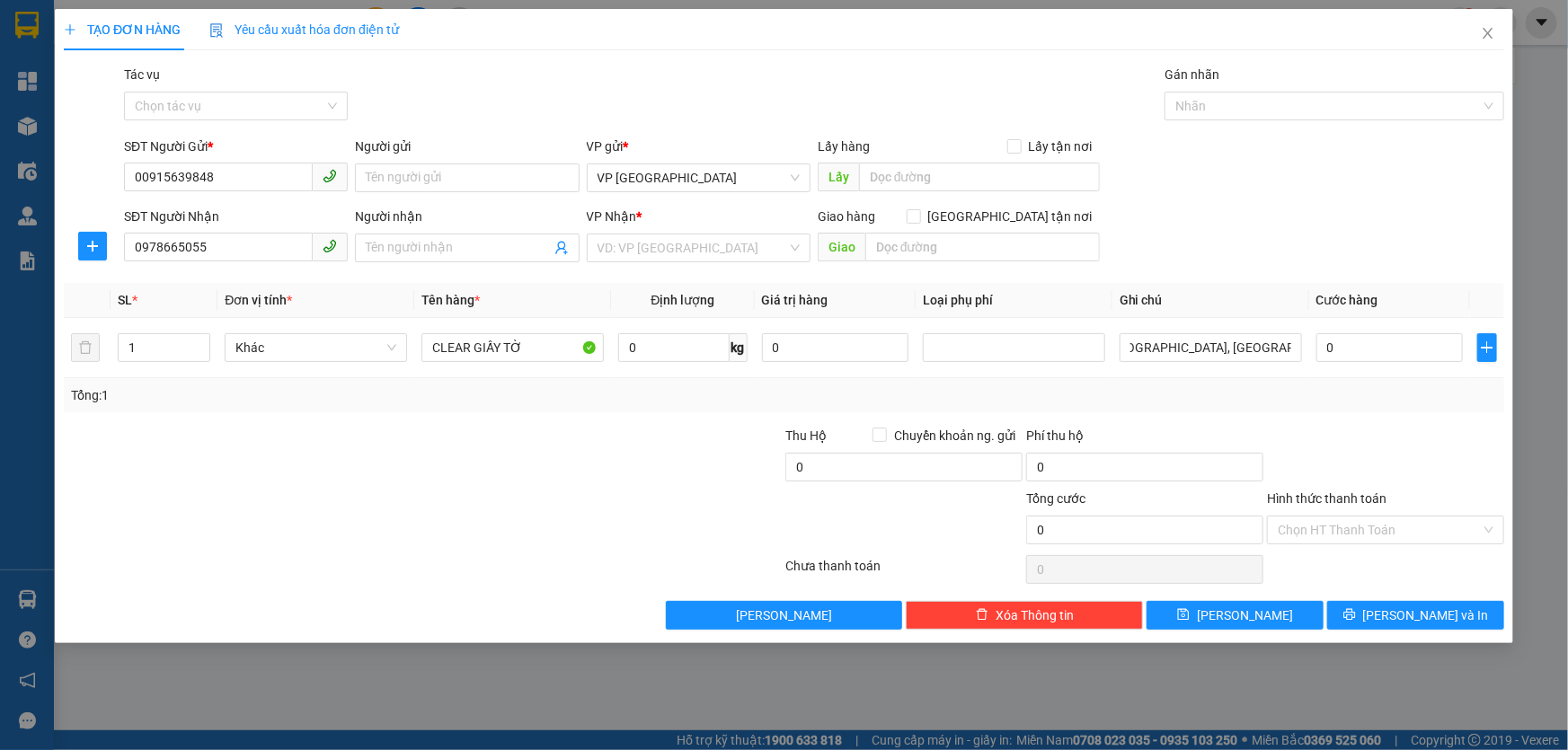
scroll to position [0, 0]
click at [1214, 393] on div "Tổng: 1" at bounding box center [784, 396] width 1426 height 20
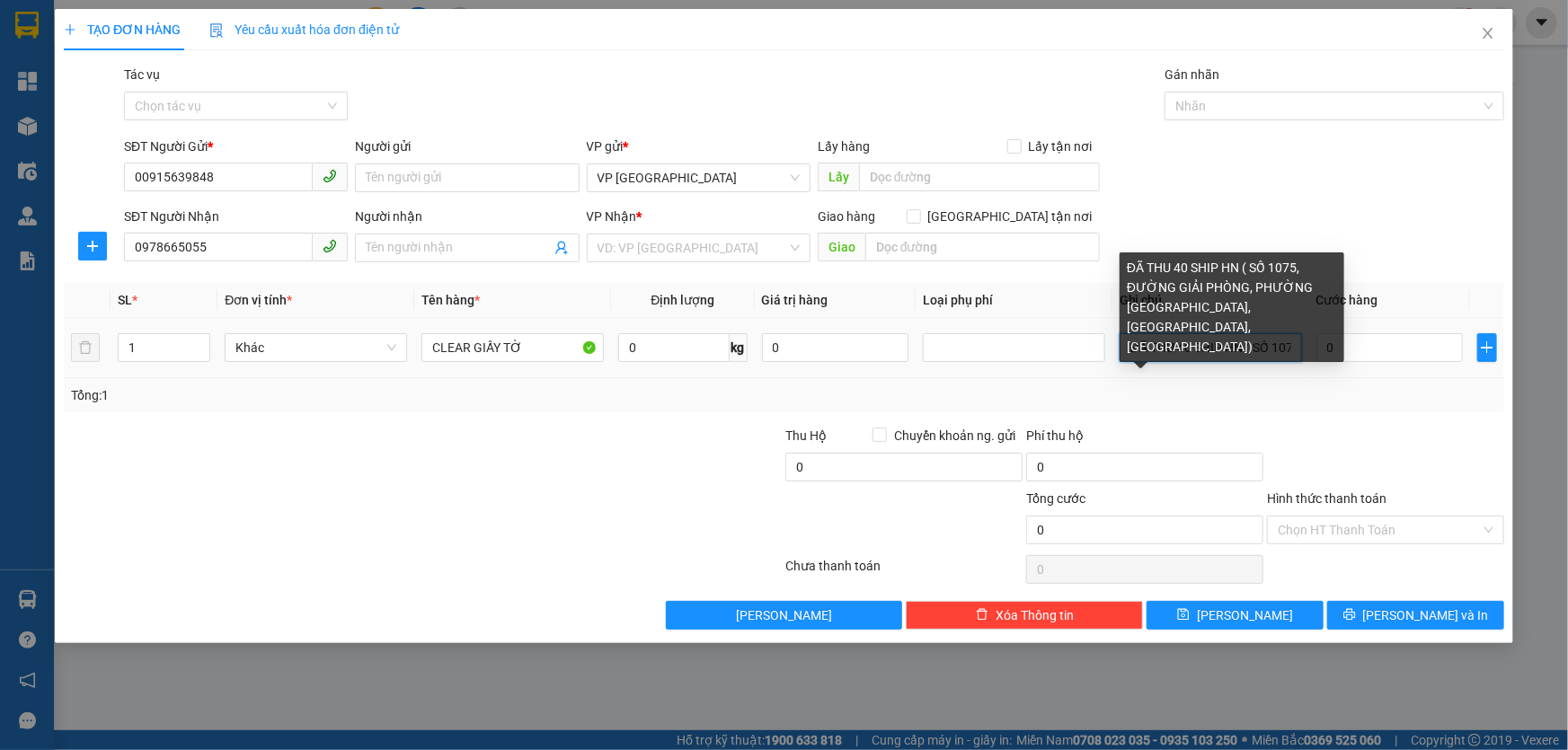
click at [1212, 352] on input "ĐÃ THU 40 SHIP HN ( SỐ 1075, ĐƯỜNG GIẢI PHÒNG, PHƯỜNG [GEOGRAPHIC_DATA], [GEOGR…" at bounding box center [1211, 348] width 182 height 29
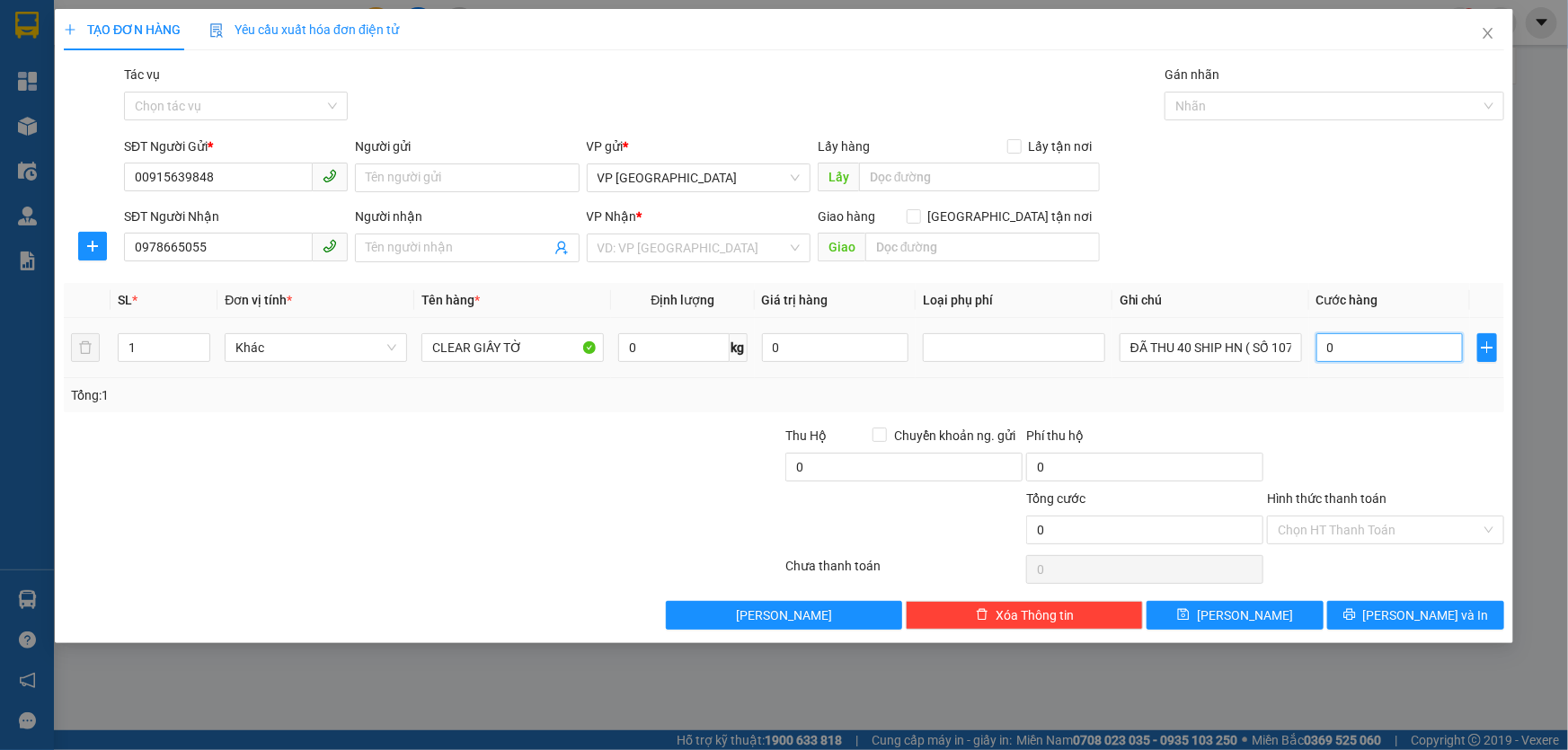
click at [1405, 344] on input "0" at bounding box center [1389, 348] width 147 height 29
type input "7"
type input "70"
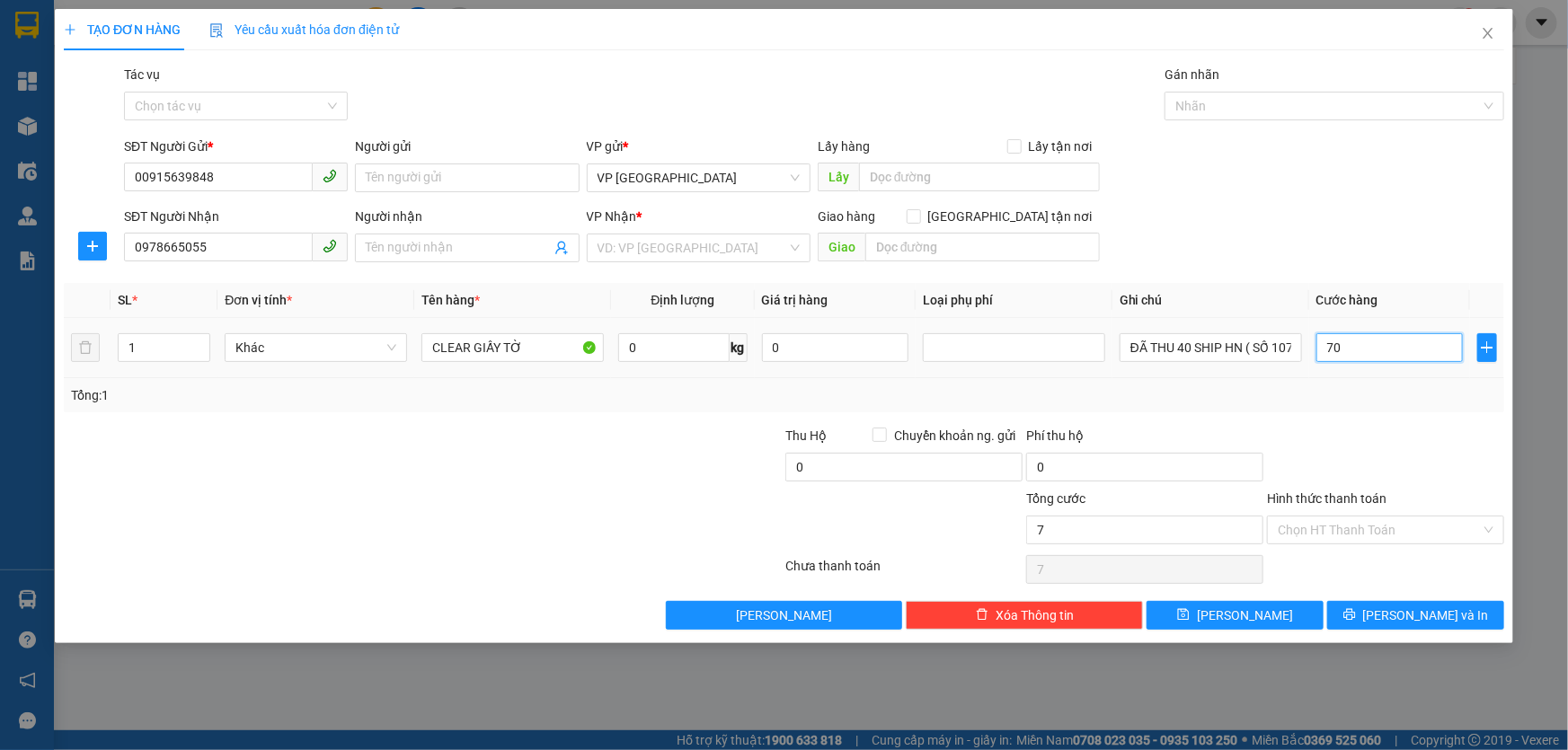
type input "70"
type input "70.000"
drag, startPoint x: 1409, startPoint y: 386, endPoint x: 1408, endPoint y: 468, distance: 82.0
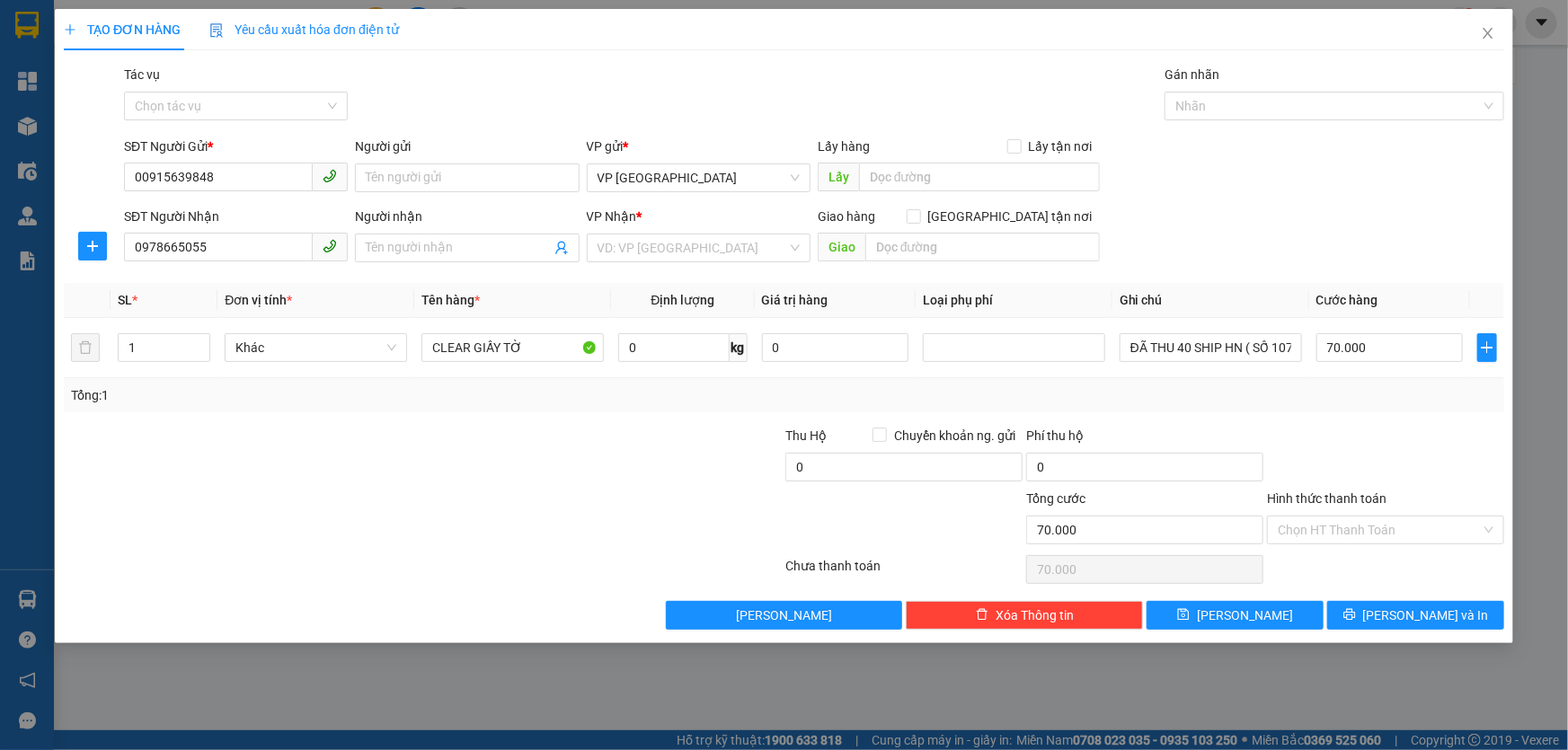
click at [1410, 388] on div "Tổng: 1" at bounding box center [784, 396] width 1426 height 20
drag, startPoint x: 1384, startPoint y: 530, endPoint x: 1387, endPoint y: 460, distance: 70.1
click at [1384, 529] on input "Hình thức thanh toán" at bounding box center [1378, 530] width 203 height 27
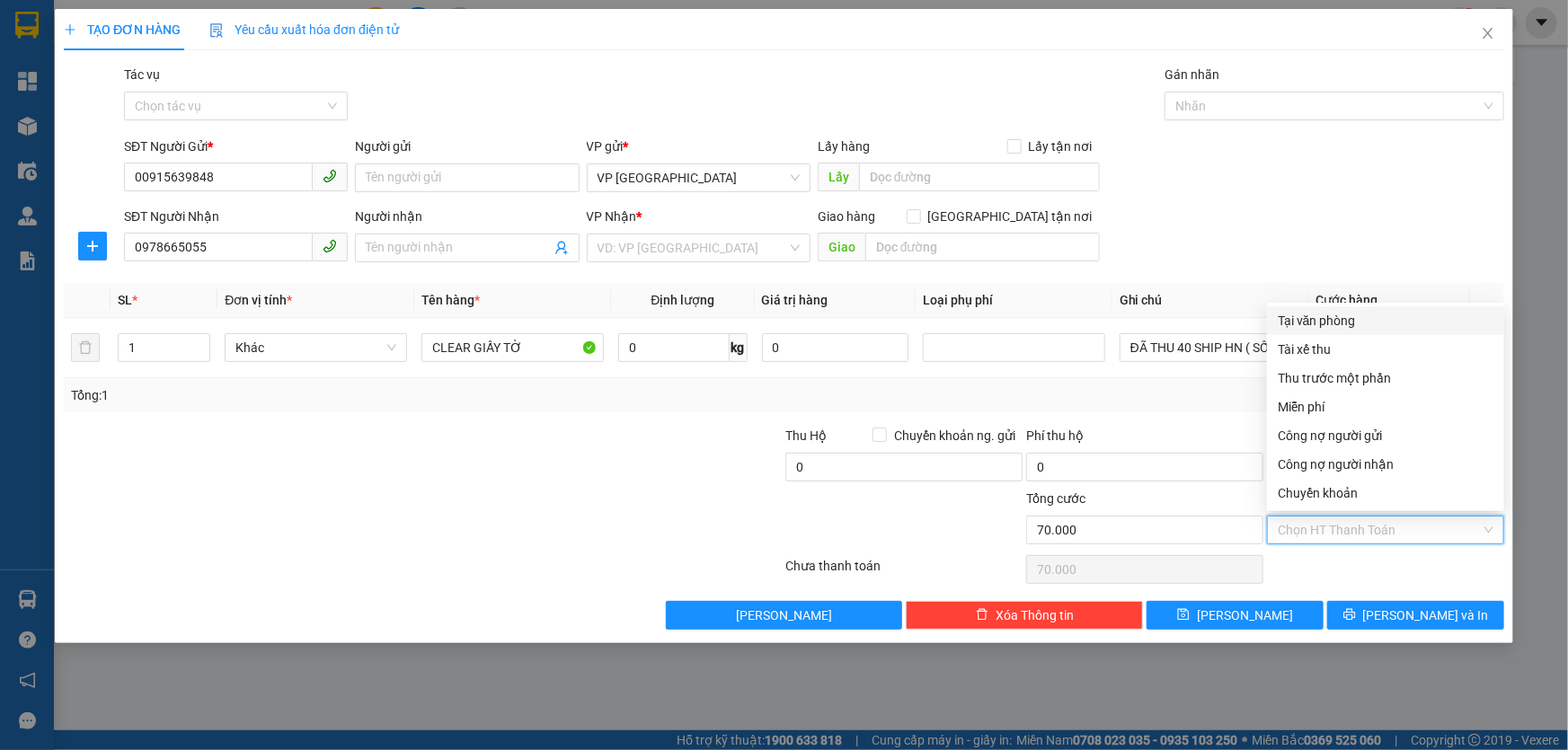
click at [1347, 318] on div "Tại văn phòng" at bounding box center [1385, 321] width 216 height 20
type input "0"
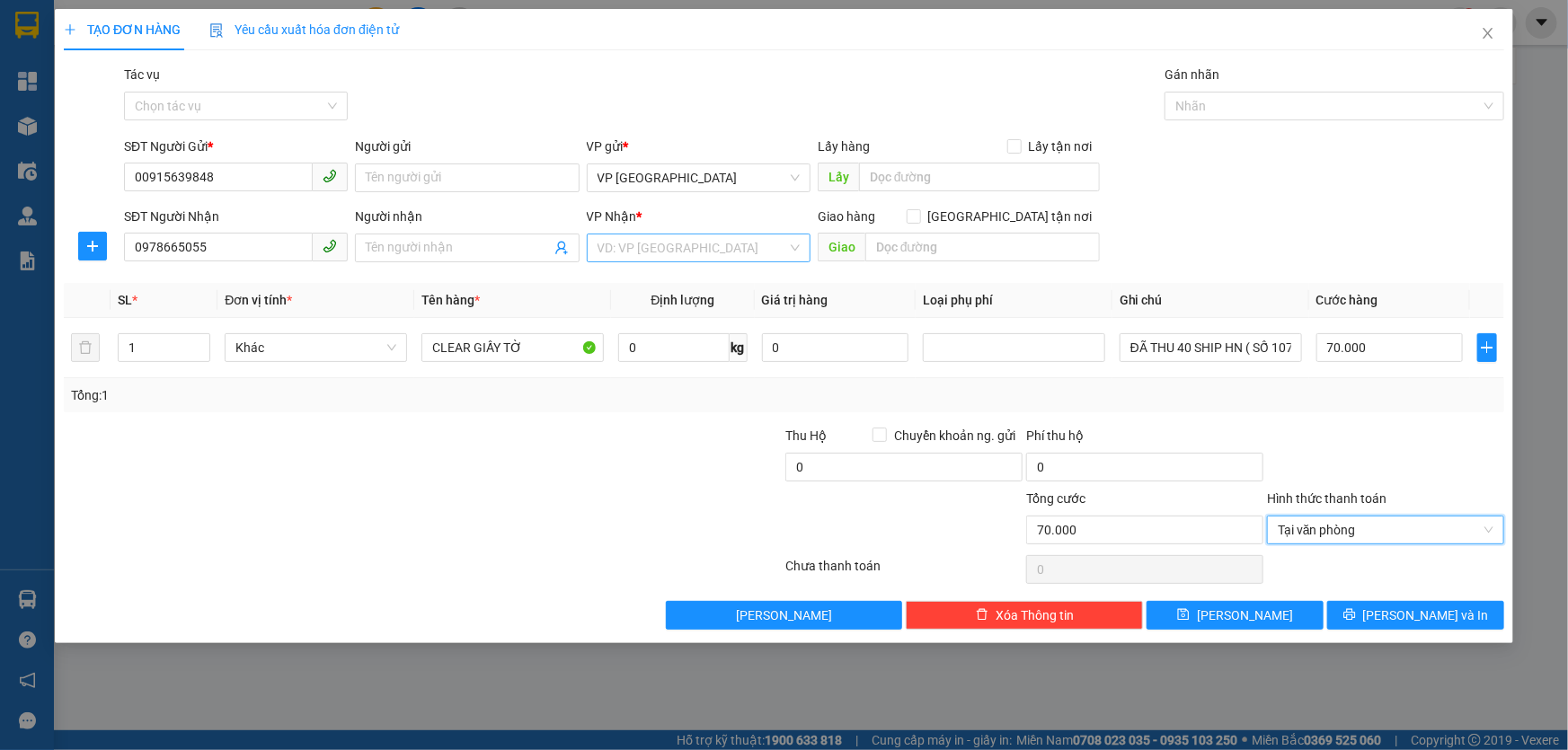
click at [676, 246] on input "search" at bounding box center [692, 248] width 190 height 27
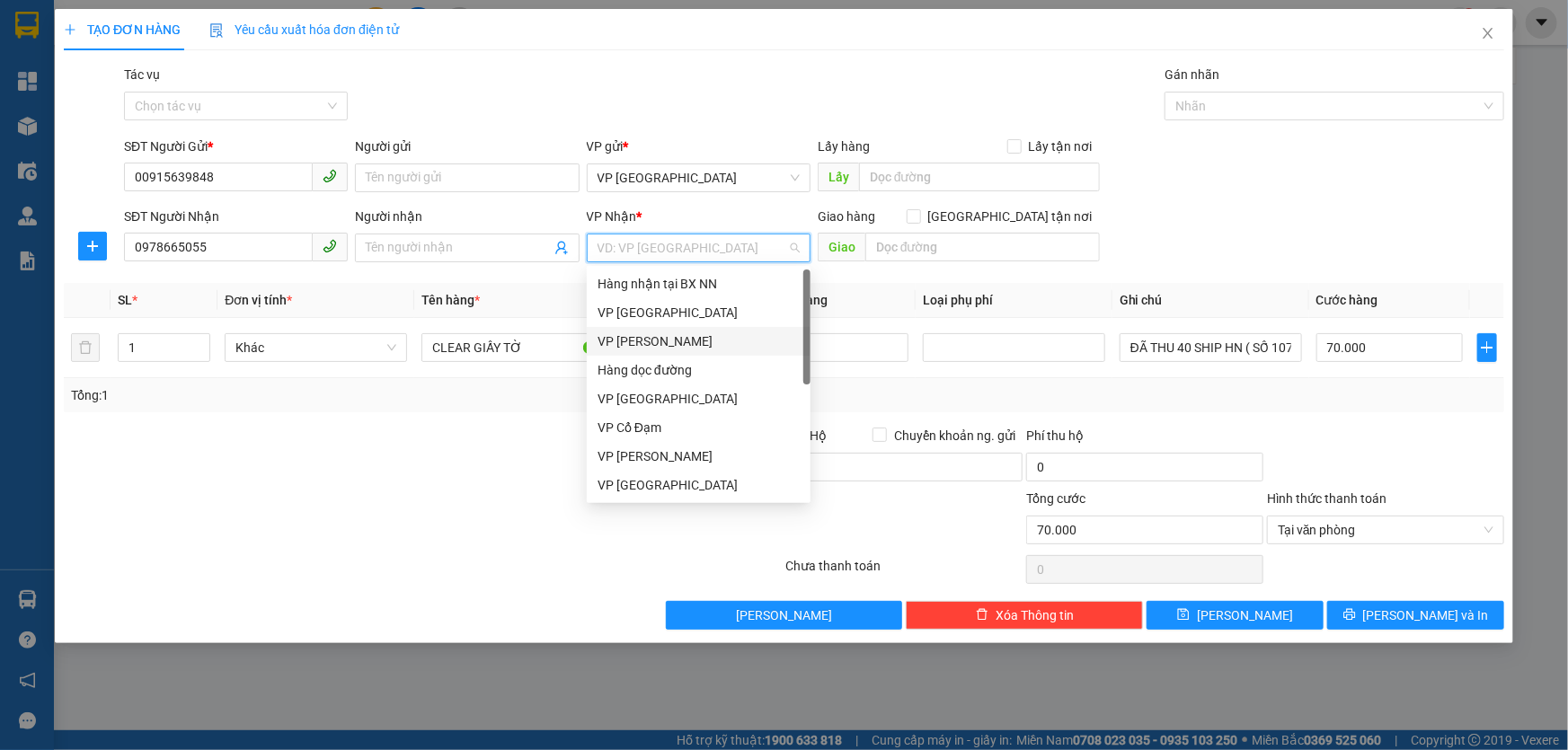
click at [651, 340] on div "VP [PERSON_NAME]" at bounding box center [698, 342] width 202 height 20
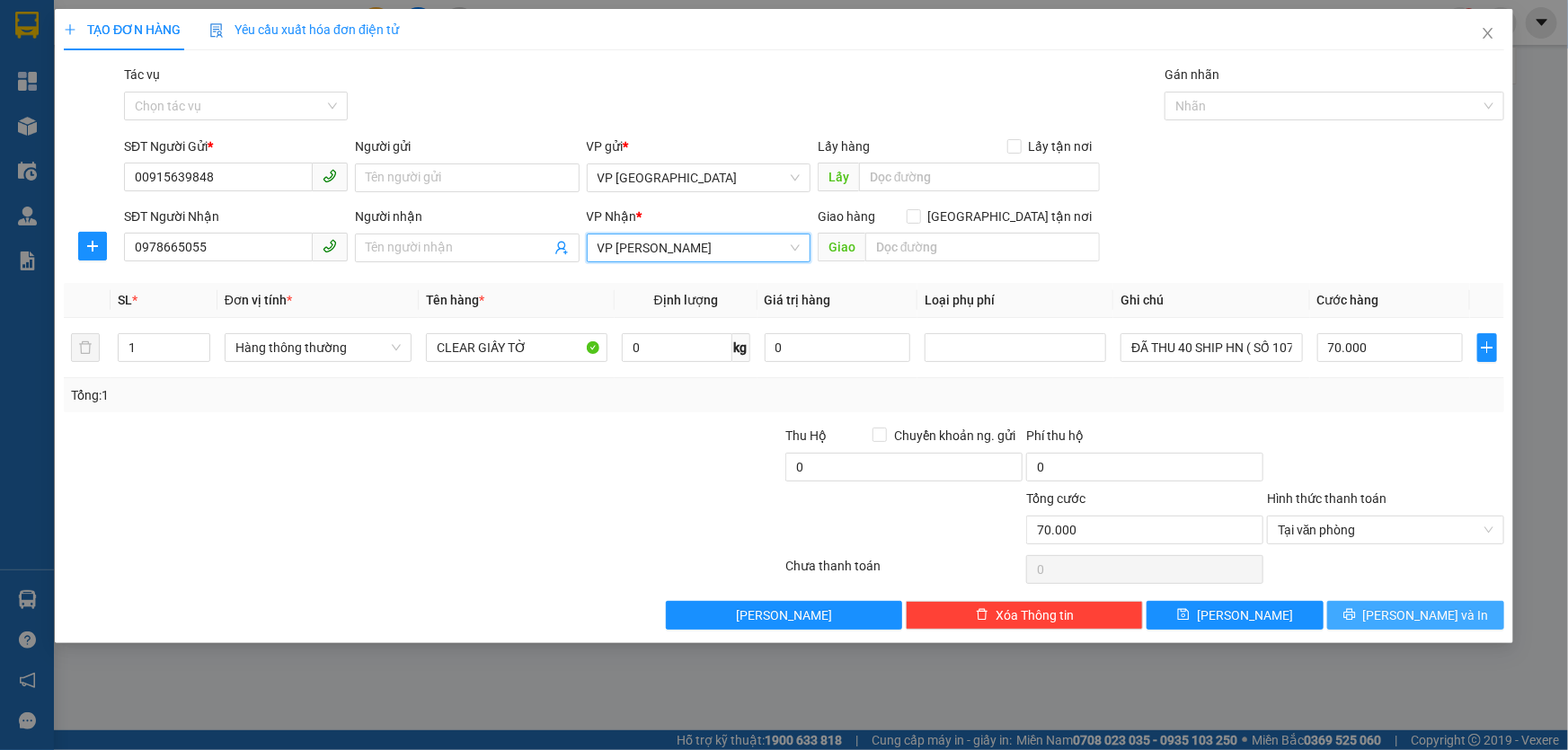
click at [1405, 610] on span "[PERSON_NAME] và In" at bounding box center [1426, 615] width 126 height 20
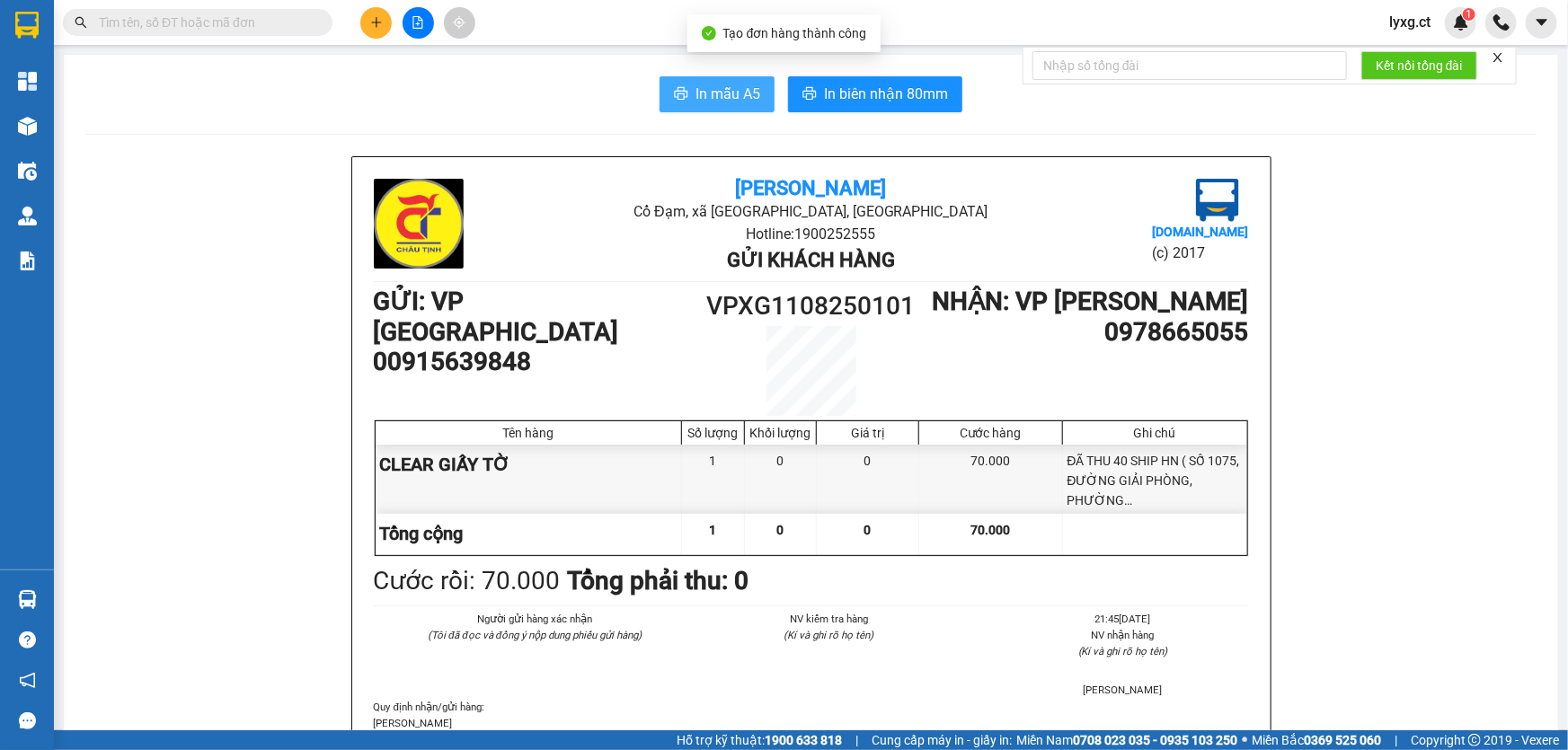
click at [707, 95] on span "In mẫu A5" at bounding box center [727, 94] width 65 height 23
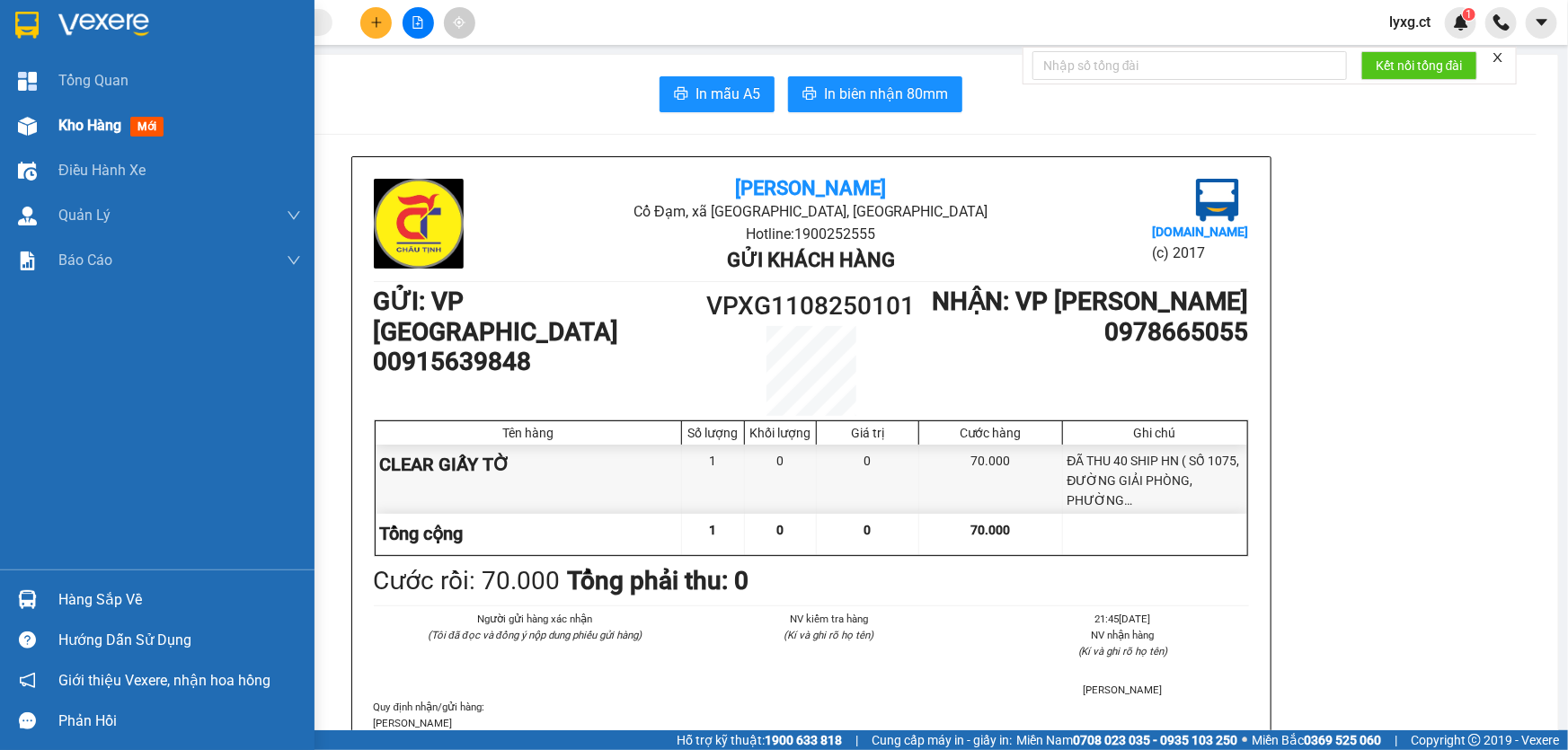
click at [82, 124] on span "Kho hàng" at bounding box center [89, 125] width 63 height 17
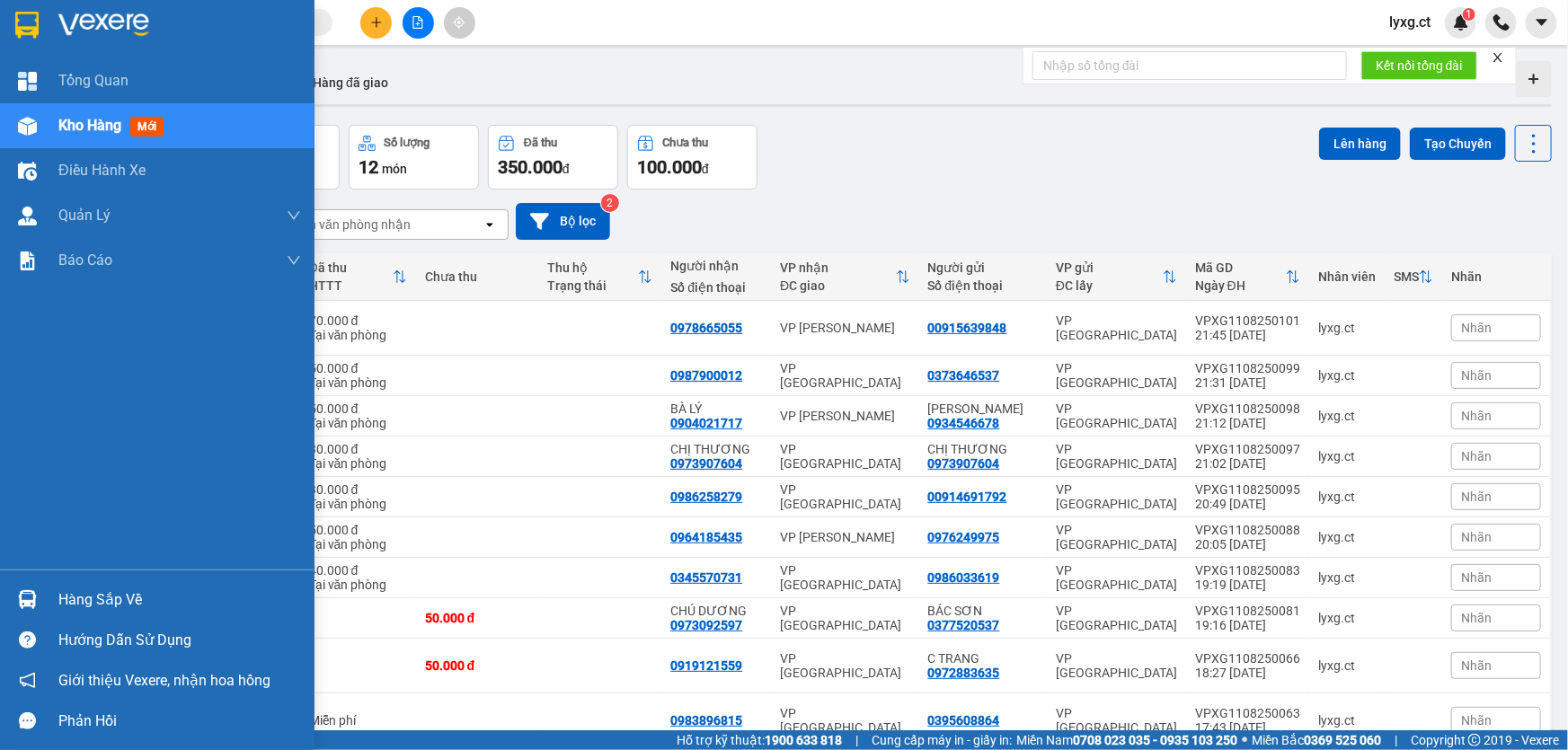
click at [56, 124] on div "Kho hàng mới" at bounding box center [157, 125] width 315 height 45
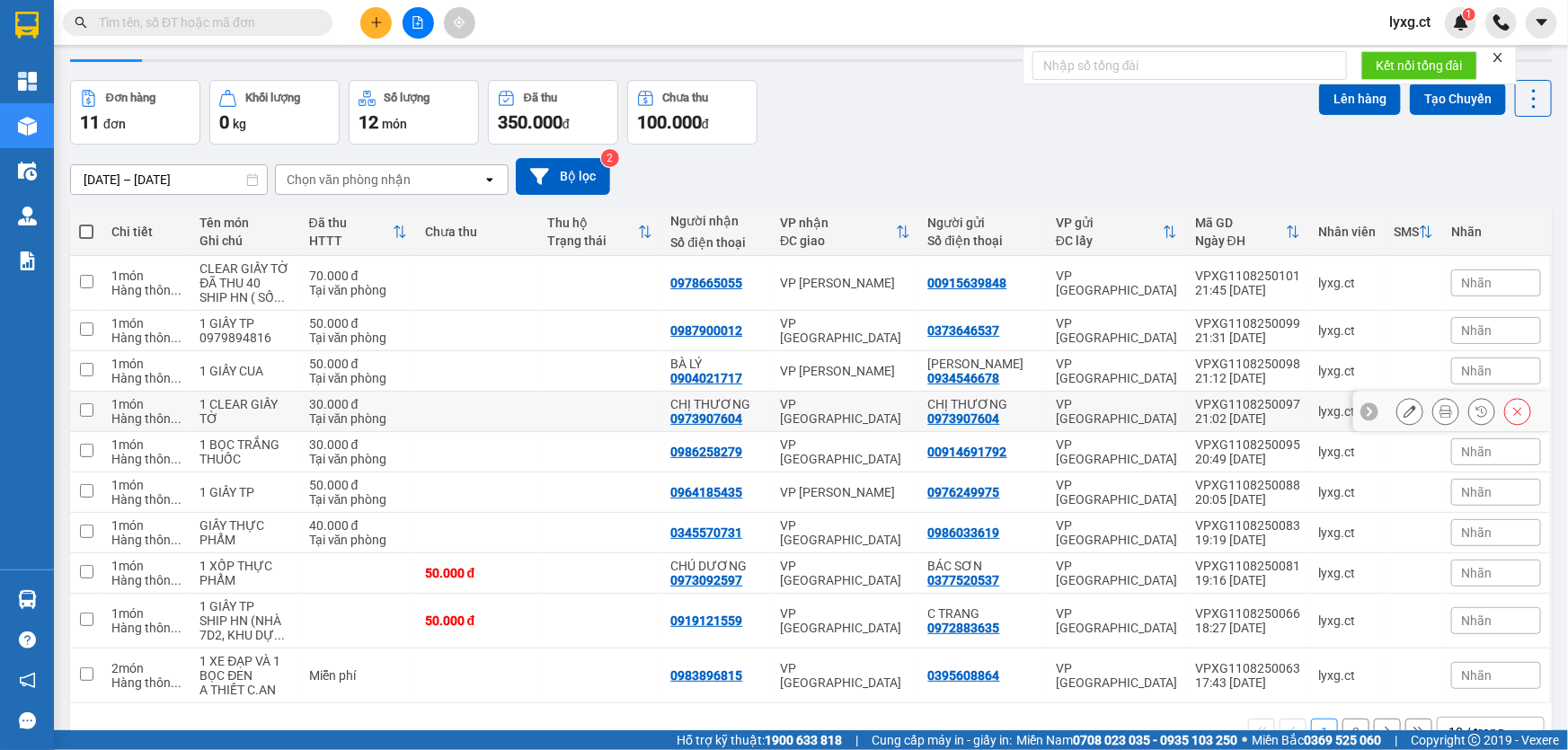
scroll to position [90, 0]
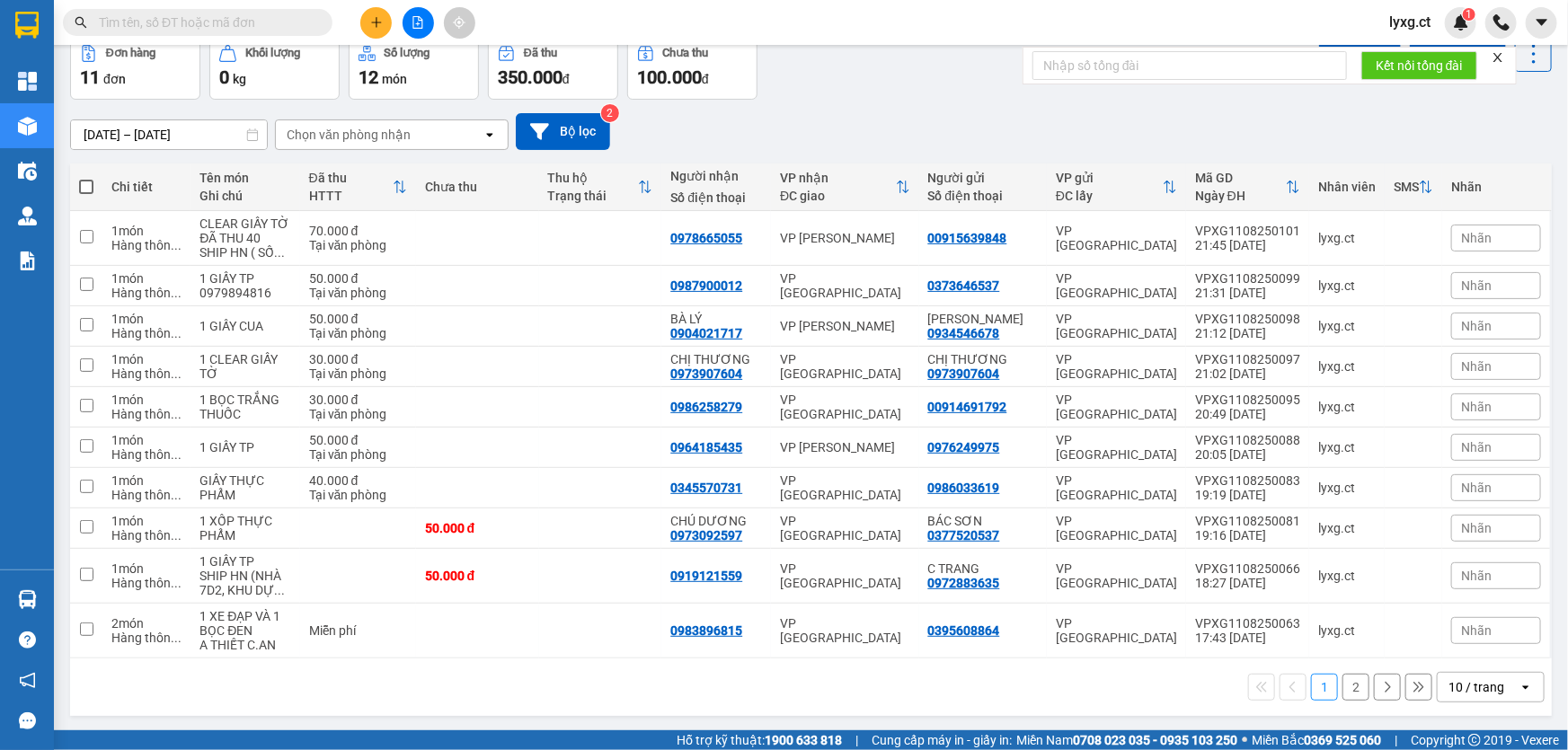
click at [88, 183] on span at bounding box center [87, 187] width 15 height 15
click at [87, 178] on input "checkbox" at bounding box center [87, 178] width 0 height 0
checkbox input "true"
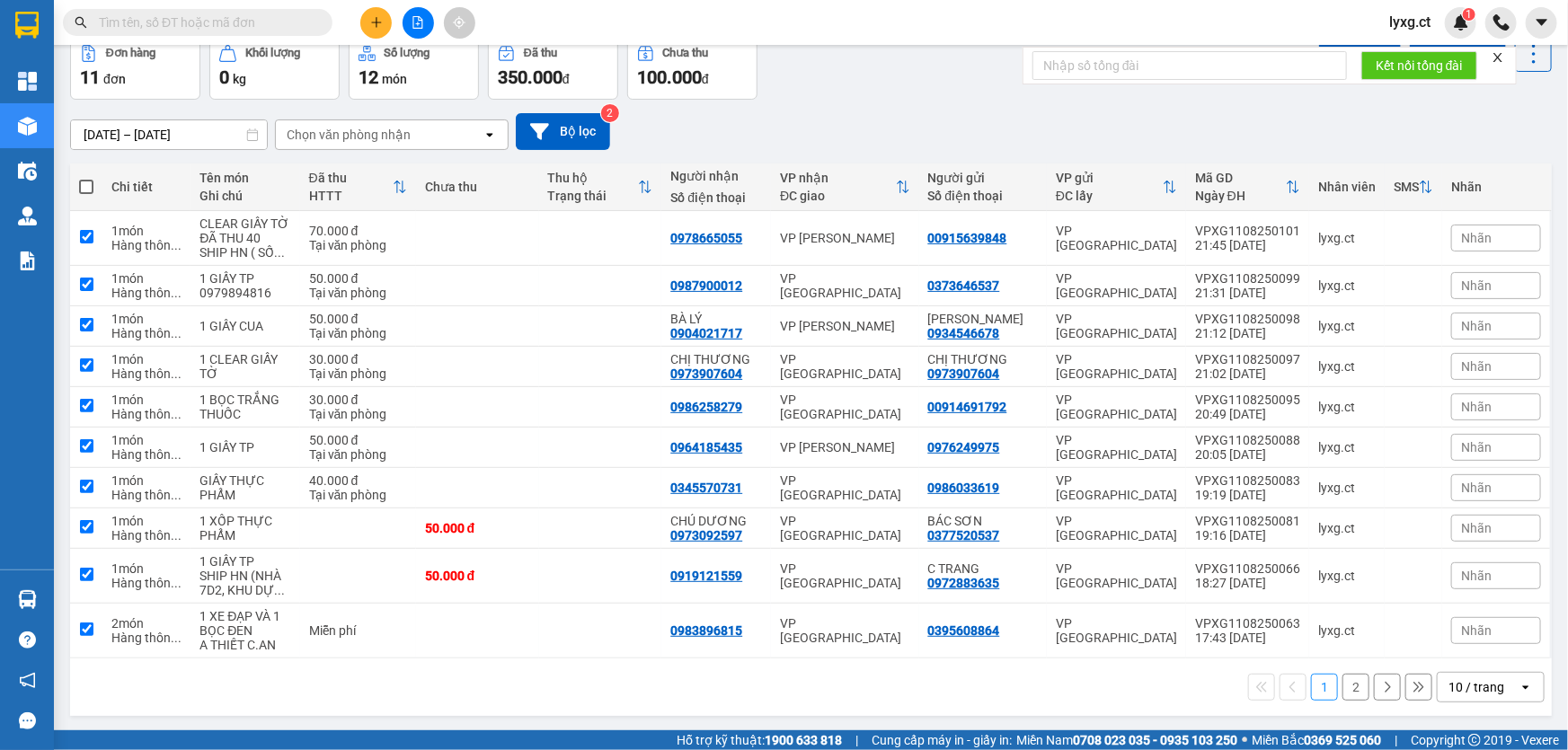
checkbox input "true"
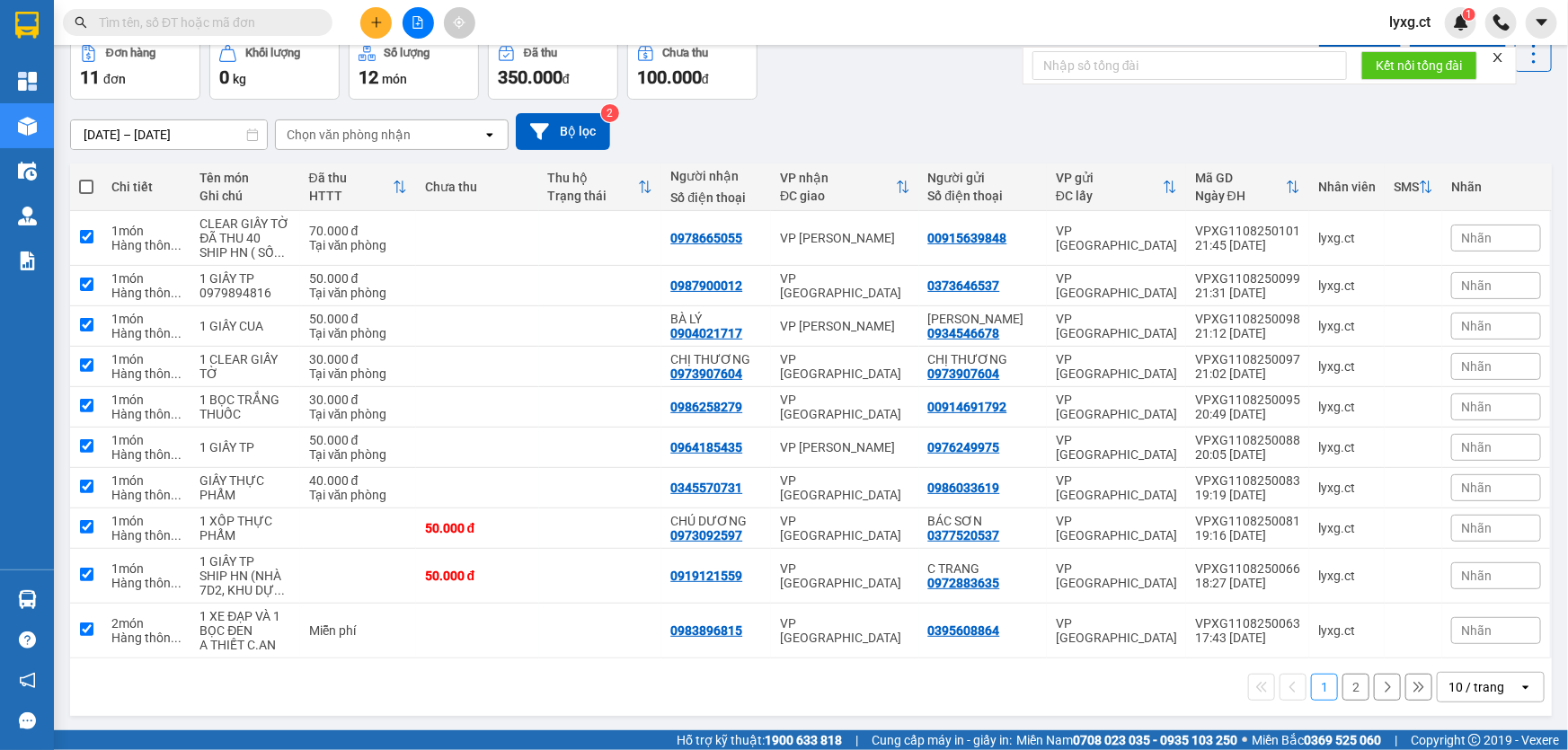
checkbox input "true"
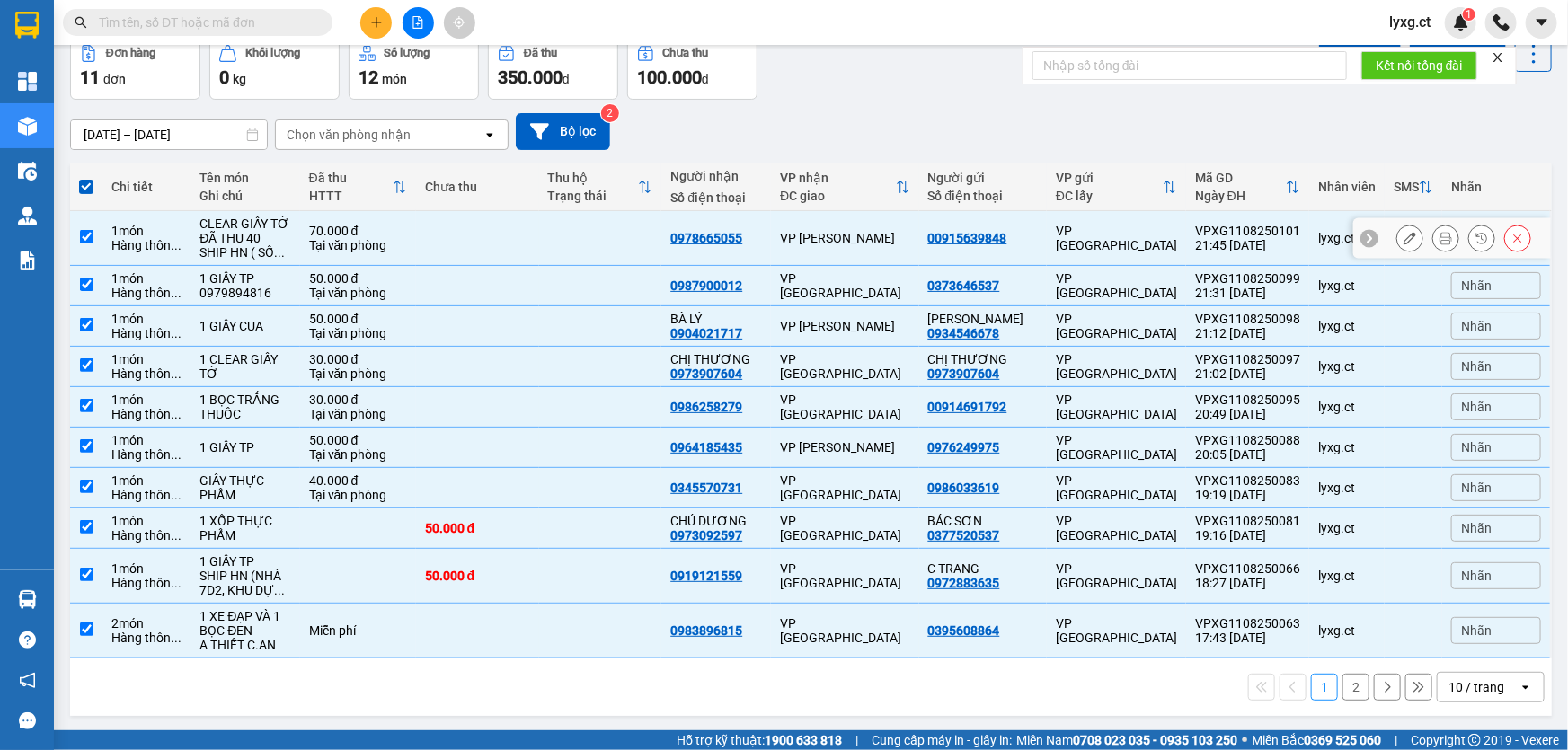
click at [88, 236] on input "checkbox" at bounding box center [87, 236] width 14 height 14
checkbox input "false"
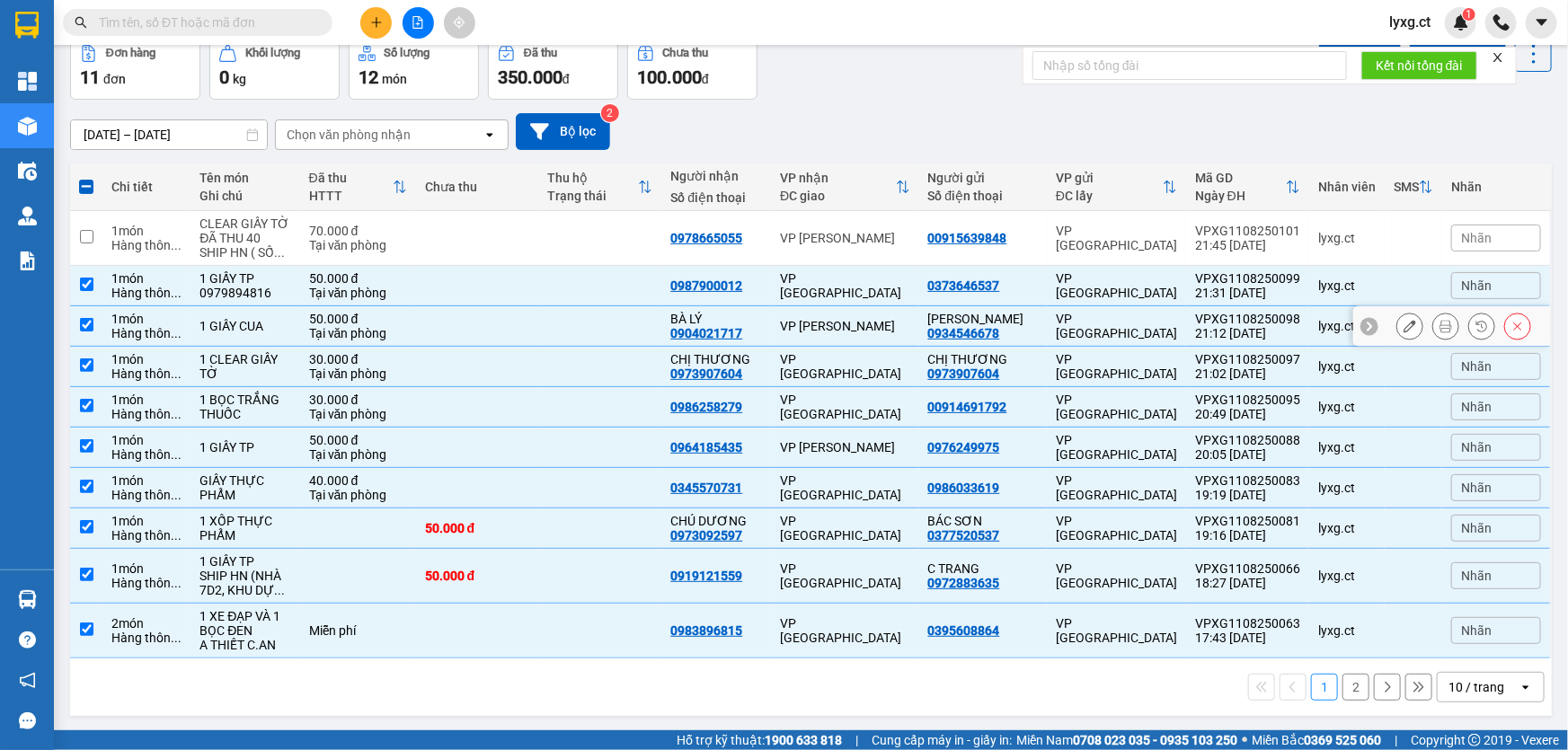
click at [90, 324] on input "checkbox" at bounding box center [87, 324] width 14 height 14
checkbox input "false"
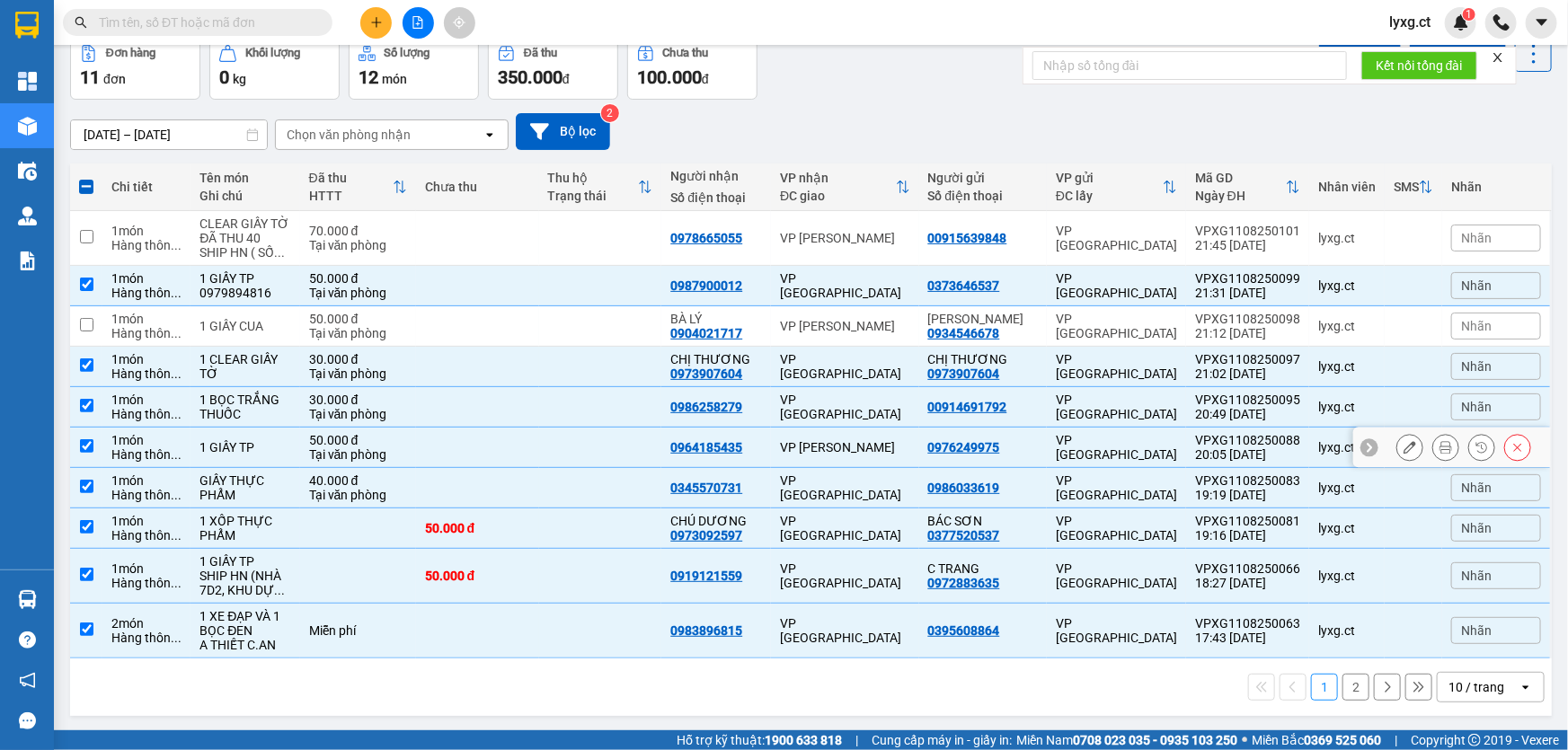
click at [91, 448] on input "checkbox" at bounding box center [87, 446] width 14 height 14
checkbox input "false"
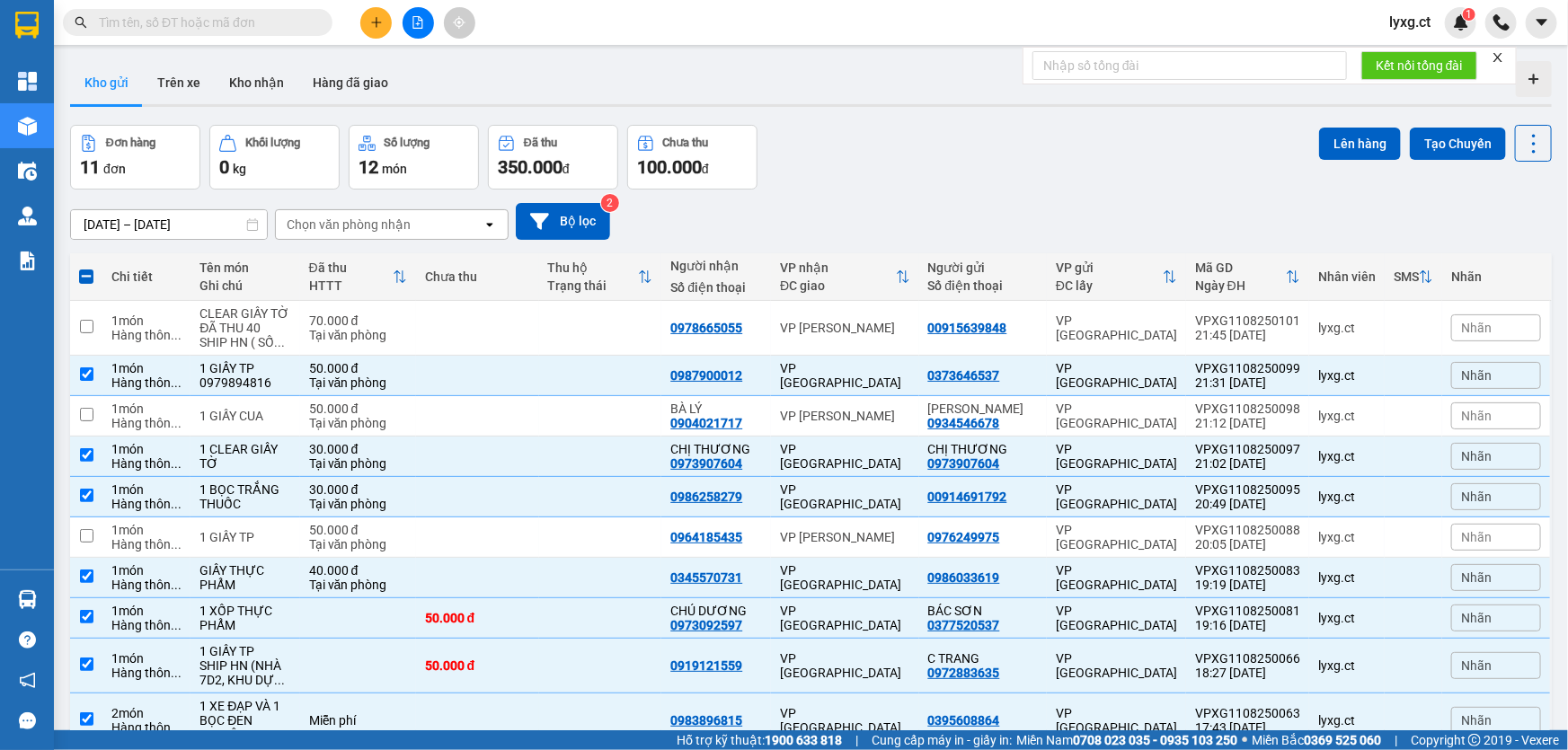
scroll to position [0, 0]
click at [1357, 135] on button "Lên hàng" at bounding box center [1360, 143] width 82 height 32
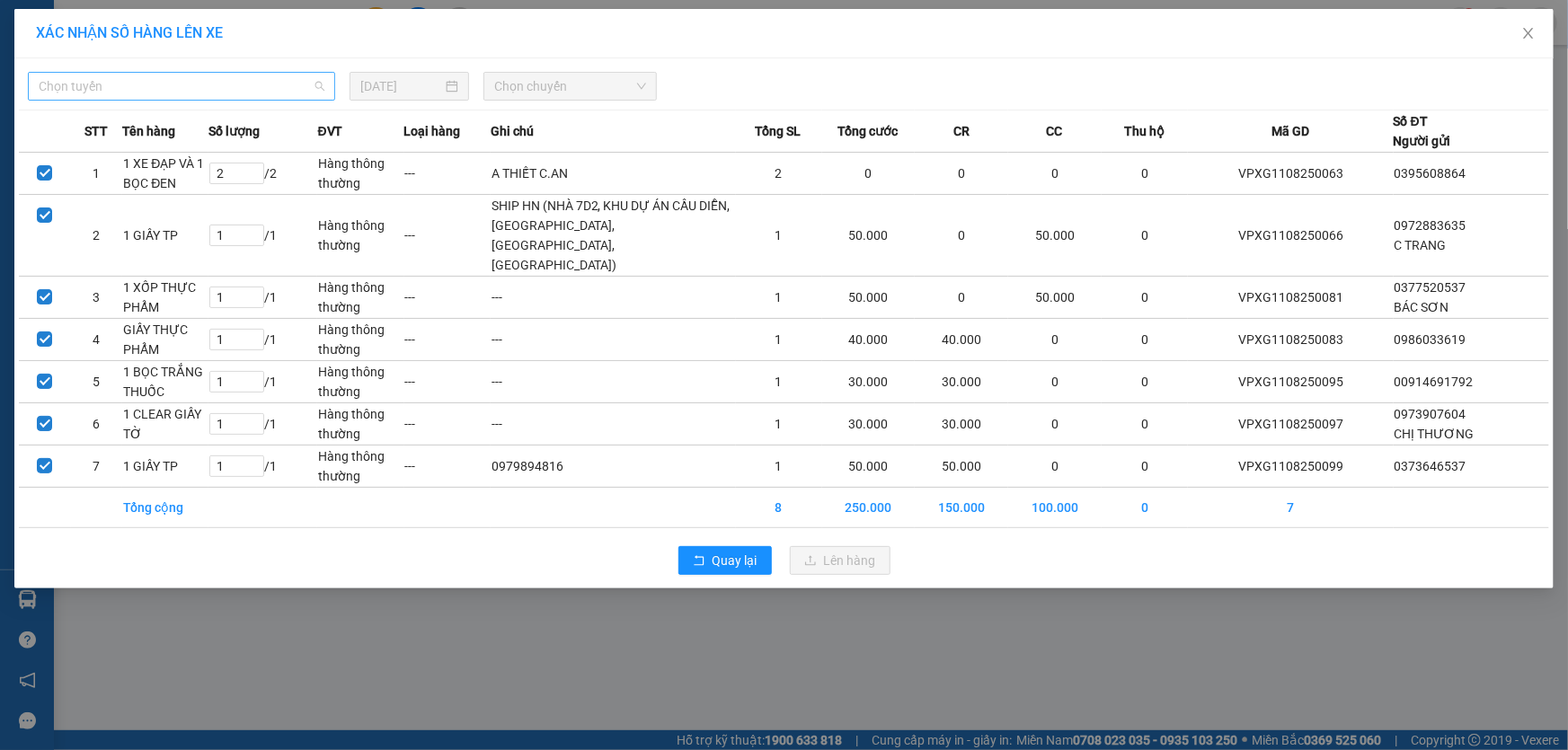
click at [128, 83] on span "Chọn tuyến" at bounding box center [181, 87] width 285 height 27
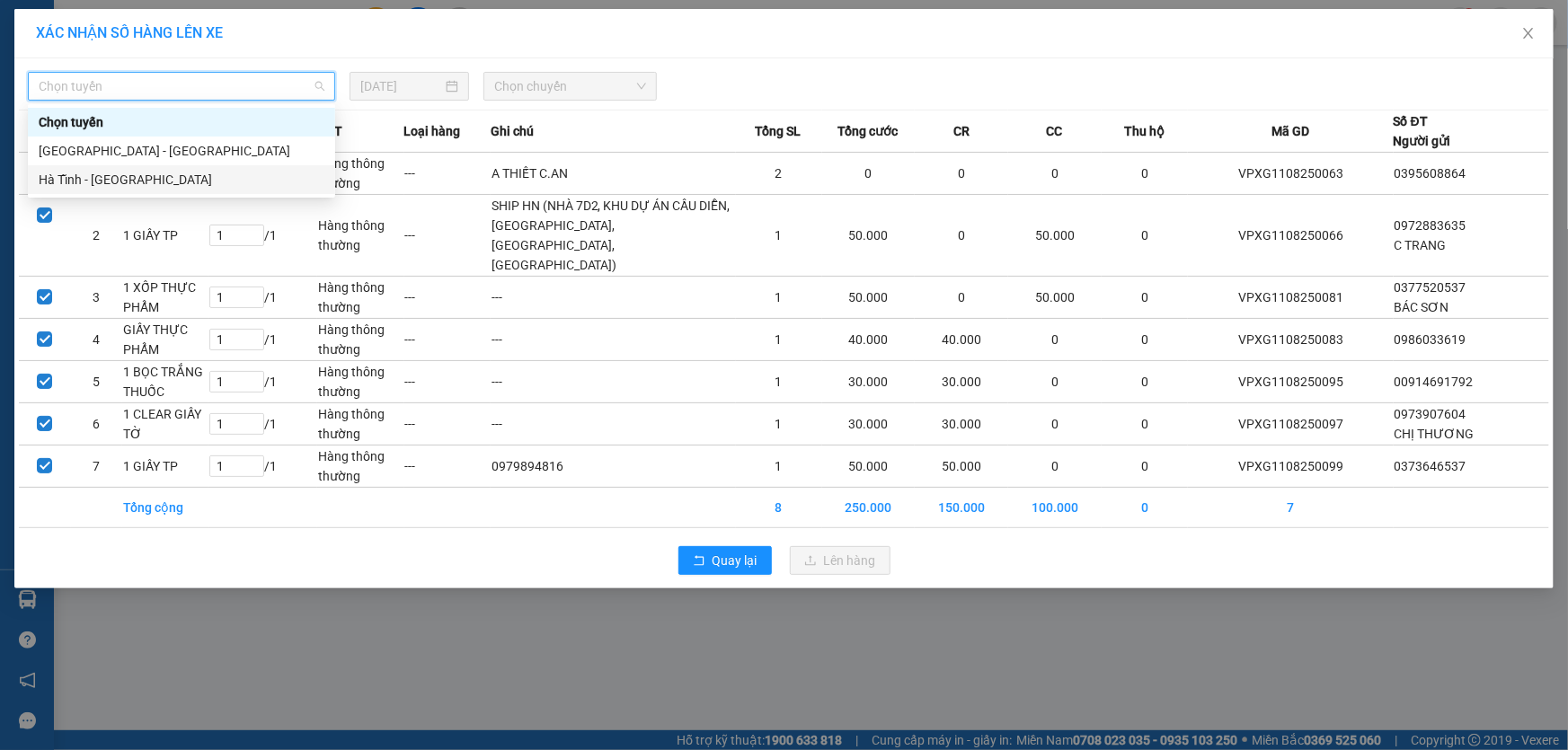
click at [86, 182] on div "Hà Tĩnh - [GEOGRAPHIC_DATA]" at bounding box center [181, 180] width 285 height 20
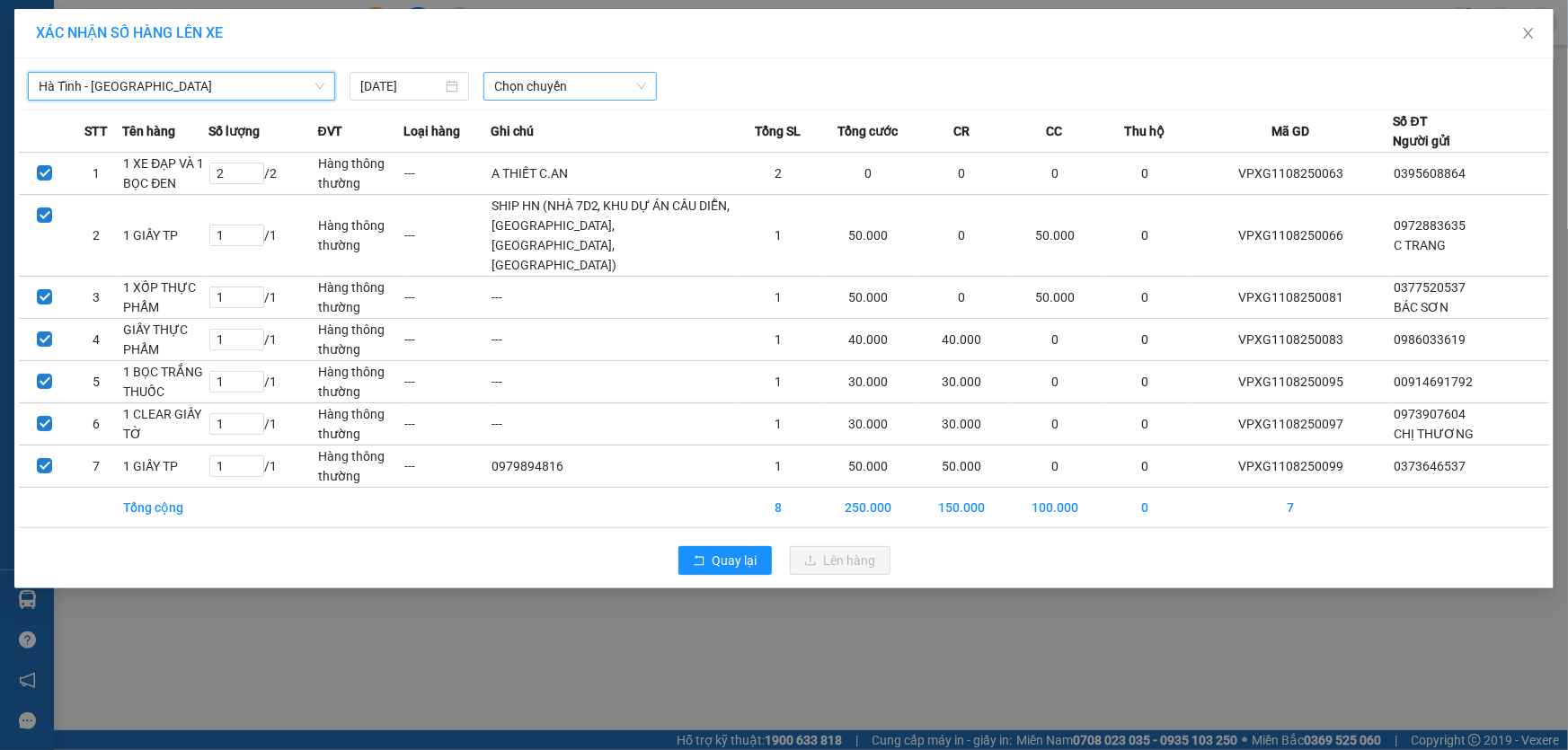
click at [542, 94] on span "Chọn chuyến" at bounding box center [570, 87] width 152 height 27
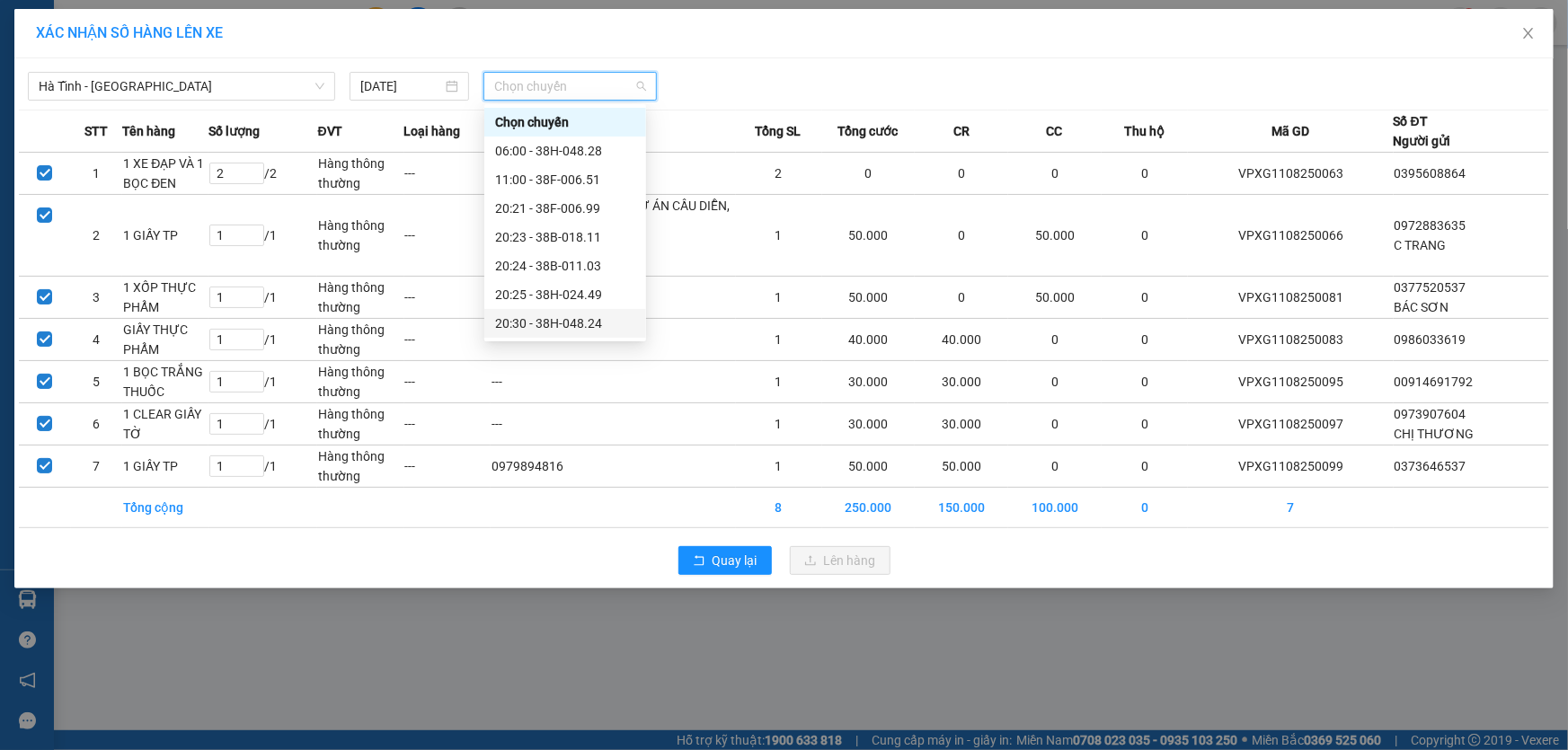
click at [580, 326] on div "20:30 - 38H-048.24" at bounding box center [565, 324] width 140 height 20
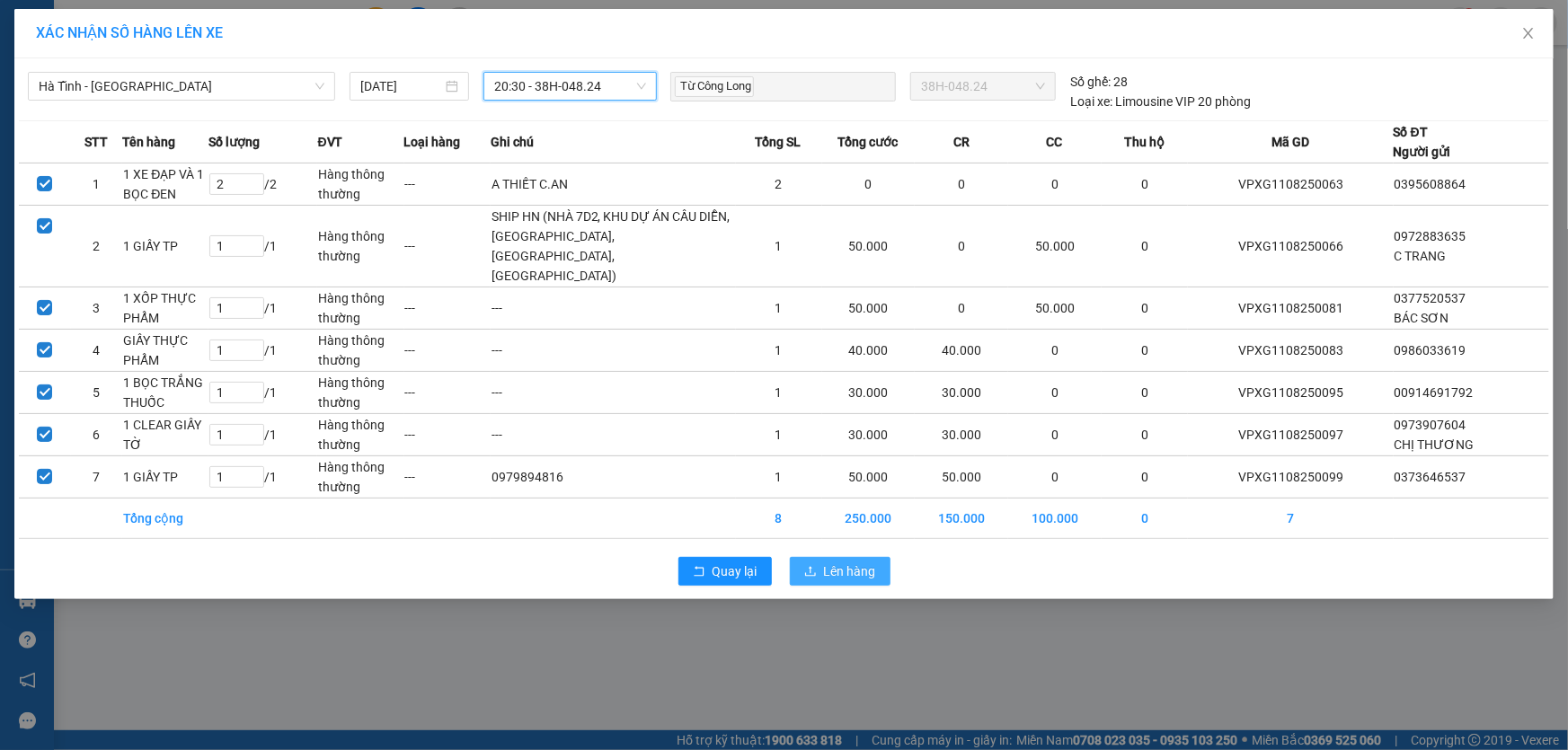
click at [836, 577] on span "Lên hàng" at bounding box center [850, 571] width 52 height 20
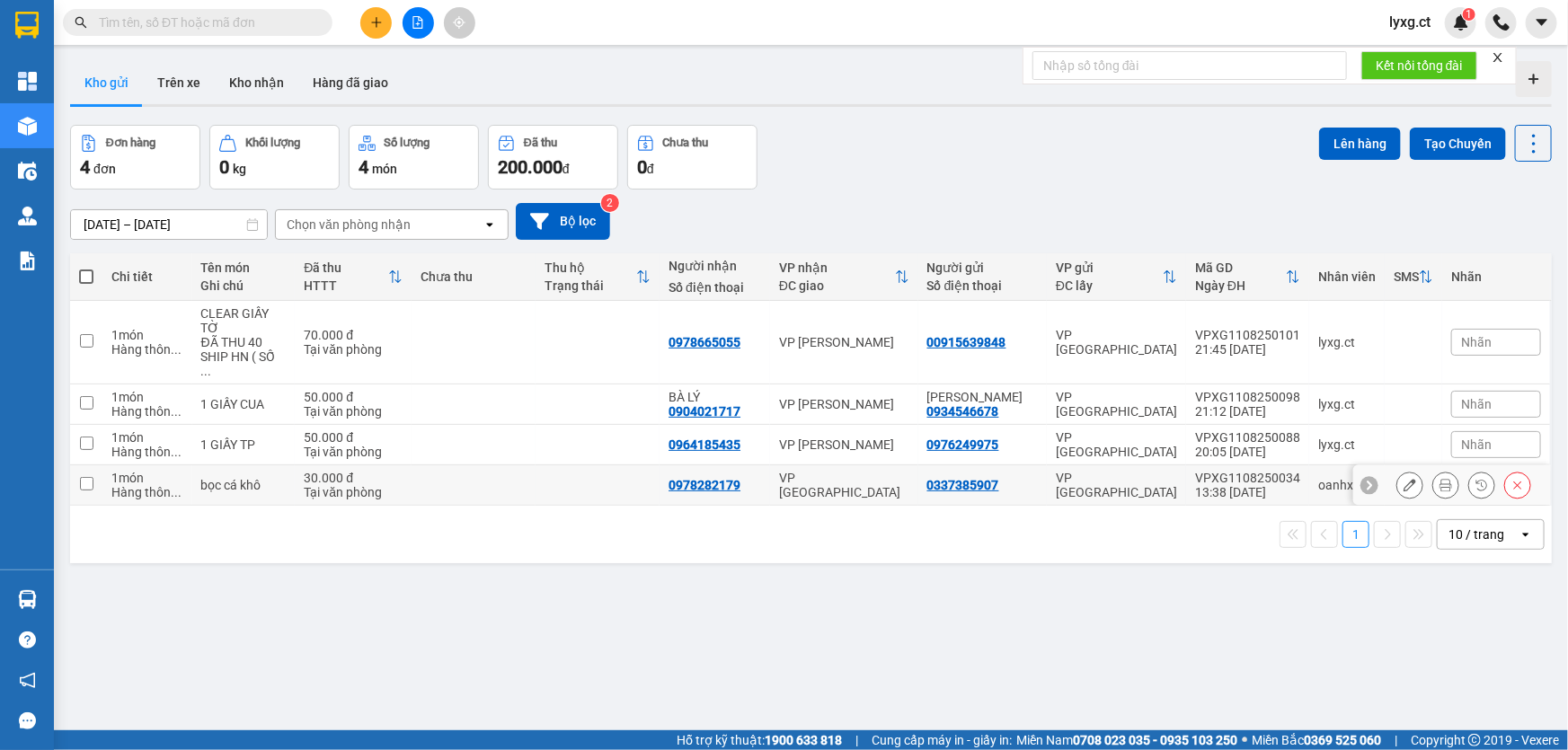
drag, startPoint x: 84, startPoint y: 457, endPoint x: 428, endPoint y: 462, distance: 344.0
click at [85, 477] on input "checkbox" at bounding box center [87, 483] width 14 height 14
checkbox input "true"
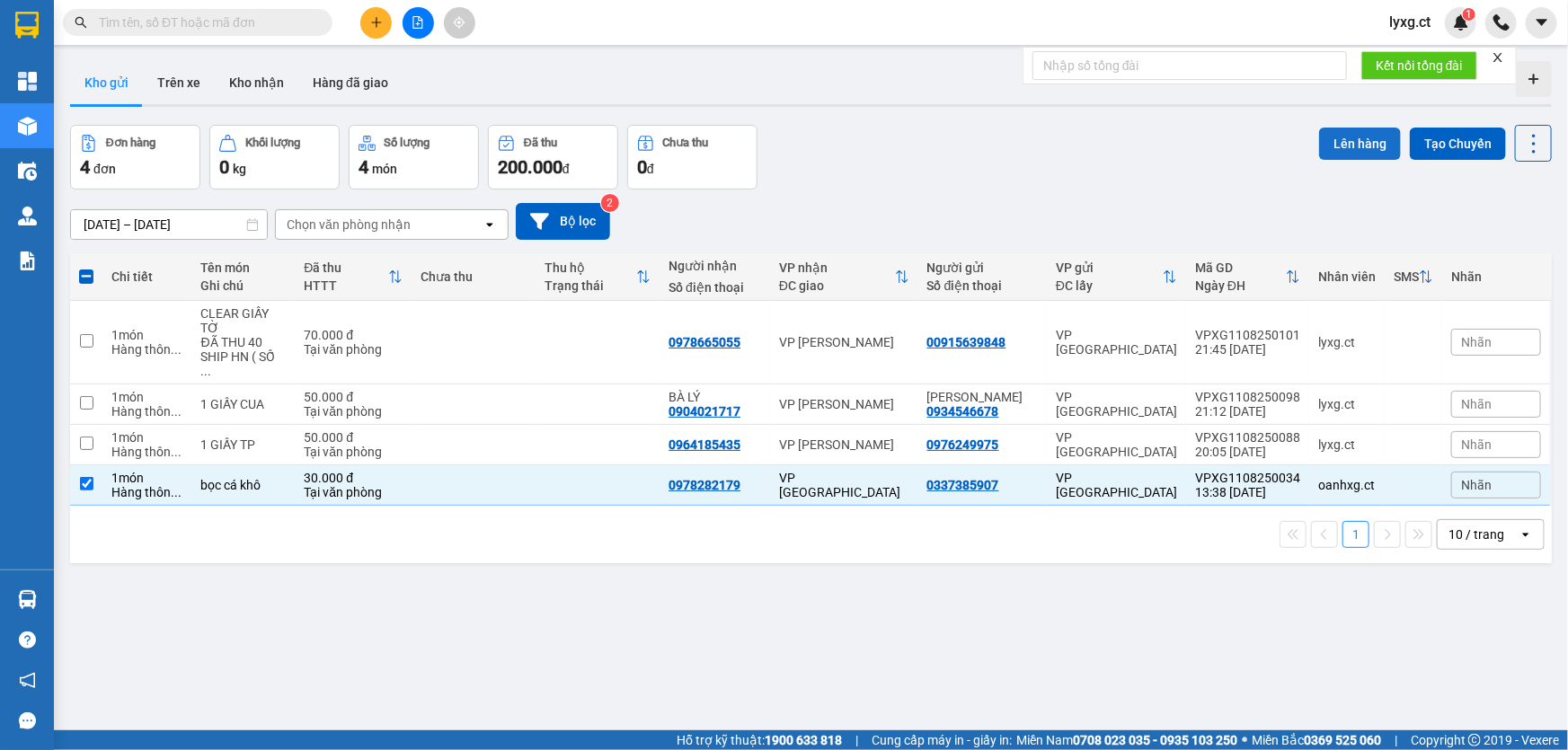
click at [1345, 147] on button "Lên hàng" at bounding box center [1360, 143] width 82 height 32
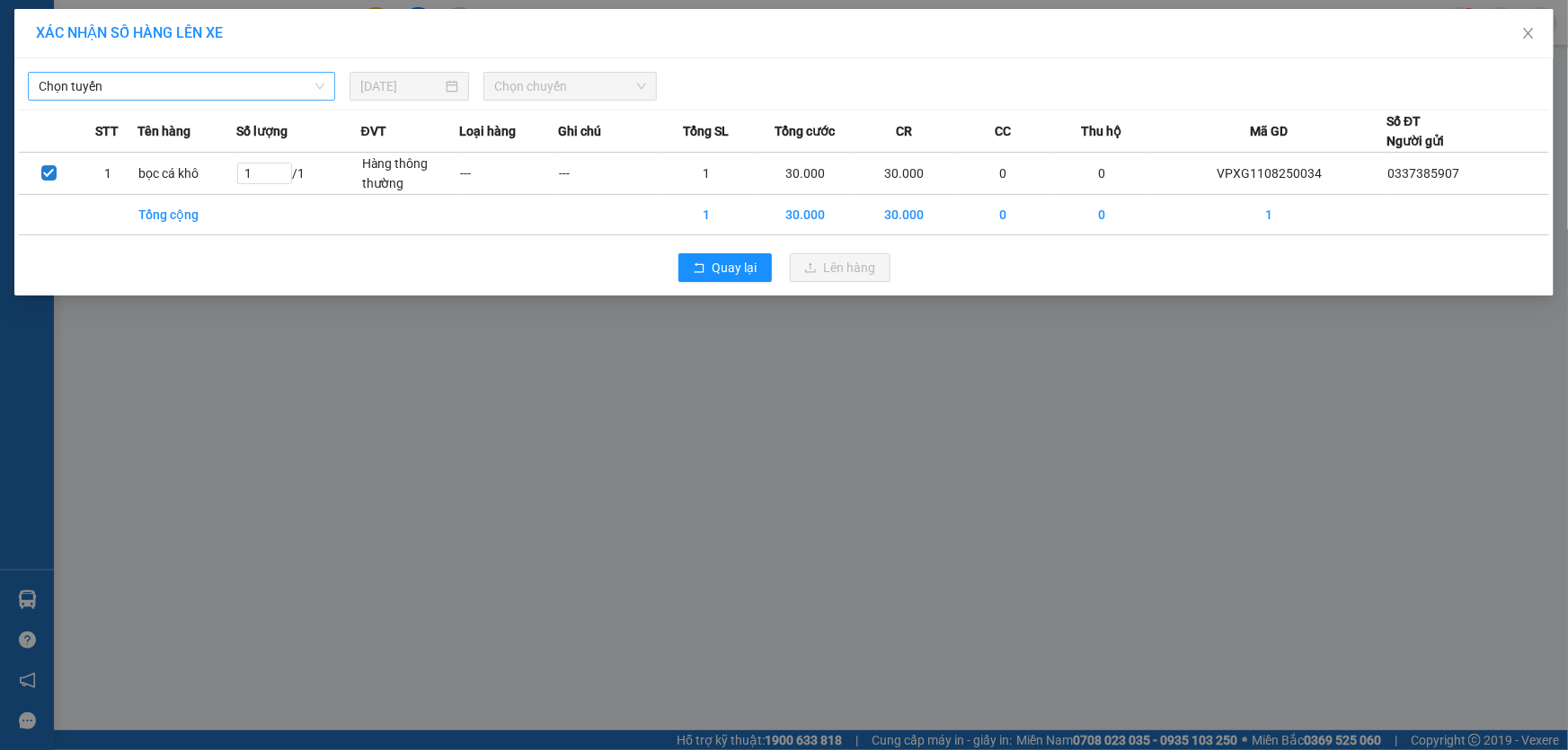
drag, startPoint x: 266, startPoint y: 82, endPoint x: 252, endPoint y: 94, distance: 18.4
click at [262, 88] on span "Chọn tuyến" at bounding box center [181, 87] width 285 height 27
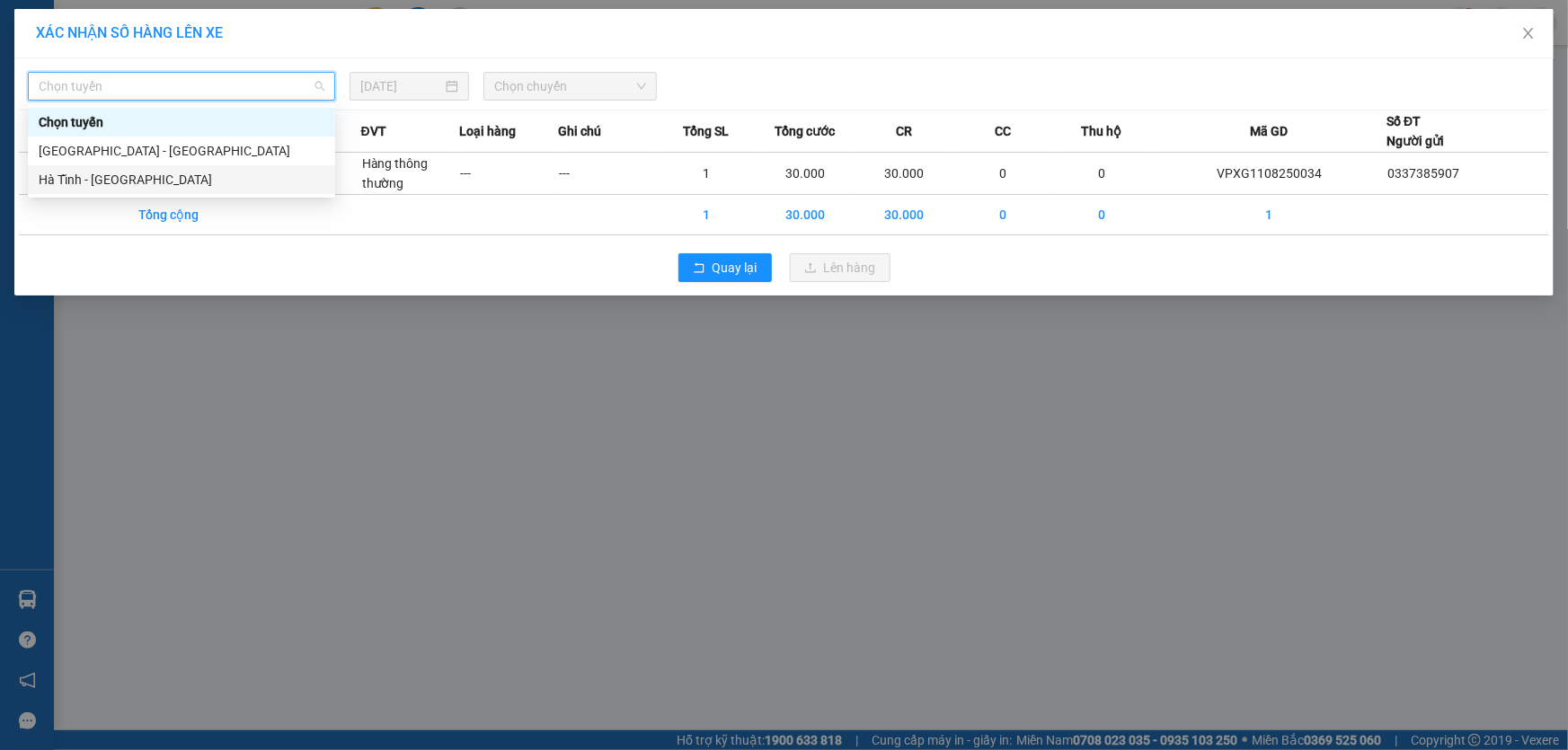
click at [98, 175] on div "Hà Tĩnh - [GEOGRAPHIC_DATA]" at bounding box center [181, 180] width 285 height 20
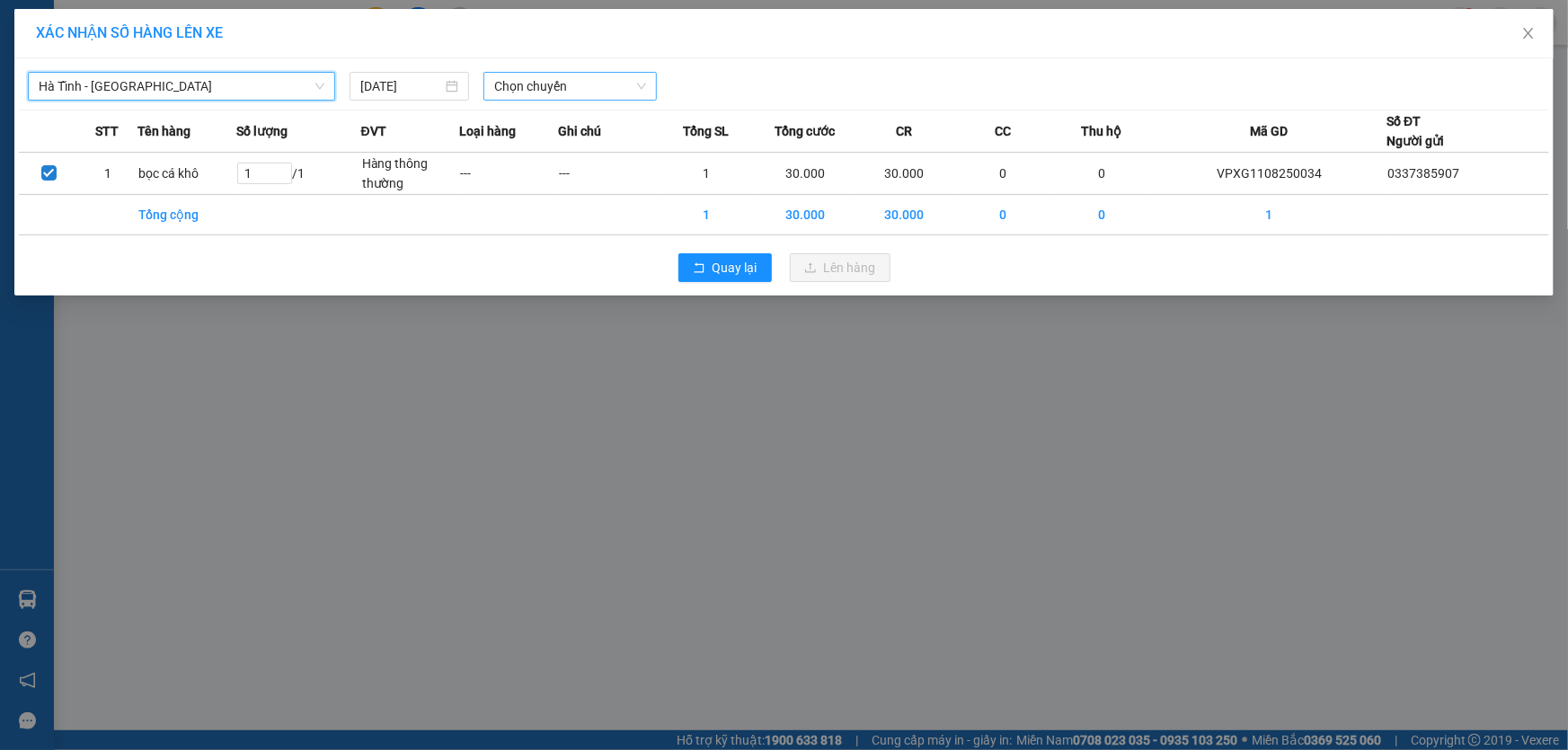
click at [642, 81] on span "Chọn chuyến" at bounding box center [570, 87] width 152 height 27
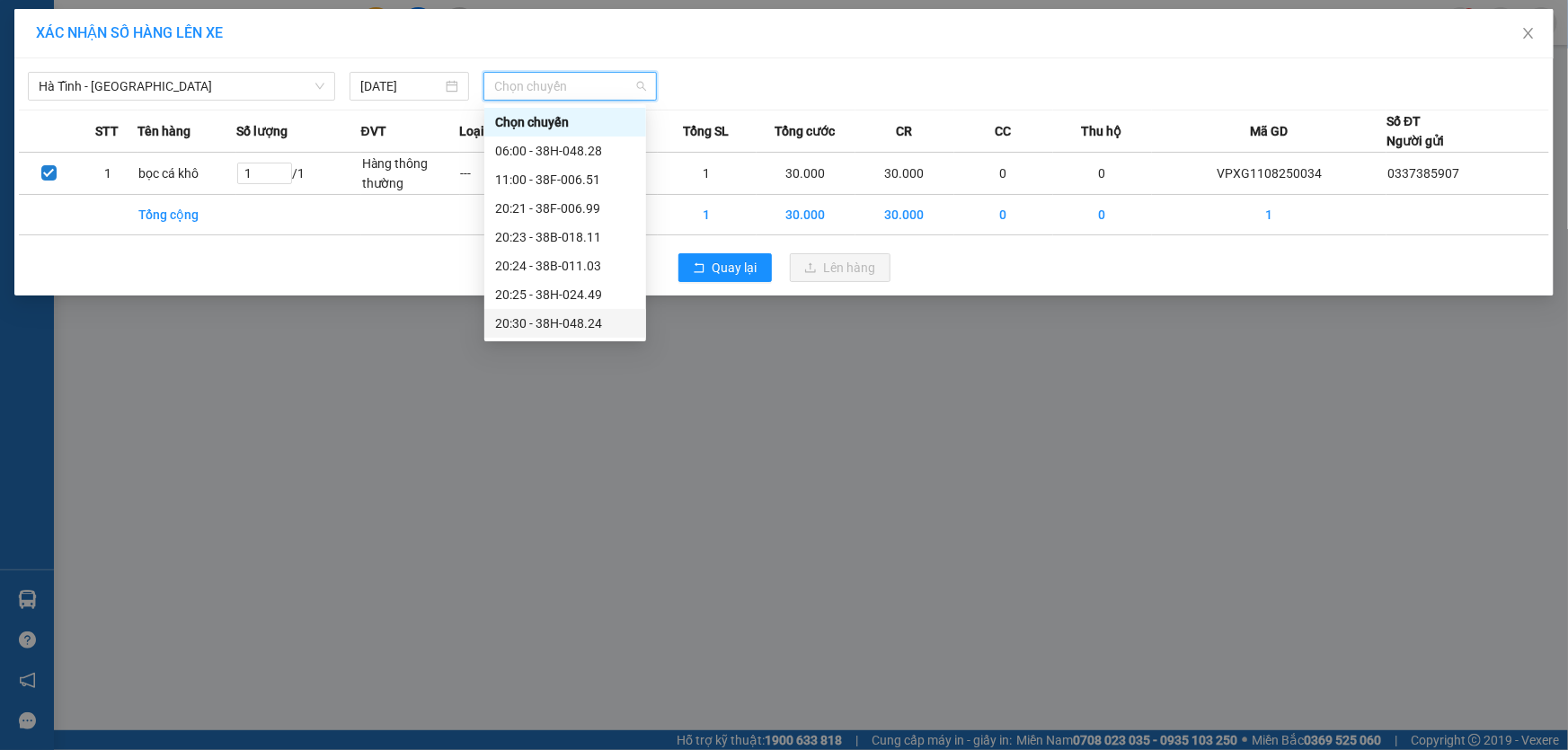
click at [588, 324] on div "20:30 - 38H-048.24" at bounding box center [565, 324] width 140 height 20
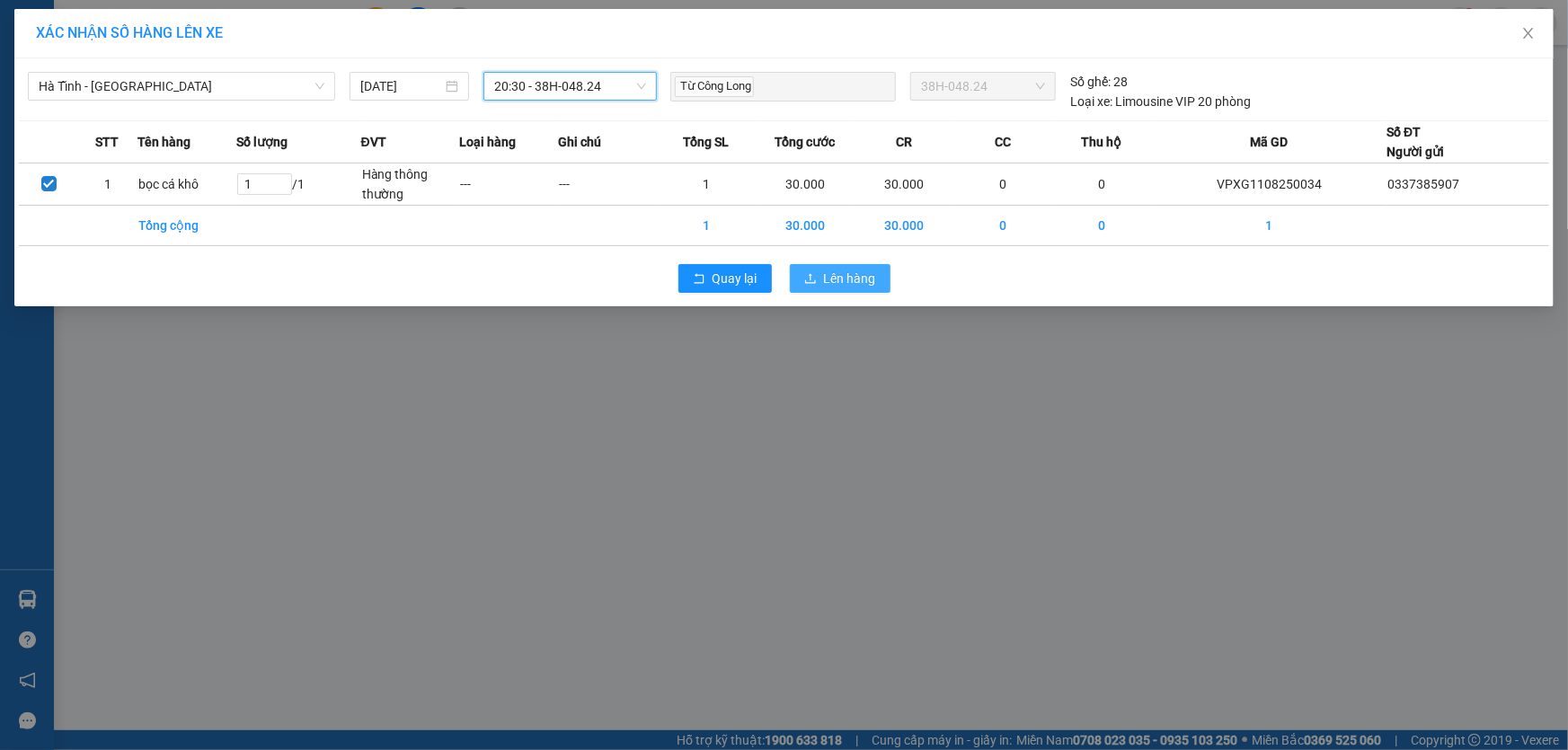
click at [860, 273] on span "Lên hàng" at bounding box center [850, 279] width 52 height 20
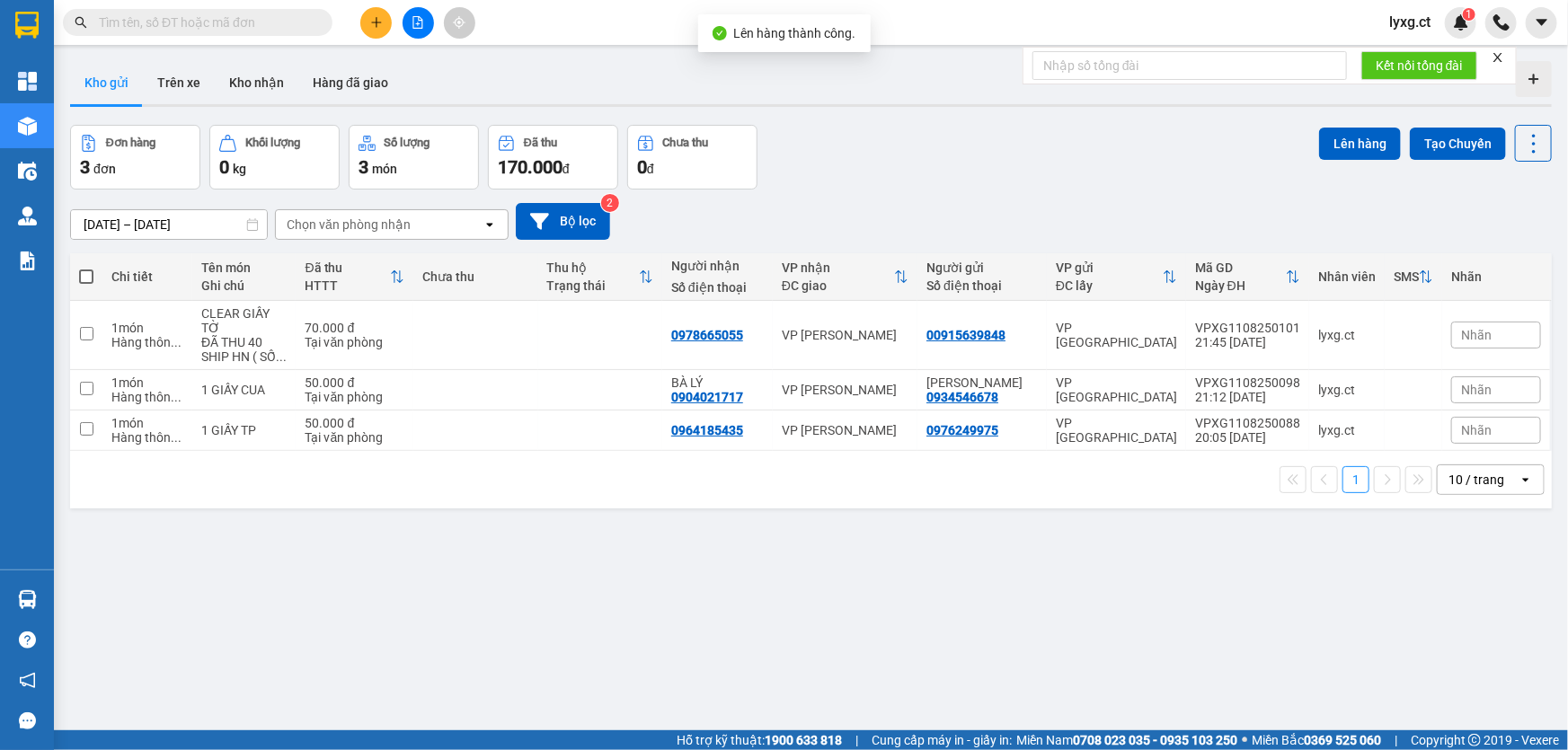
click at [88, 280] on span at bounding box center [87, 277] width 15 height 15
click at [87, 268] on input "checkbox" at bounding box center [87, 268] width 0 height 0
checkbox input "true"
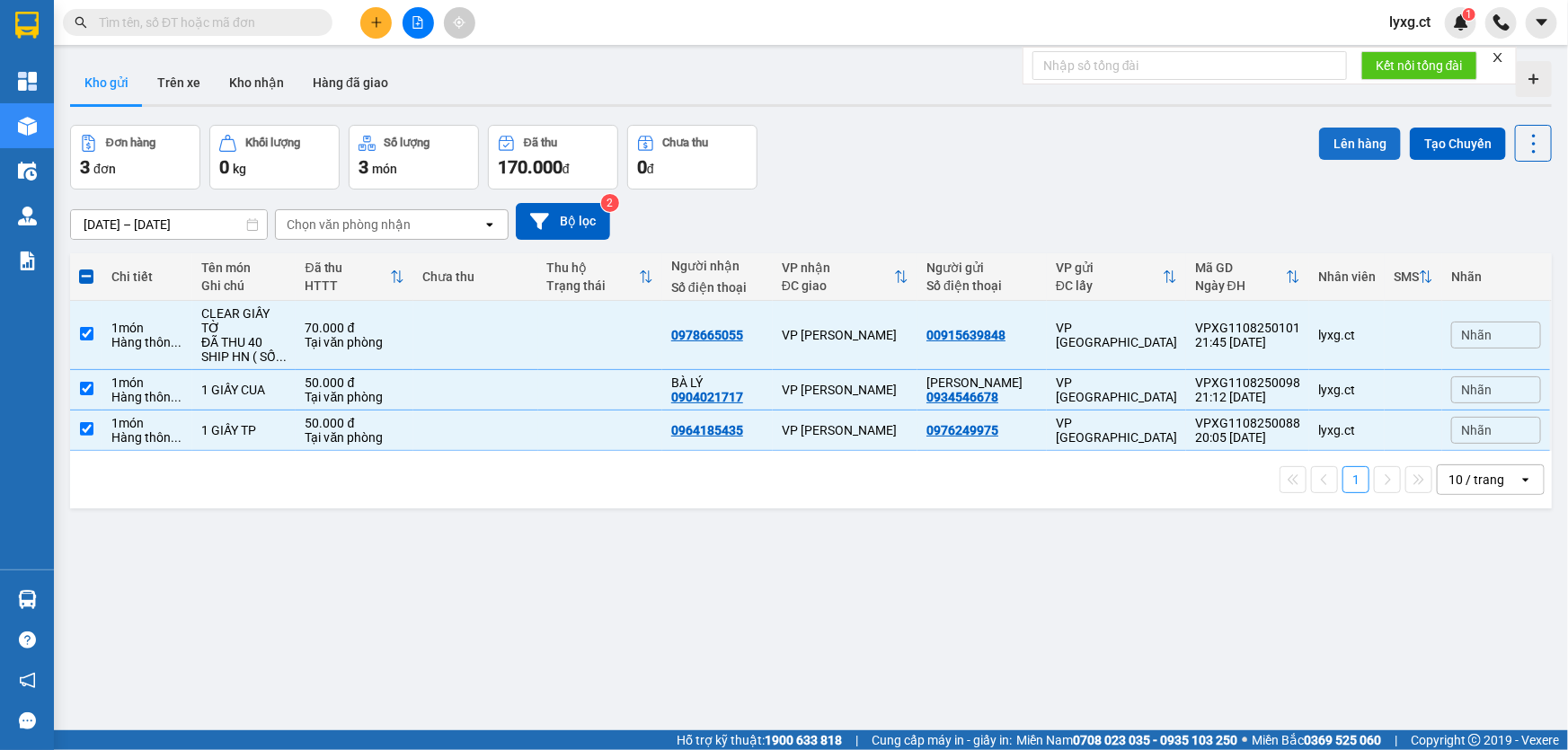
click at [1330, 144] on button "Lên hàng" at bounding box center [1360, 143] width 82 height 32
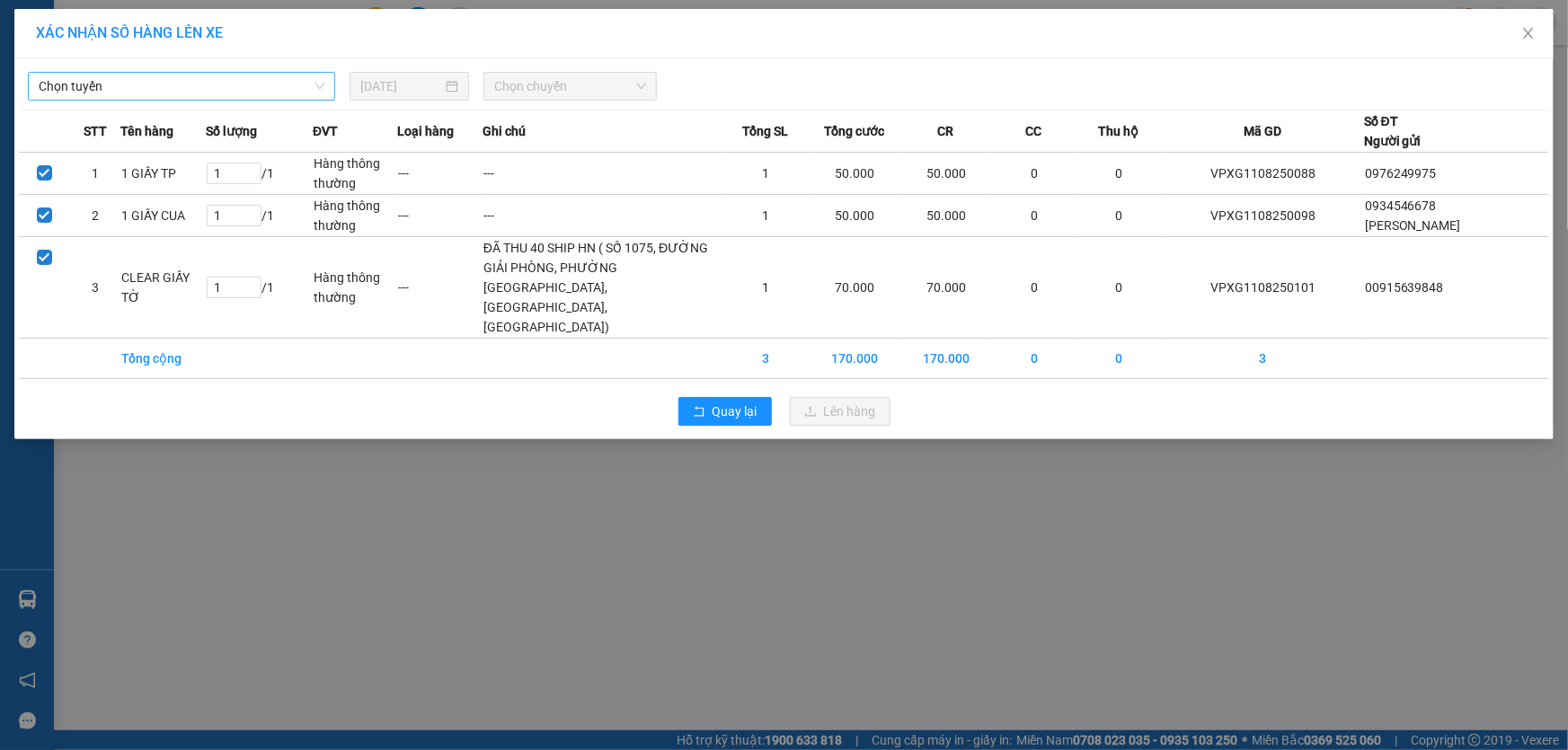
click at [155, 73] on span "Chọn tuyến" at bounding box center [181, 87] width 285 height 27
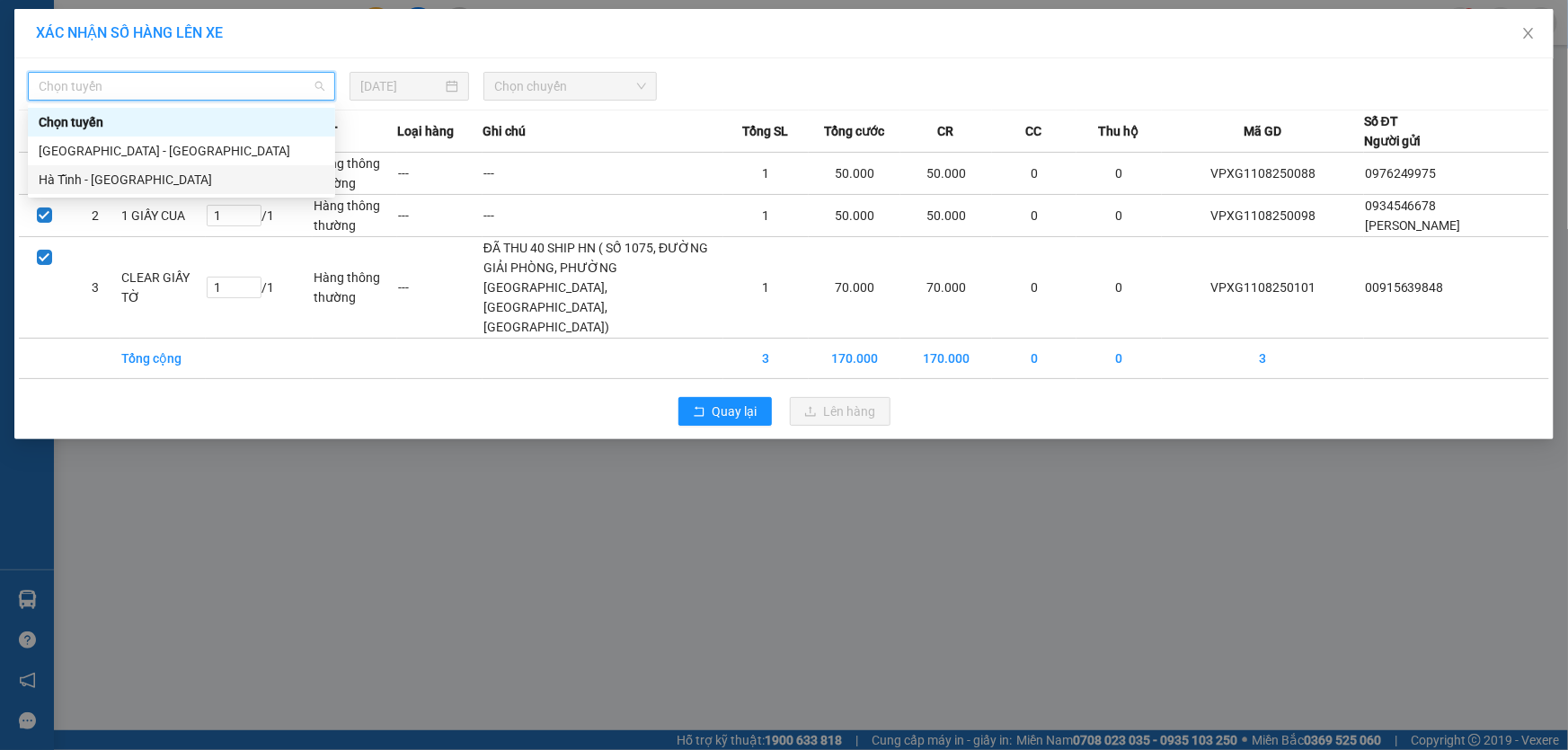
click at [102, 184] on div "Hà Tĩnh - [GEOGRAPHIC_DATA]" at bounding box center [181, 180] width 285 height 20
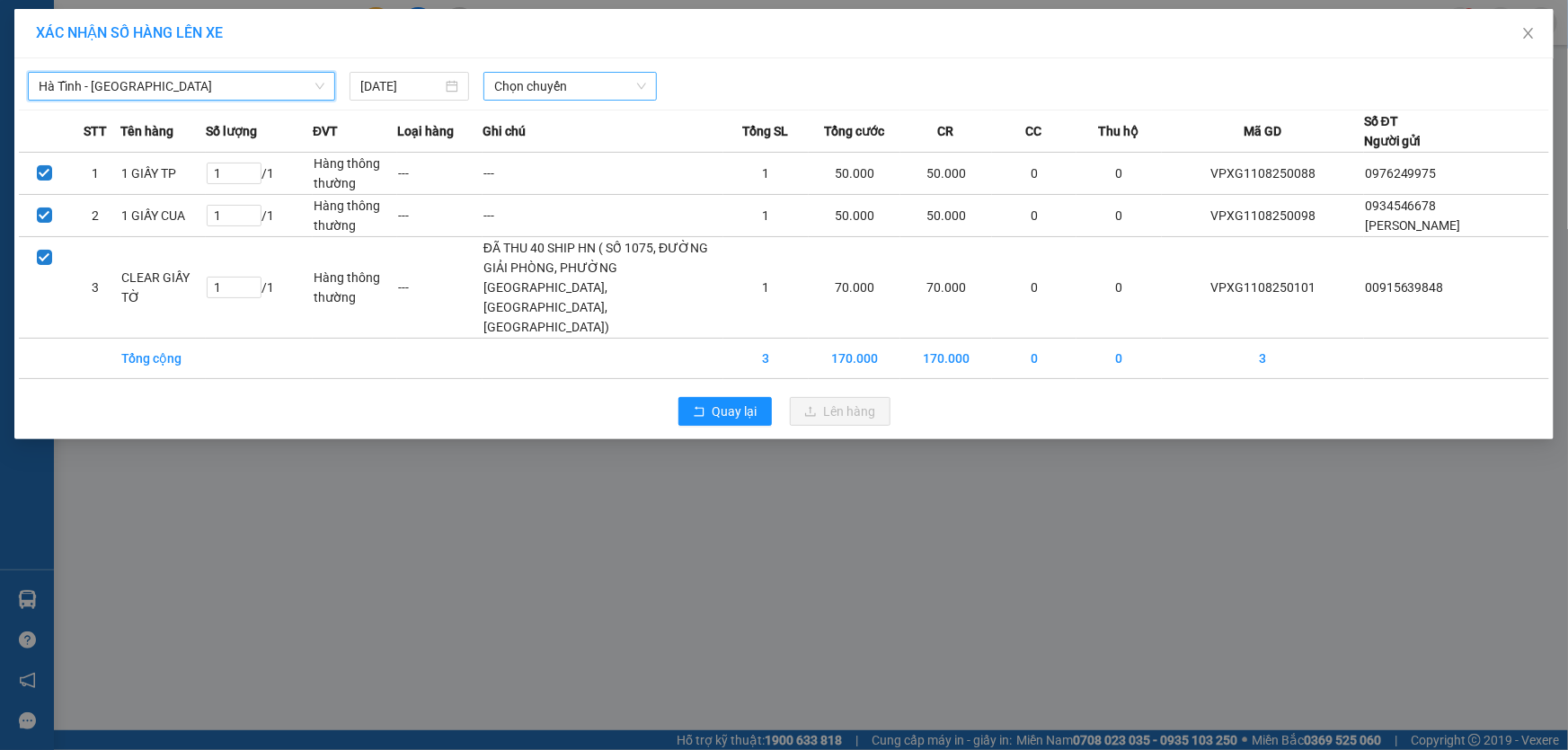
click at [549, 77] on span "Chọn chuyến" at bounding box center [570, 87] width 152 height 27
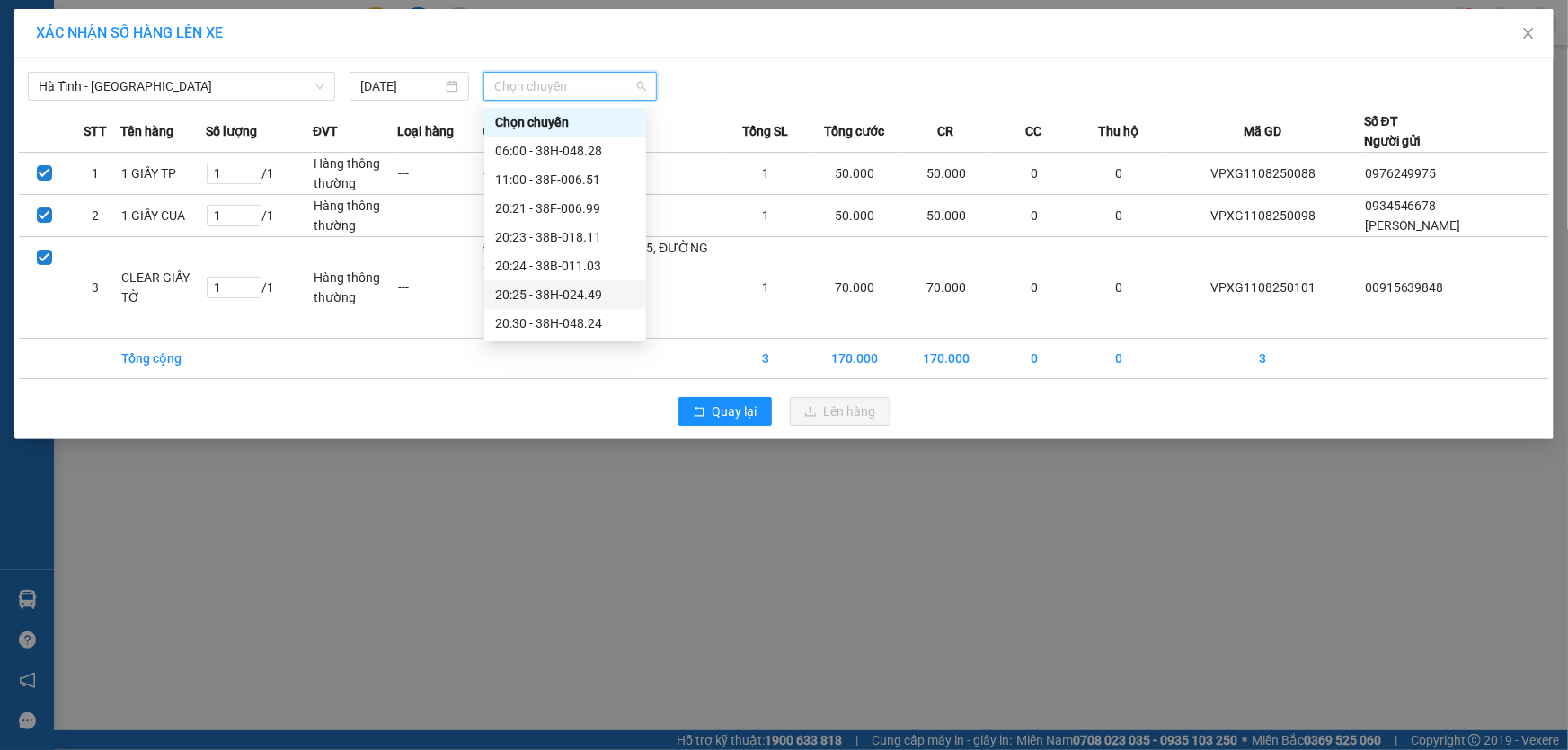
scroll to position [114, 0]
click at [582, 237] on div "21:00 - 38F-006.62" at bounding box center [565, 238] width 140 height 20
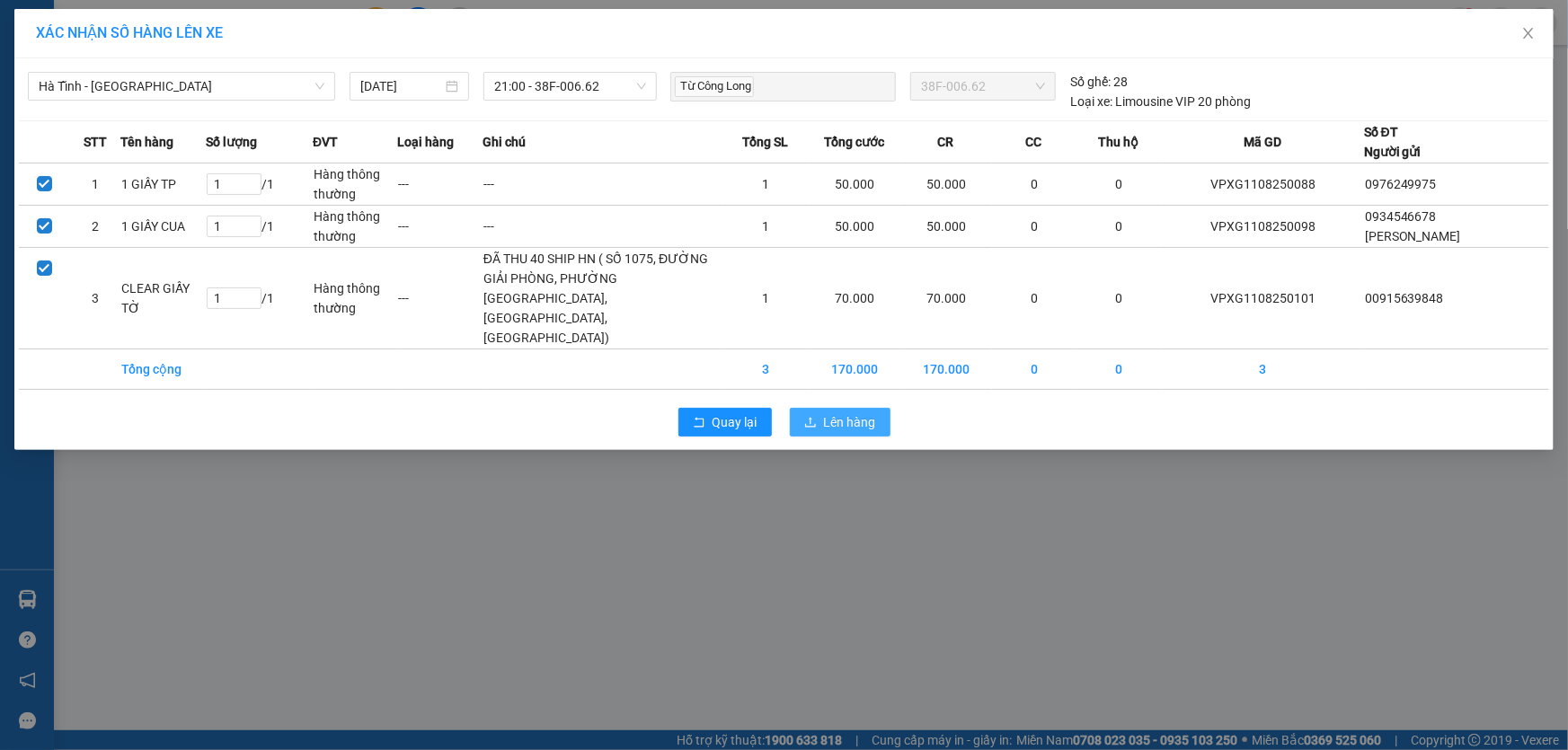
click at [876, 437] on button "Lên hàng" at bounding box center [840, 422] width 100 height 29
